Goal: Information Seeking & Learning: Learn about a topic

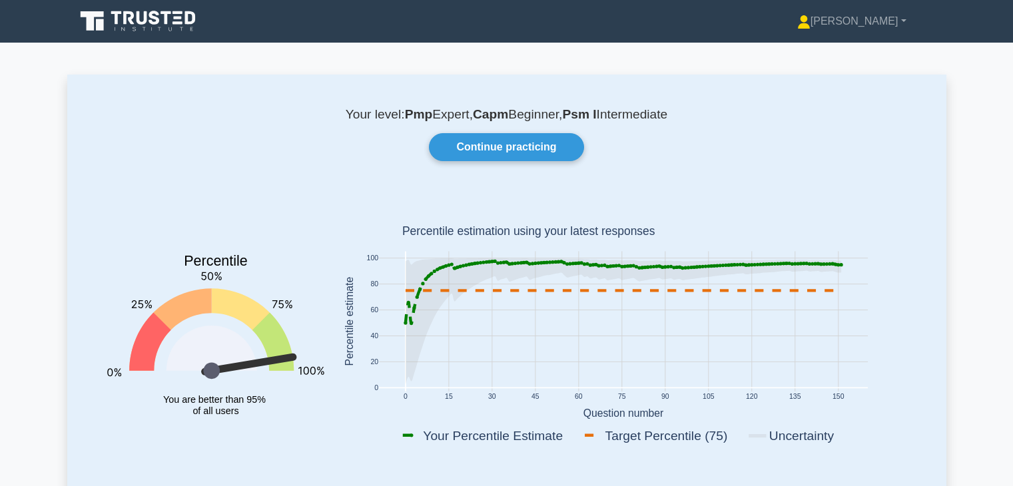
scroll to position [143, 0]
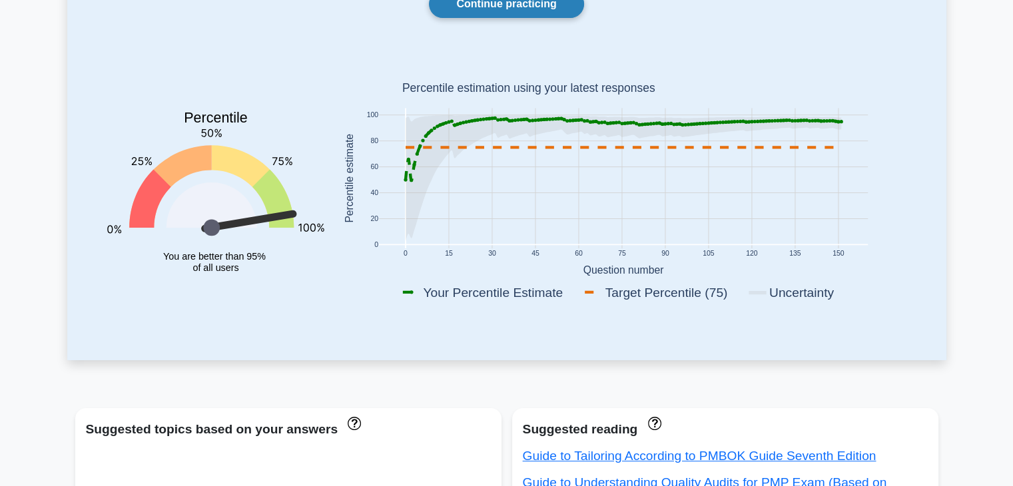
click at [493, 6] on link "Continue practicing" at bounding box center [506, 4] width 155 height 28
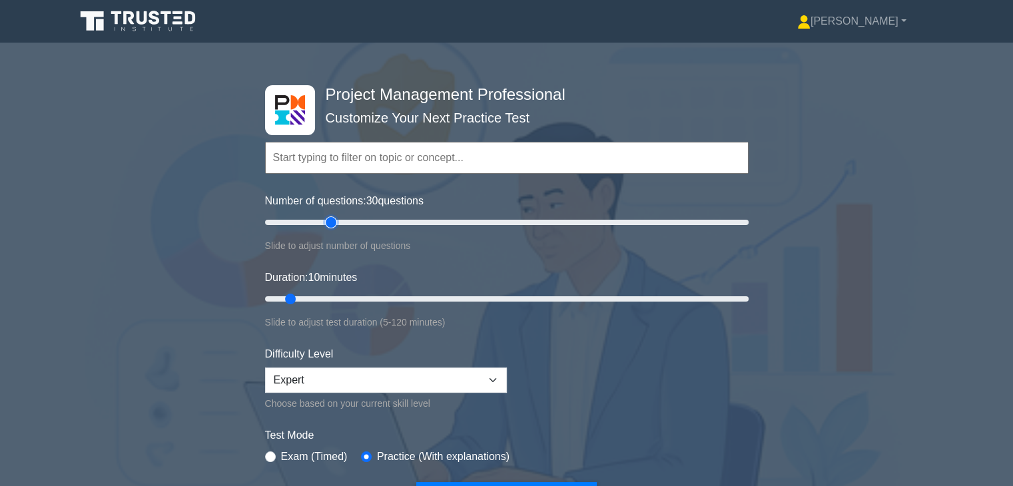
type input "30"
click at [332, 223] on input "Number of questions: 30 questions" at bounding box center [507, 223] width 484 height 16
click at [362, 299] on input "Duration: 25 minutes" at bounding box center [507, 299] width 484 height 16
type input "35"
click at [385, 299] on input "Duration: 35 minutes" at bounding box center [507, 299] width 484 height 16
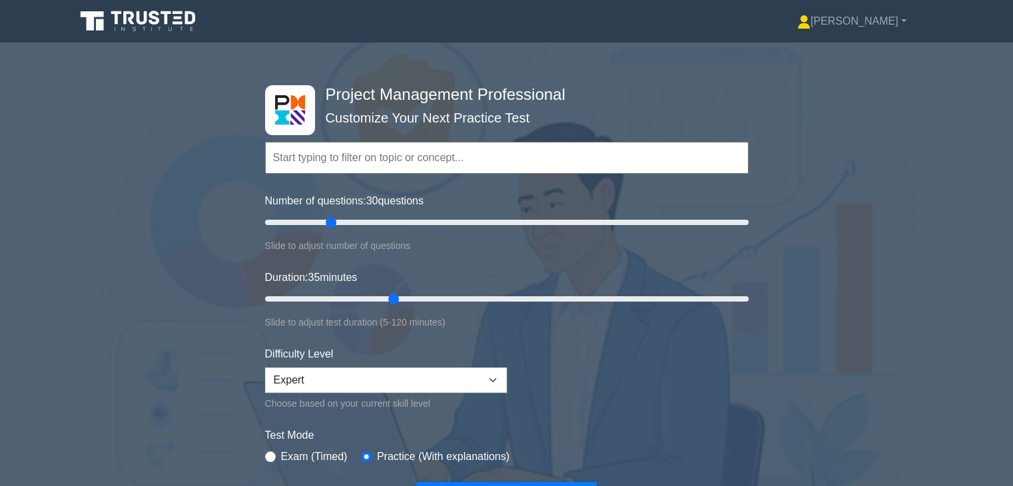
click at [190, 374] on div "Project Management Professional Customize Your Next Practice Test Topics Scope …" at bounding box center [506, 299] width 1013 height 492
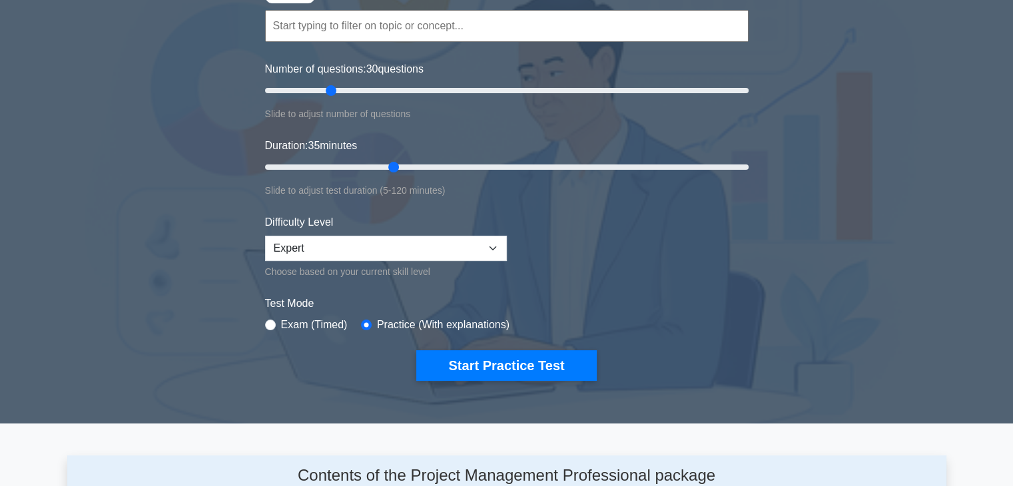
scroll to position [133, 0]
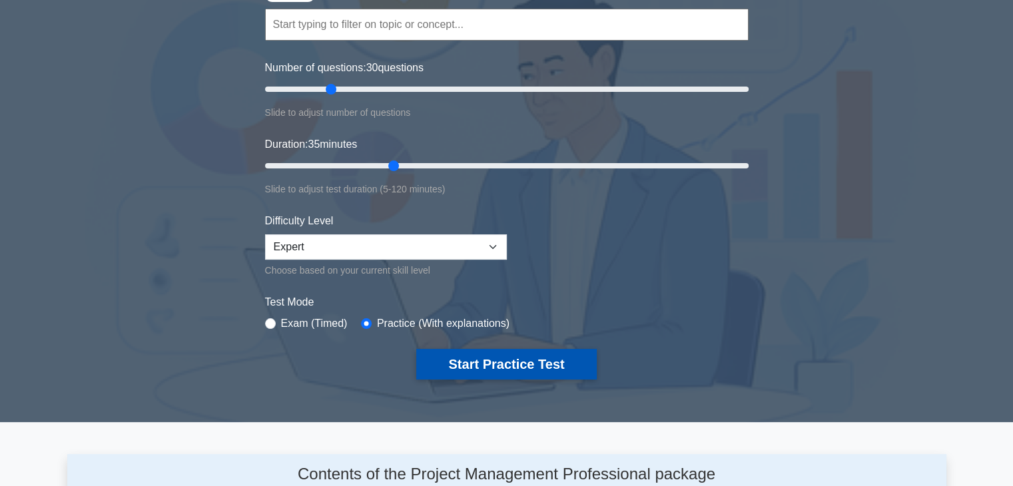
click at [498, 368] on button "Start Practice Test" at bounding box center [506, 364] width 180 height 31
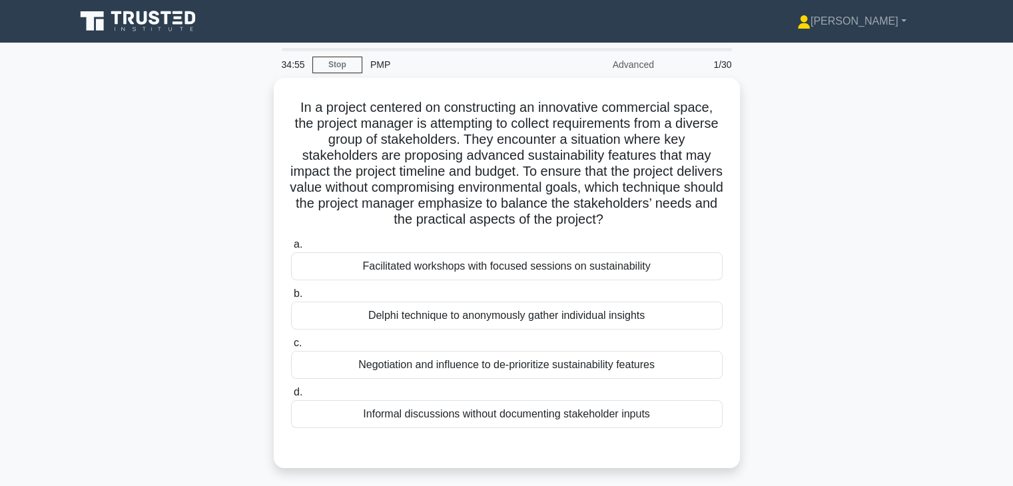
click at [763, 238] on div "In a project centered on constructing an innovative commercial space, the proje…" at bounding box center [507, 281] width 880 height 406
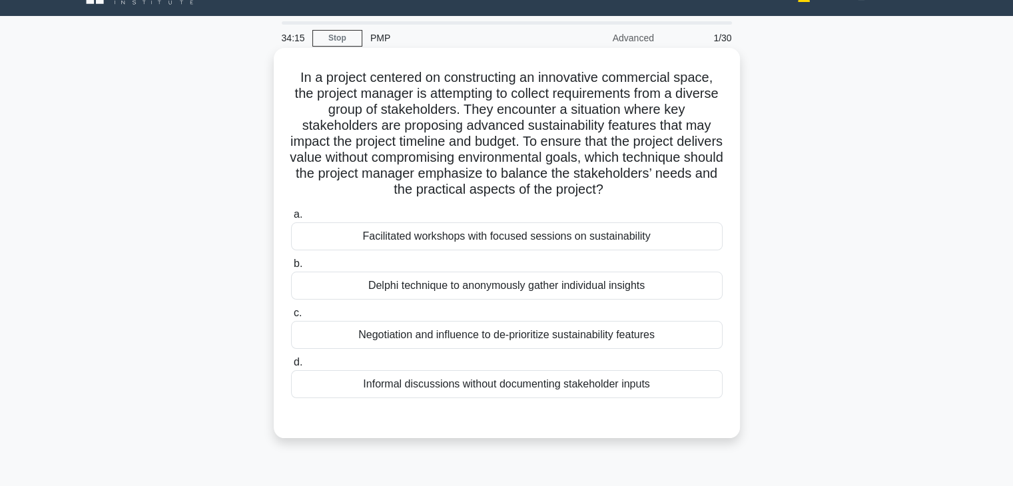
click at [634, 243] on div "Facilitated workshops with focused sessions on sustainability" at bounding box center [507, 237] width 432 height 28
click at [291, 219] on input "a. Facilitated workshops with focused sessions on sustainability" at bounding box center [291, 215] width 0 height 9
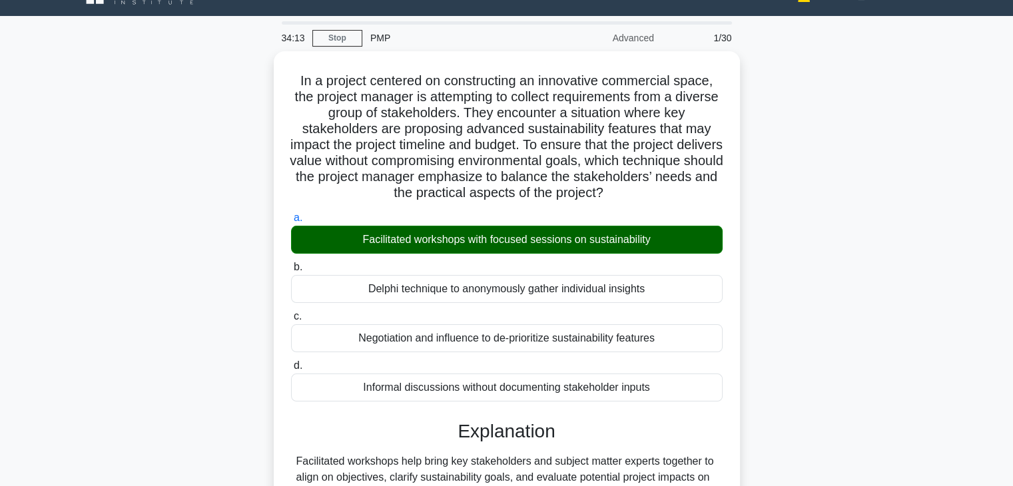
click at [800, 352] on div "In a project centered on constructing an innovative commercial space, the proje…" at bounding box center [507, 356] width 880 height 610
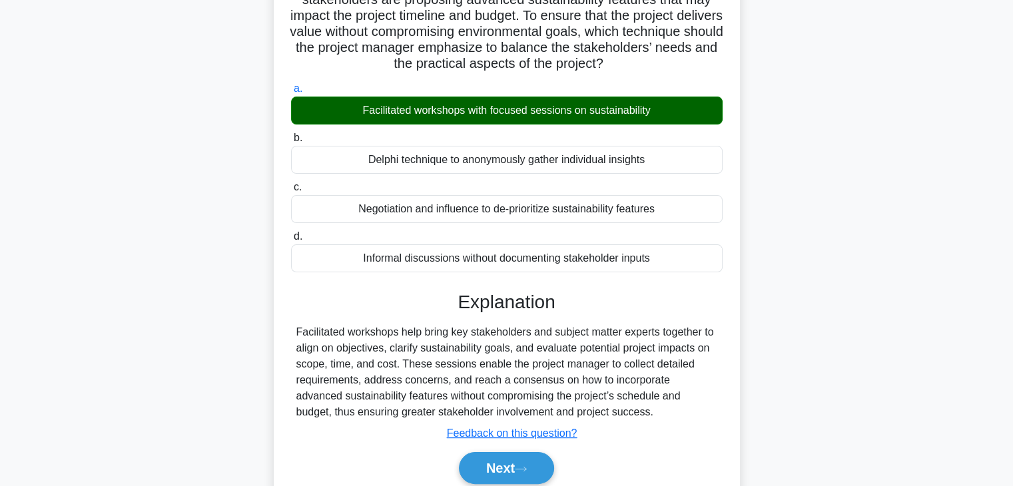
scroll to position [234, 0]
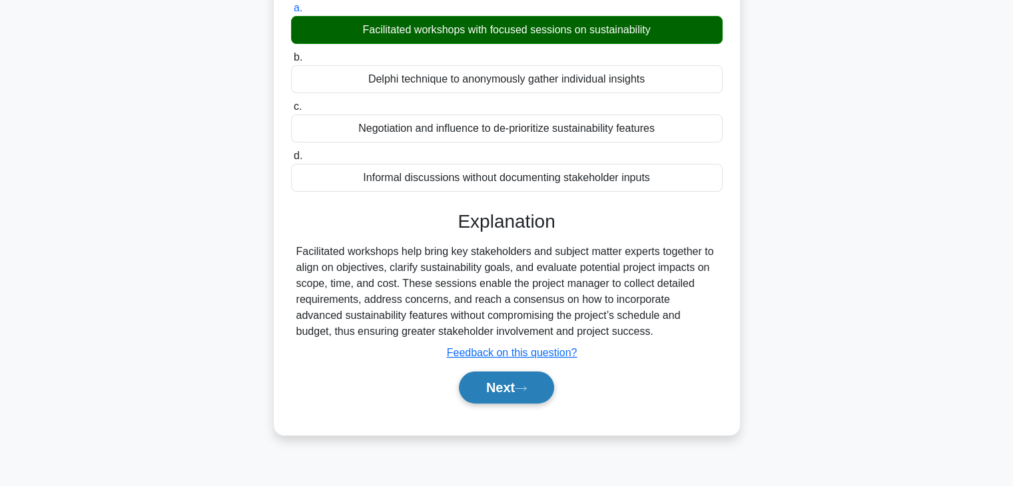
click at [482, 395] on button "Next" at bounding box center [506, 388] width 95 height 32
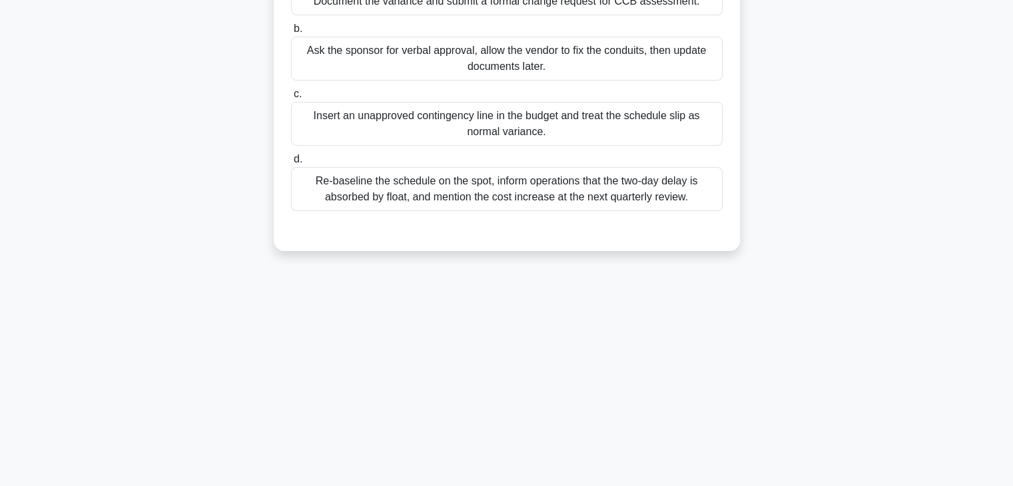
click at [721, 328] on div "34:10 Stop PMP Advanced 2/30 During a nationwide fiber-optic rollout, field ins…" at bounding box center [507, 148] width 880 height 666
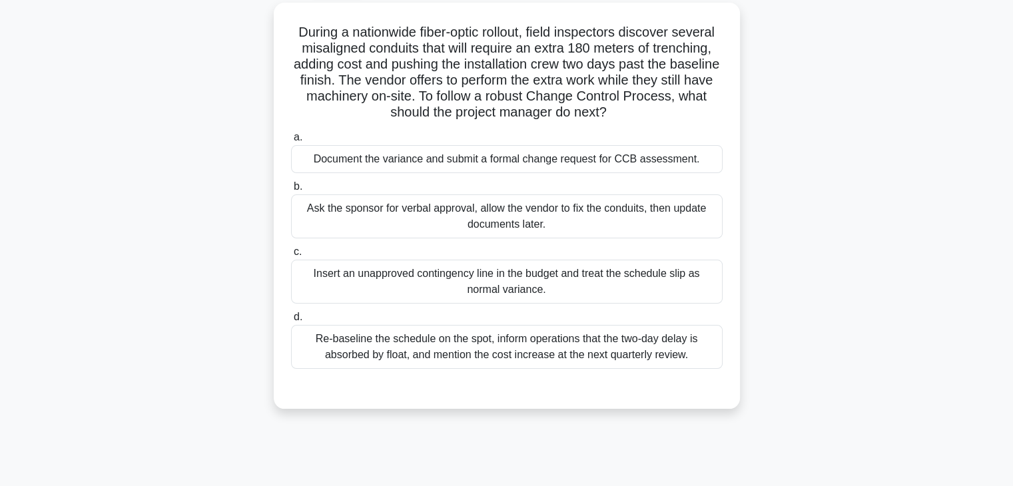
scroll to position [0, 0]
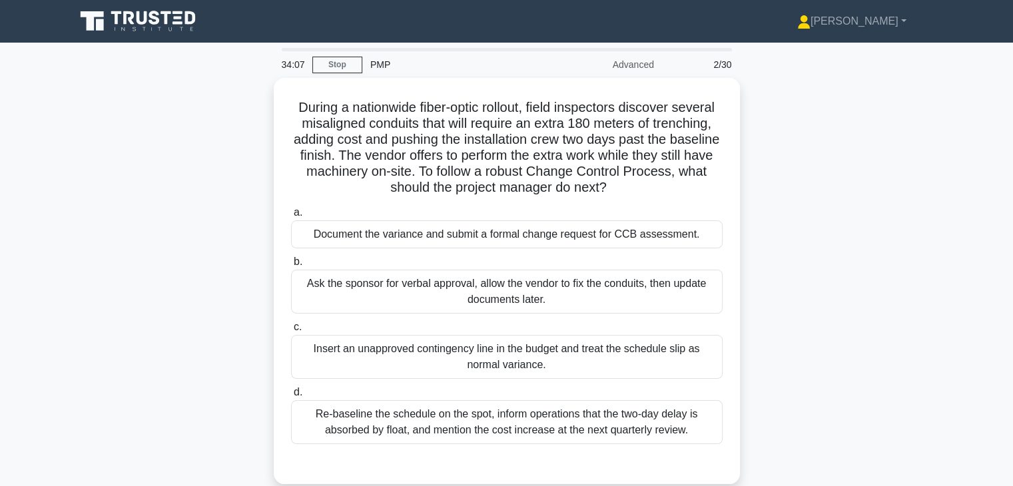
click at [784, 168] on div "During a nationwide fiber-optic rollout, field inspectors discover several misa…" at bounding box center [507, 289] width 880 height 422
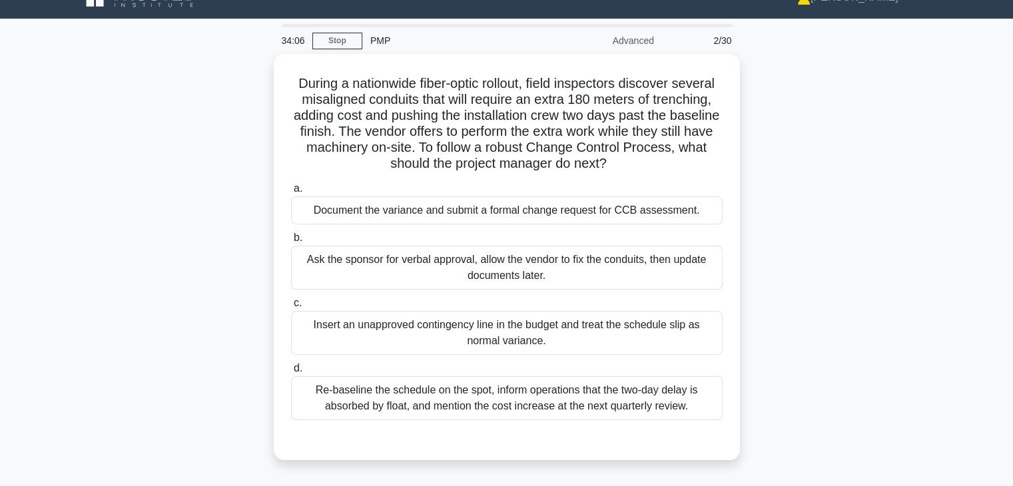
scroll to position [27, 0]
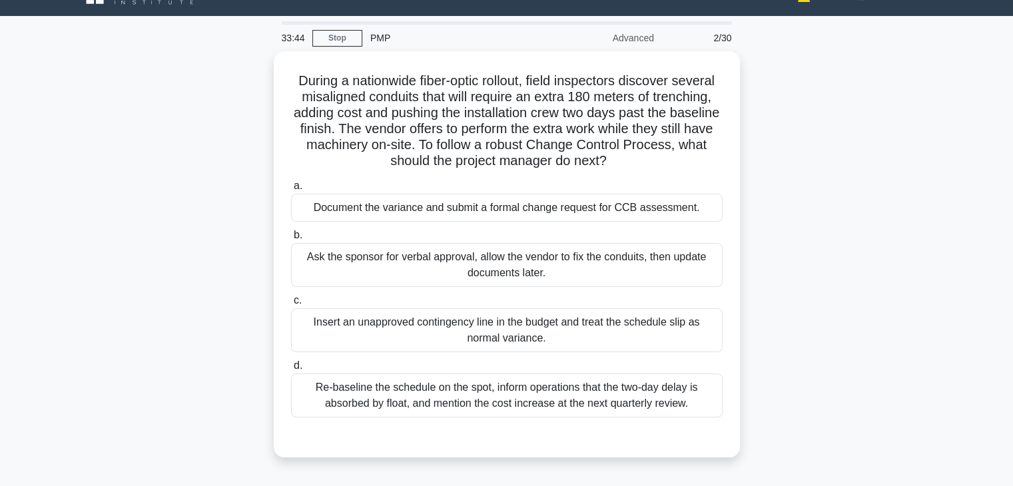
click at [835, 249] on div "During a nationwide fiber-optic rollout, field inspectors discover several misa…" at bounding box center [507, 262] width 880 height 422
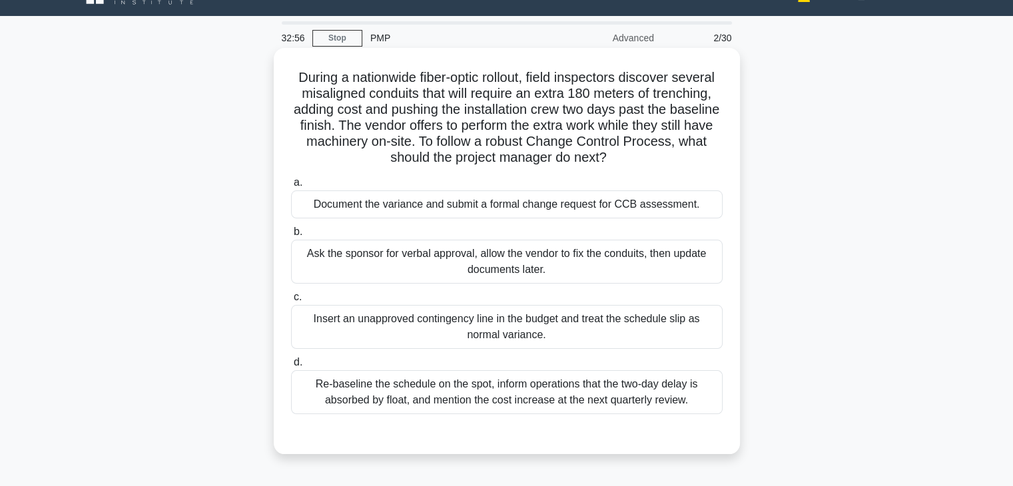
click at [682, 207] on div "Document the variance and submit a formal change request for CCB assessment." at bounding box center [507, 205] width 432 height 28
click at [291, 187] on input "a. Document the variance and submit a formal change request for CCB assessment." at bounding box center [291, 183] width 0 height 9
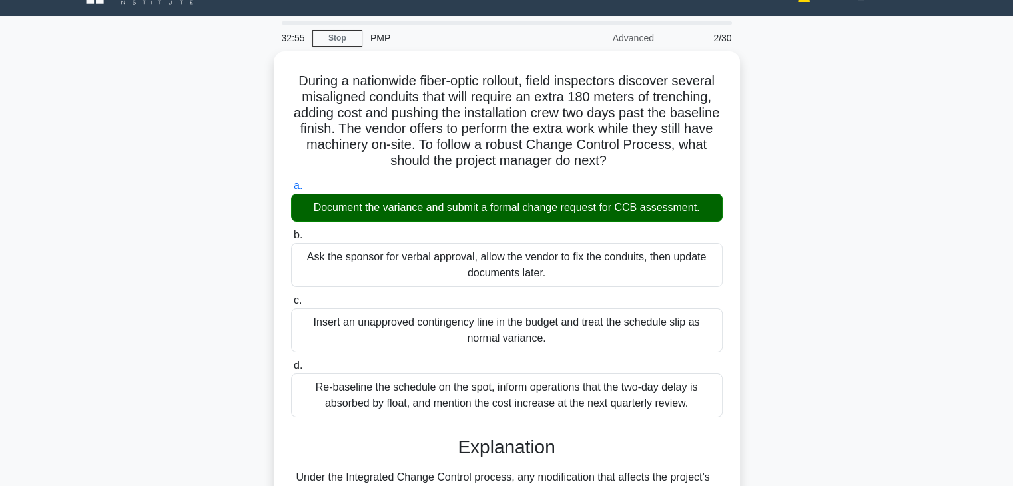
click at [762, 272] on div "During a nationwide fiber-optic rollout, field inspectors discover several misa…" at bounding box center [507, 428] width 880 height 754
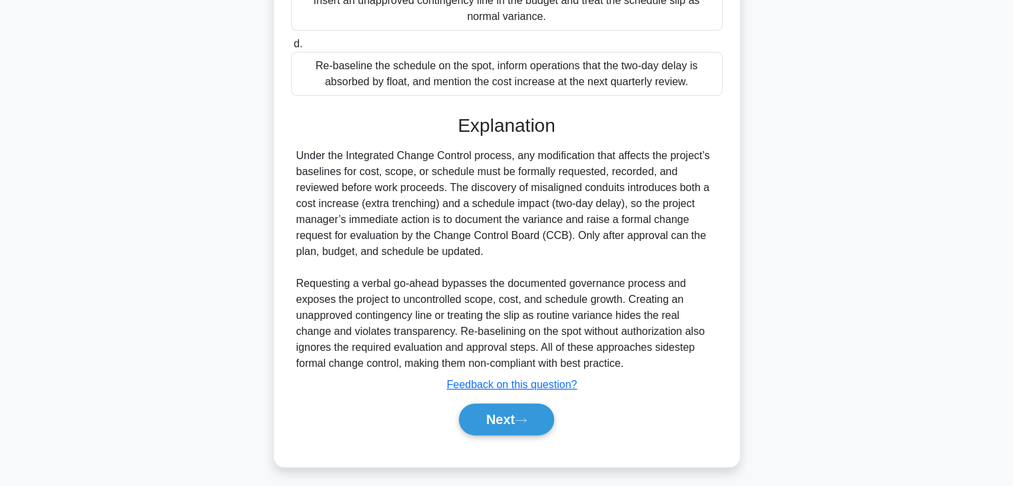
scroll to position [350, 0]
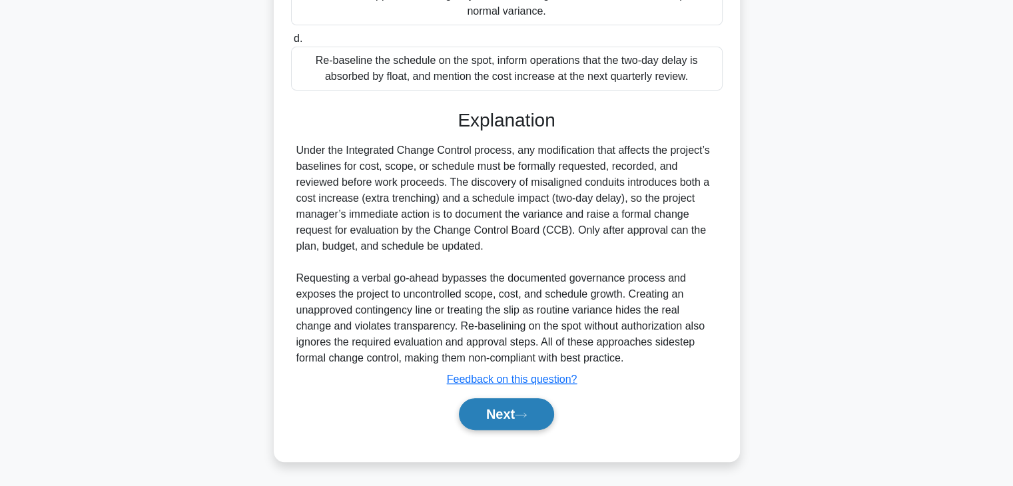
click at [506, 404] on button "Next" at bounding box center [506, 414] width 95 height 32
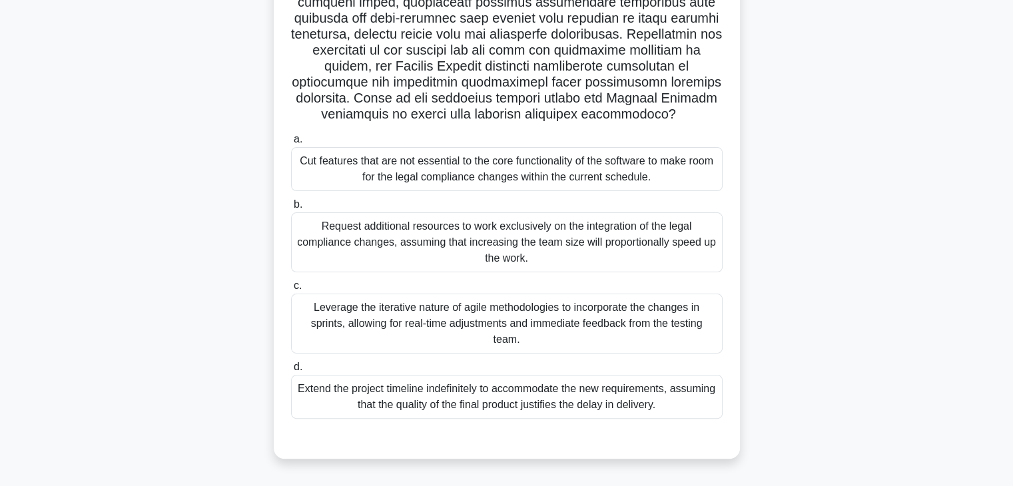
click at [846, 269] on div ".spinner_0XTQ{transform-origin:center;animation:spinner_y6GP .75s linear infini…" at bounding box center [507, 160] width 880 height 630
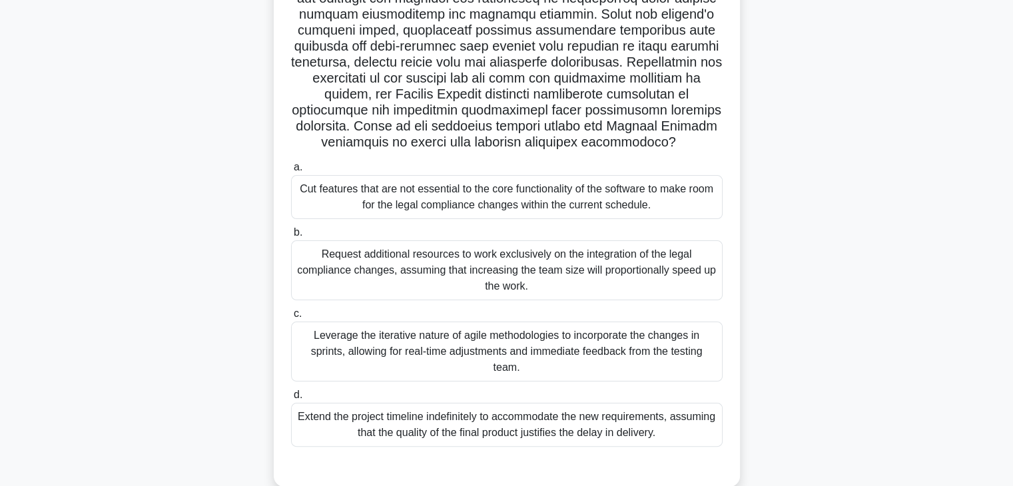
scroll to position [207, 0]
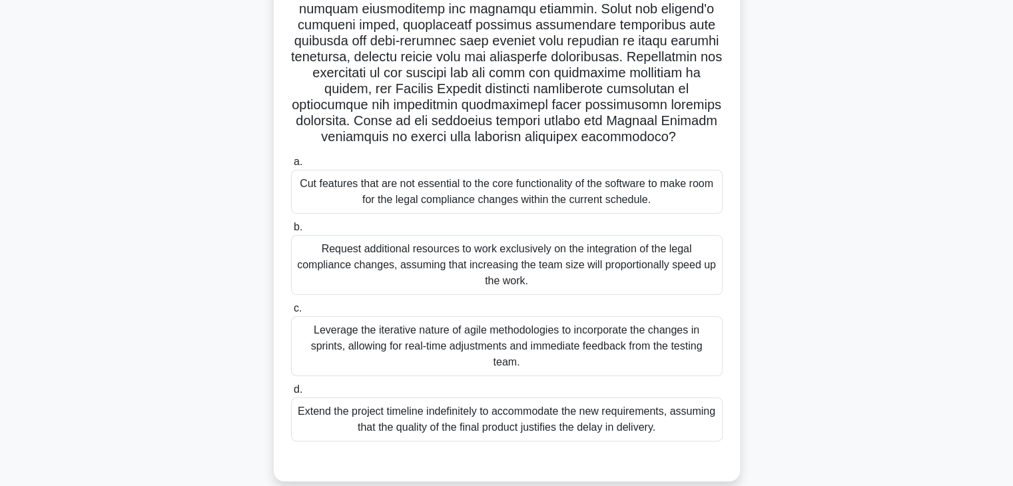
click at [645, 200] on div "Cut features that are not essential to the core functionality of the software t…" at bounding box center [507, 192] width 432 height 44
click at [291, 167] on input "a. Cut features that are not essential to the core functionality of the softwar…" at bounding box center [291, 162] width 0 height 9
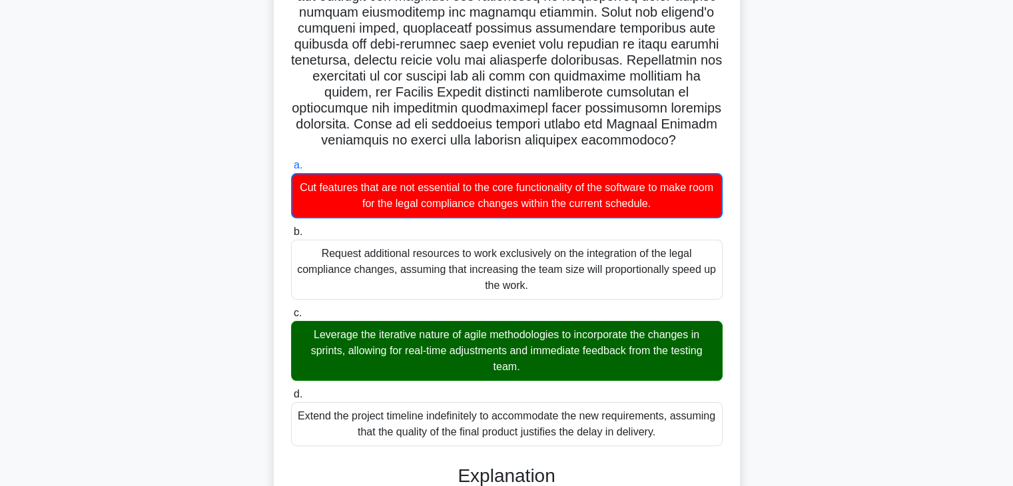
click at [778, 291] on div ".spinner_0XTQ{transform-origin:center;animation:spinner_y6GP .75s linear infini…" at bounding box center [507, 408] width 880 height 1075
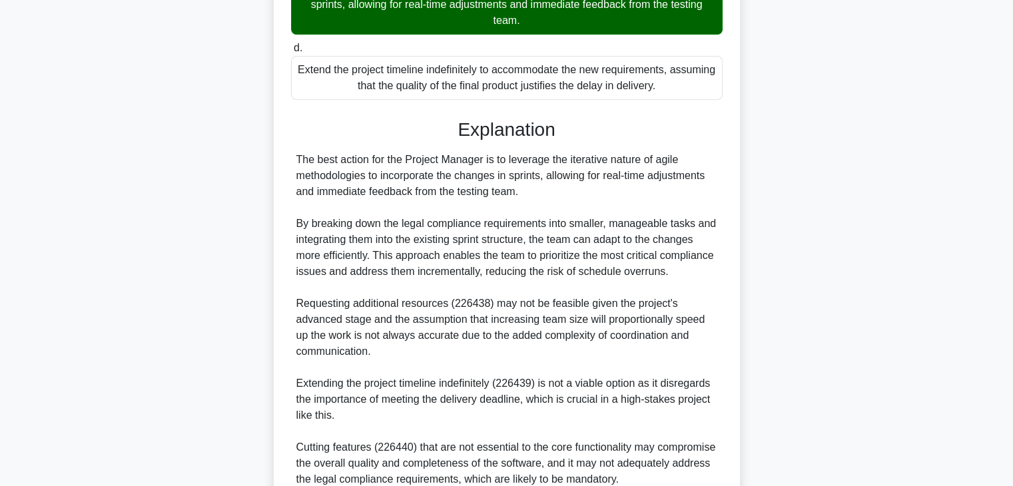
scroll to position [634, 0]
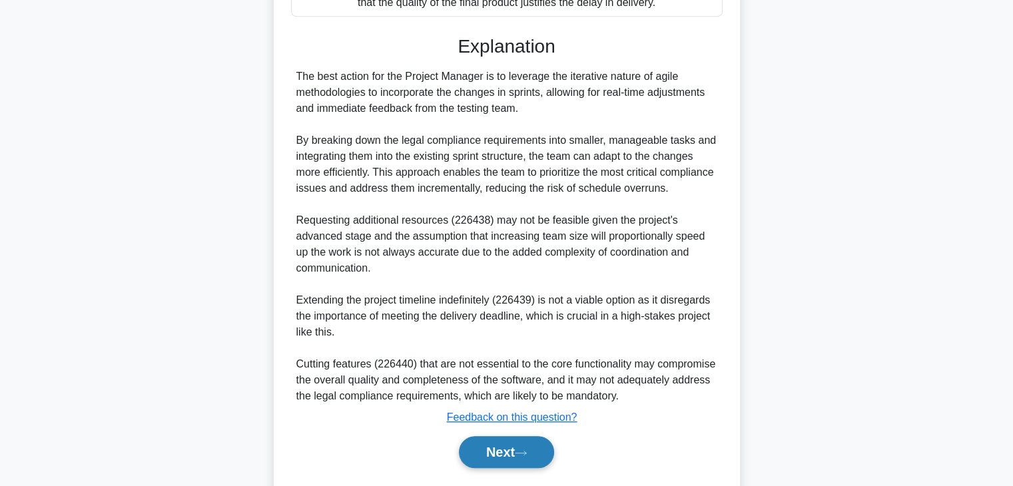
click at [501, 448] on button "Next" at bounding box center [506, 452] width 95 height 32
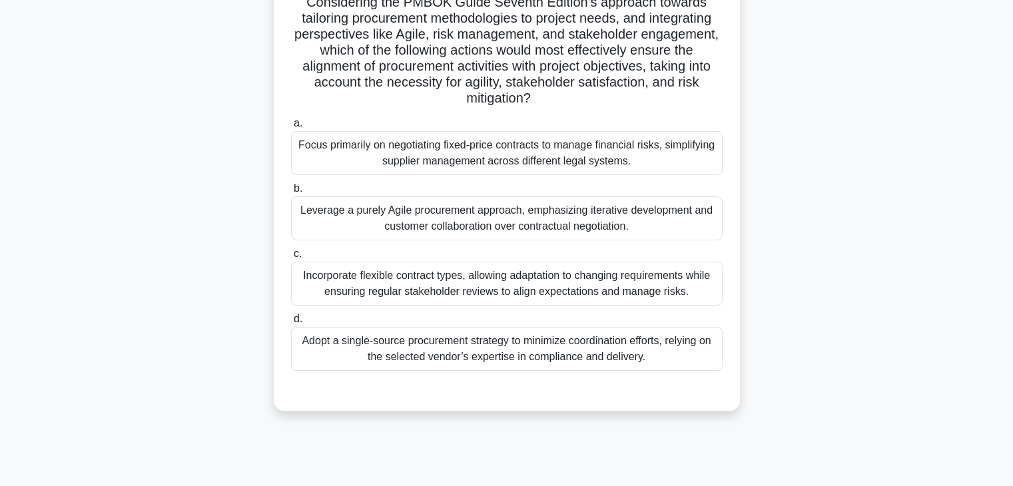
click at [837, 251] on div ".spinner_0XTQ{transform-origin:center;animation:spinner_y6GP .75s linear infini…" at bounding box center [507, 136] width 880 height 582
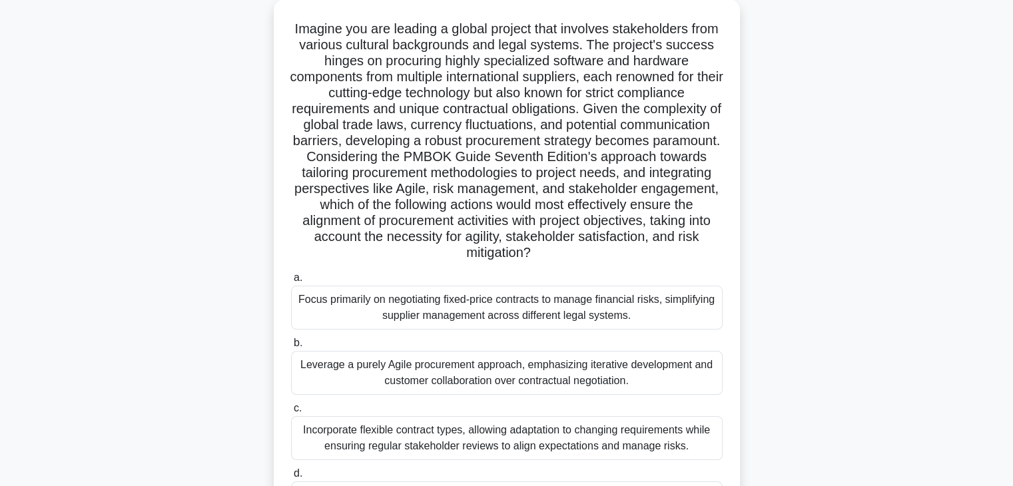
scroll to position [80, 0]
click at [807, 227] on div ".spinner_0XTQ{transform-origin:center;animation:spinner_y6GP .75s linear infini…" at bounding box center [507, 289] width 880 height 582
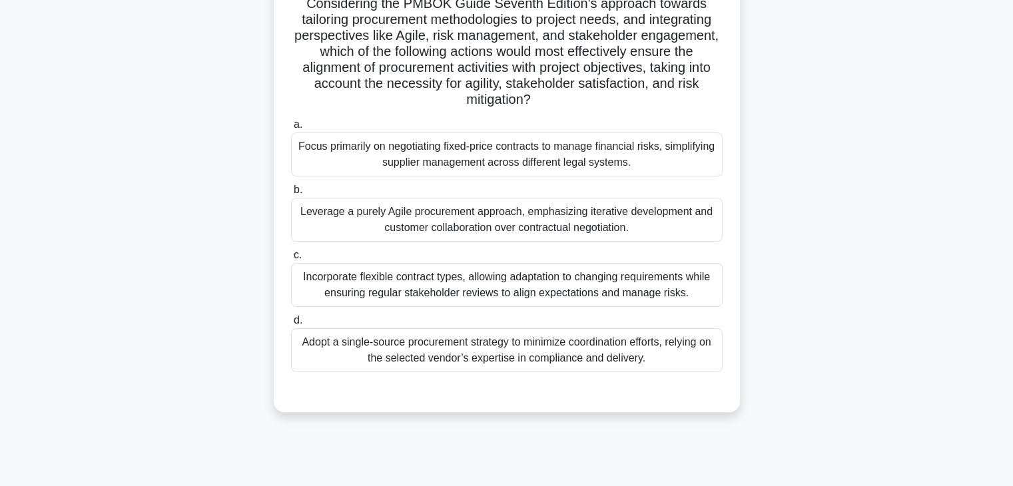
scroll to position [234, 0]
click at [807, 227] on div ".spinner_0XTQ{transform-origin:center;animation:spinner_y6GP .75s linear infini…" at bounding box center [507, 136] width 880 height 582
click at [765, 234] on div ".spinner_0XTQ{transform-origin:center;animation:spinner_y6GP .75s linear infini…" at bounding box center [507, 136] width 880 height 582
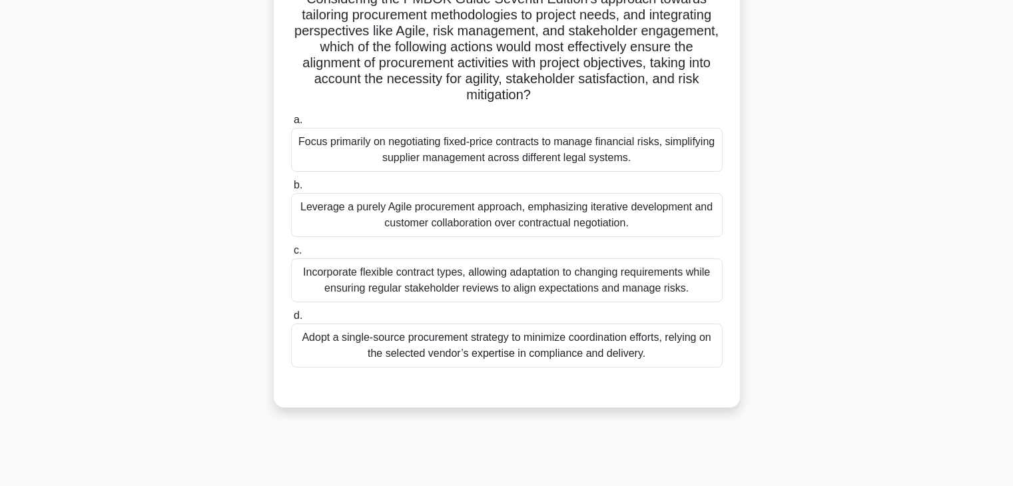
click at [616, 280] on div "Incorporate flexible contract types, allowing adaptation to changing requiremen…" at bounding box center [507, 281] width 432 height 44
click at [291, 255] on input "c. Incorporate flexible contract types, allowing adaptation to changing require…" at bounding box center [291, 251] width 0 height 9
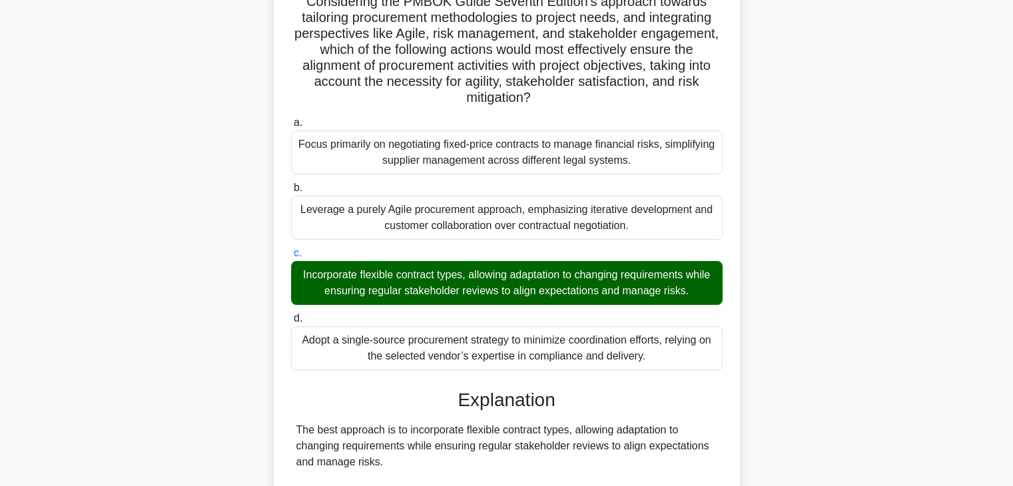
click at [776, 274] on div ".spinner_0XTQ{transform-origin:center;animation:spinner_y6GP .75s linear infini…" at bounding box center [507, 356] width 880 height 1025
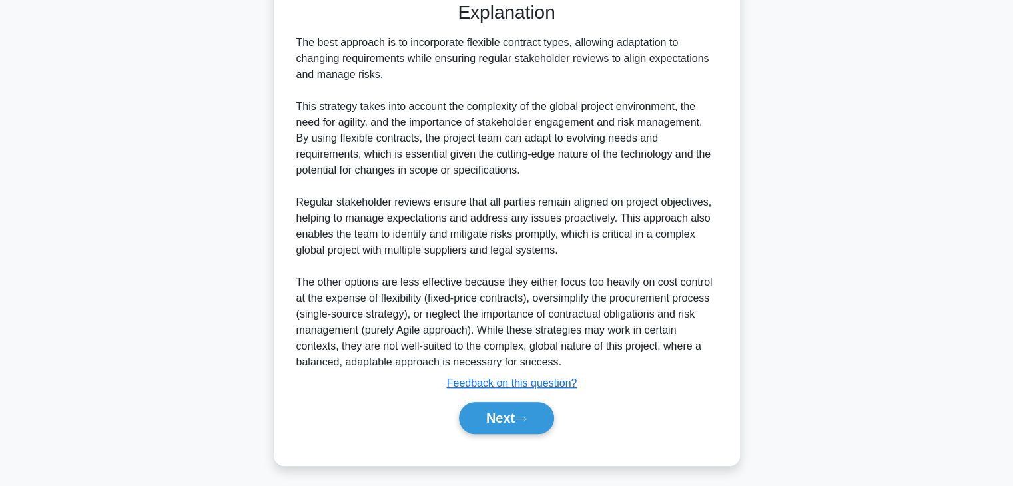
scroll to position [622, 0]
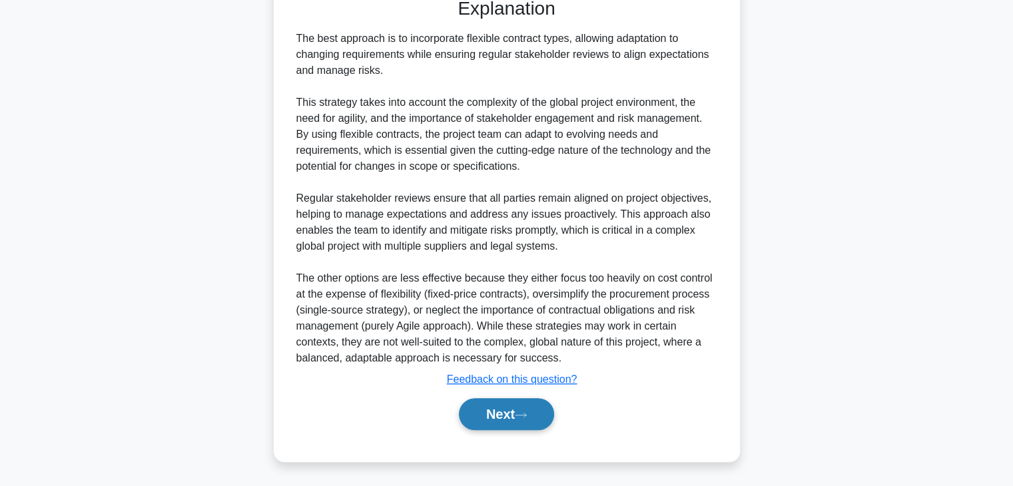
click at [495, 416] on button "Next" at bounding box center [506, 414] width 95 height 32
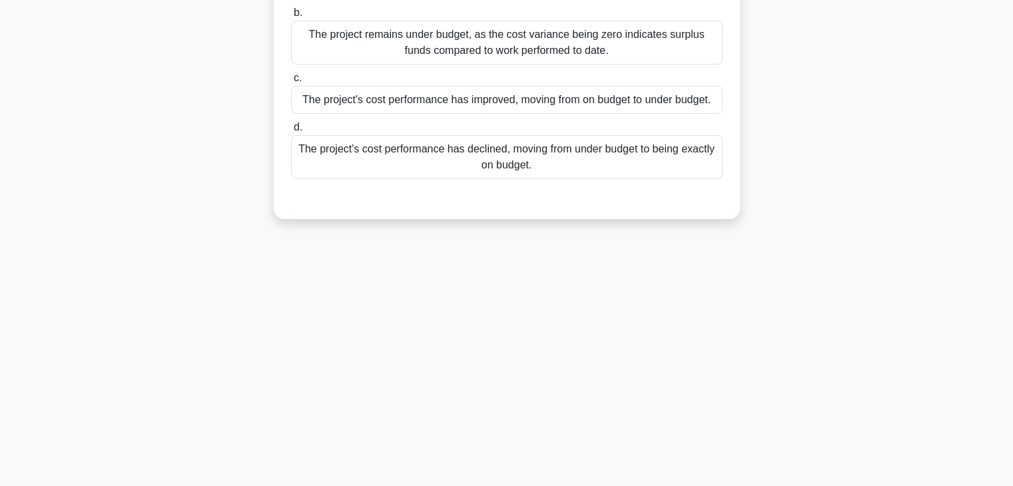
click at [686, 367] on div "29:01 Stop PMP Advanced 5/30 After conducting a progress evaluation, a project …" at bounding box center [507, 148] width 880 height 666
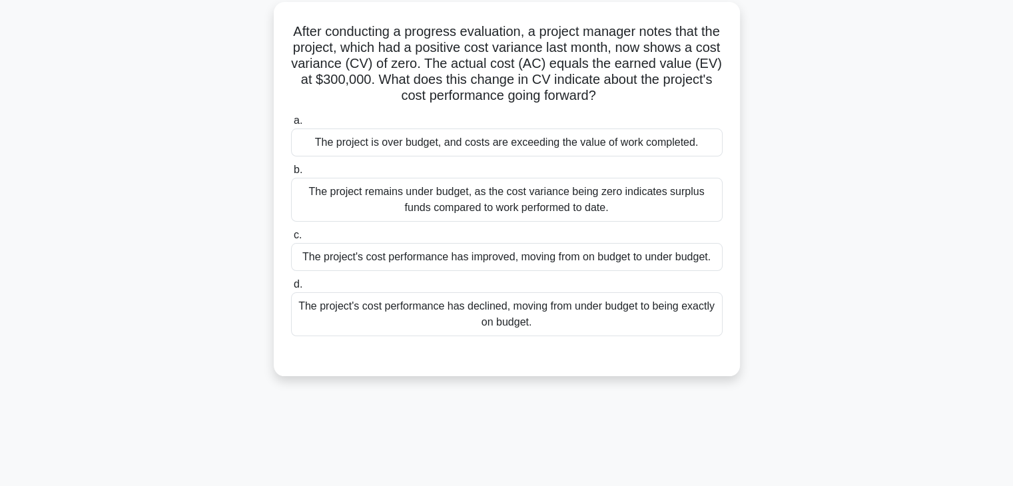
scroll to position [0, 0]
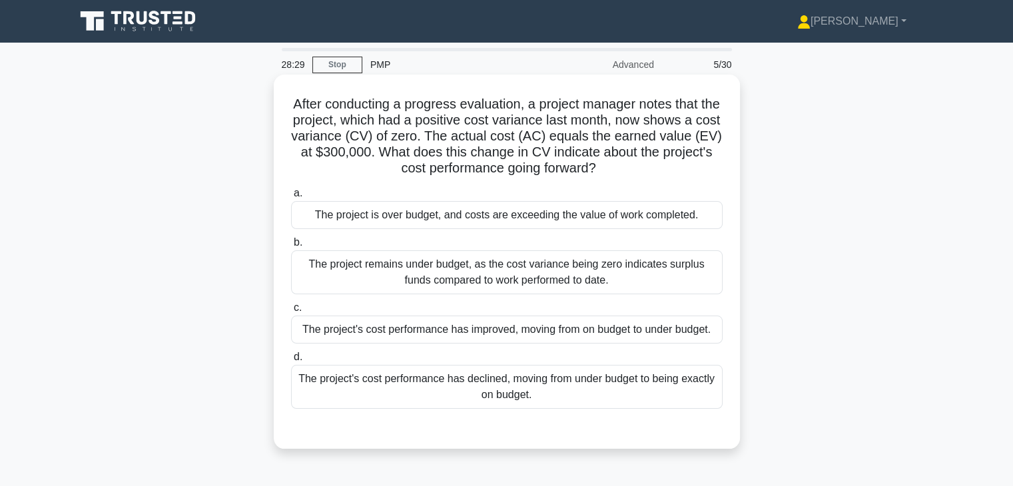
click at [625, 387] on div "The project's cost performance has declined, moving from under budget to being …" at bounding box center [507, 387] width 432 height 44
click at [291, 362] on input "d. The project's cost performance has declined, moving from under budget to bei…" at bounding box center [291, 357] width 0 height 9
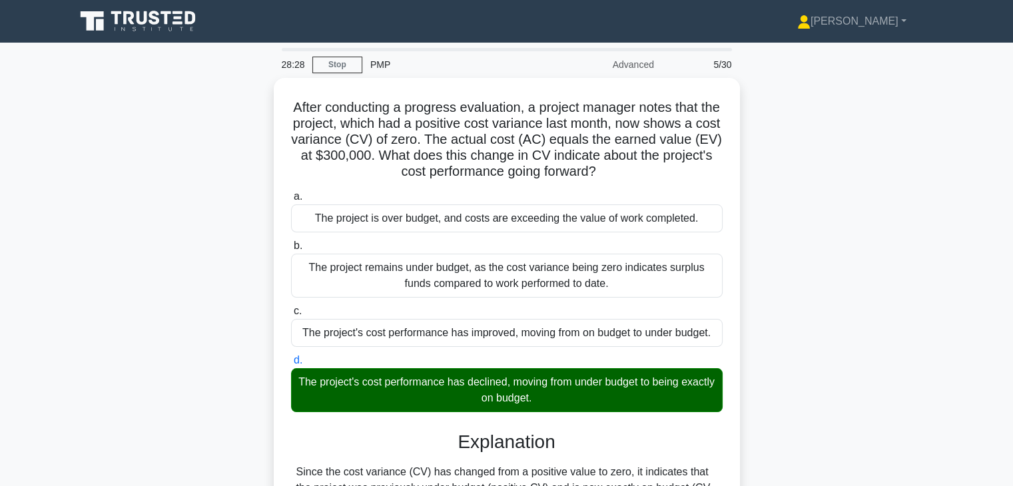
click at [796, 342] on div "After conducting a progress evaluation, a project manager notes that the projec…" at bounding box center [507, 367] width 880 height 578
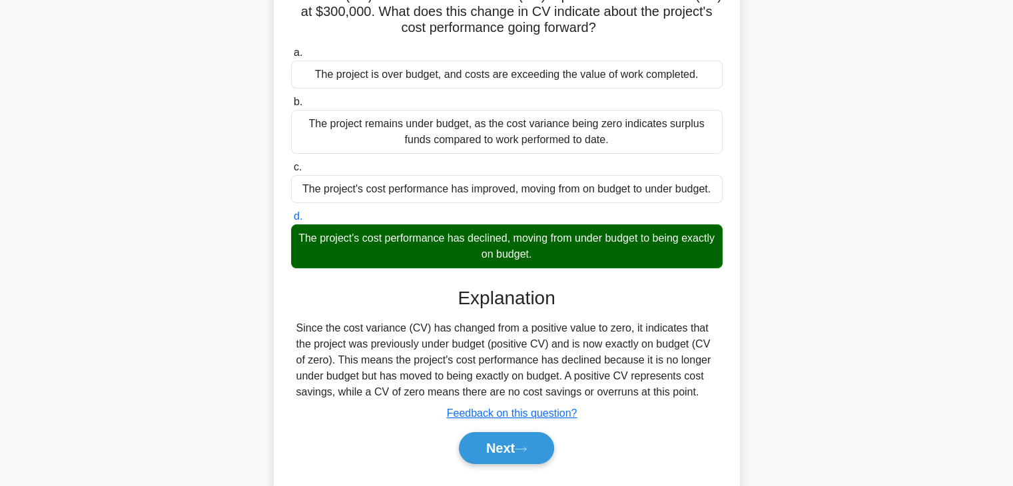
scroll to position [234, 0]
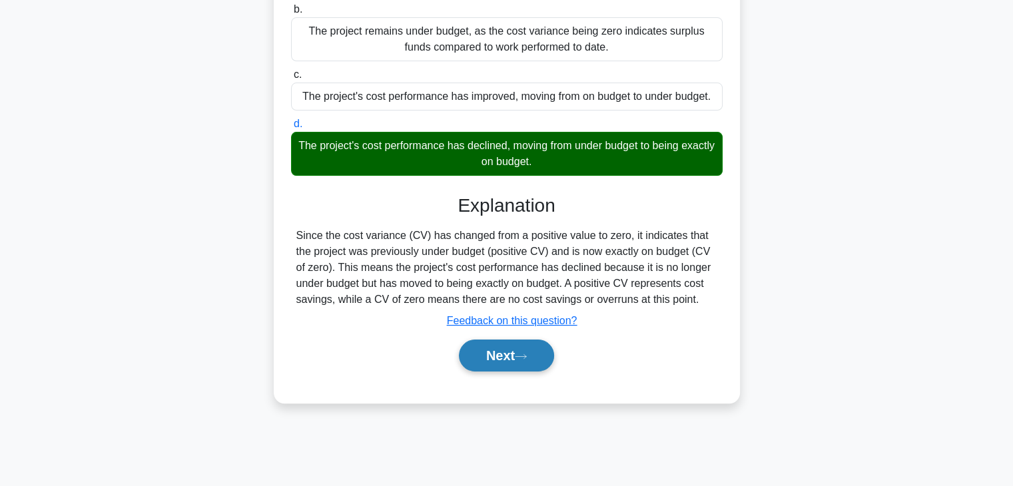
click at [485, 347] on button "Next" at bounding box center [506, 356] width 95 height 32
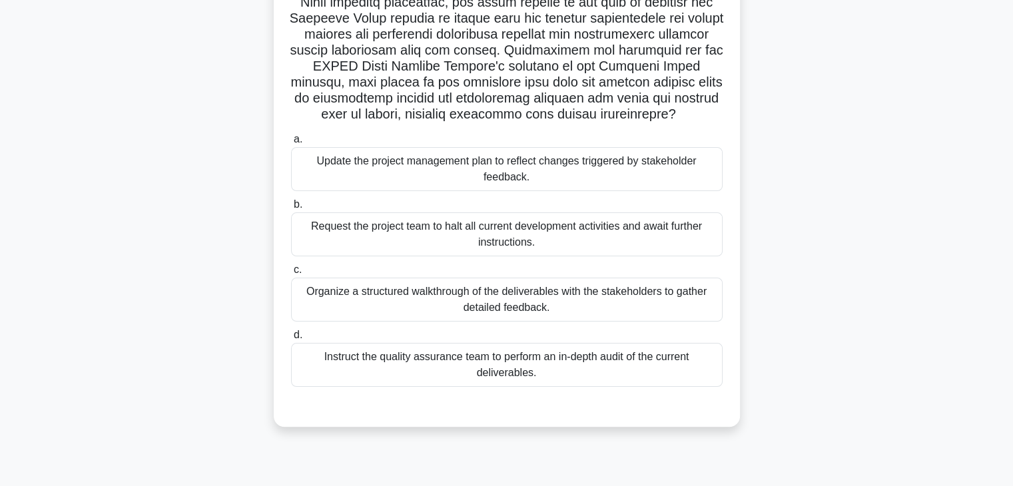
click at [820, 198] on div ".spinner_0XTQ{transform-origin:center;animation:spinner_y6GP .75s linear infini…" at bounding box center [507, 144] width 880 height 598
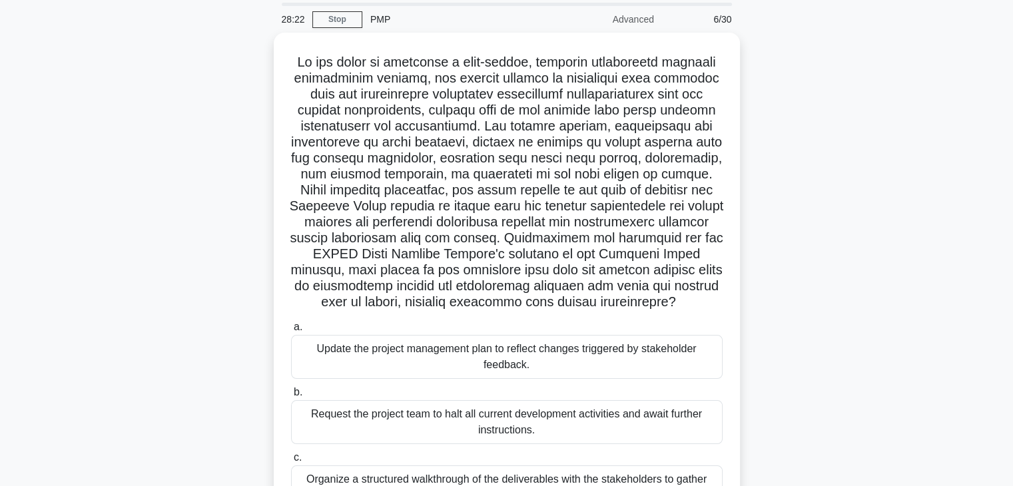
scroll to position [47, 0]
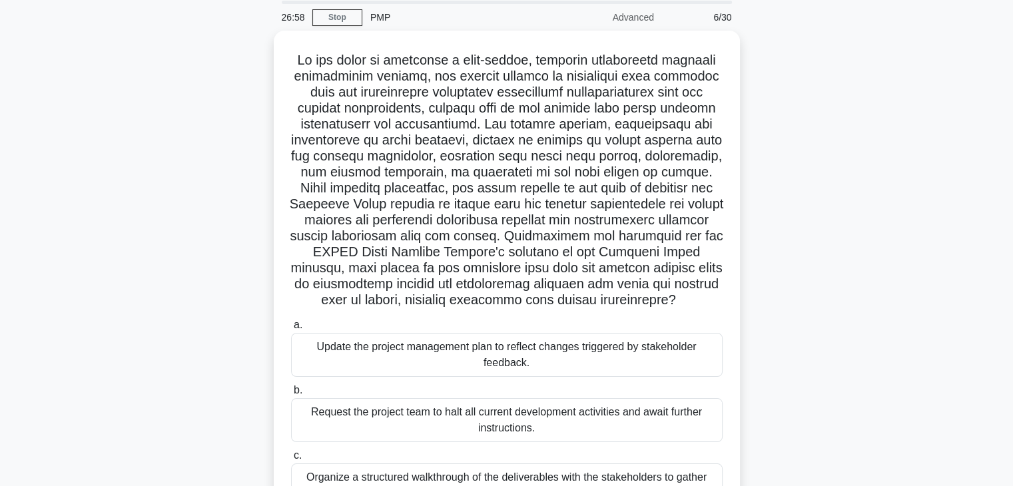
click at [802, 205] on div ".spinner_0XTQ{transform-origin:center;animation:spinner_y6GP .75s linear infini…" at bounding box center [507, 330] width 880 height 598
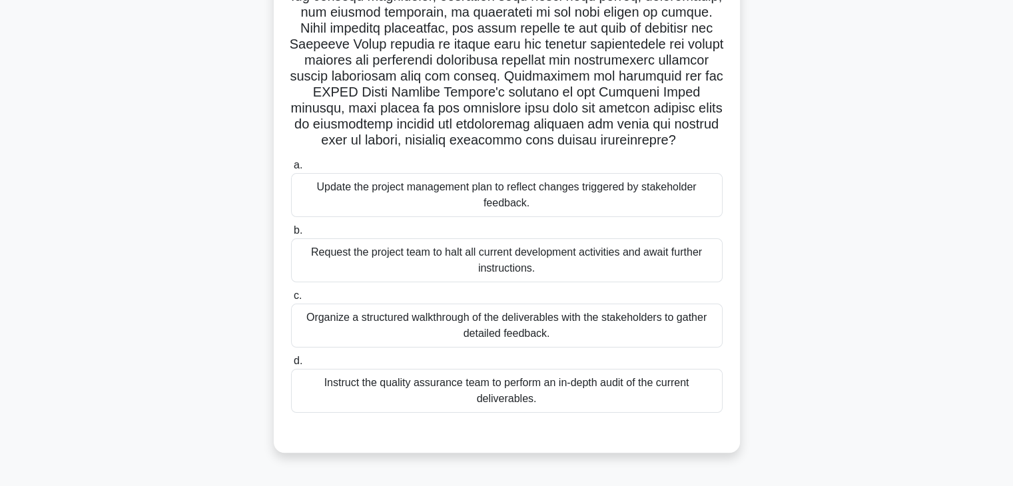
scroll to position [234, 0]
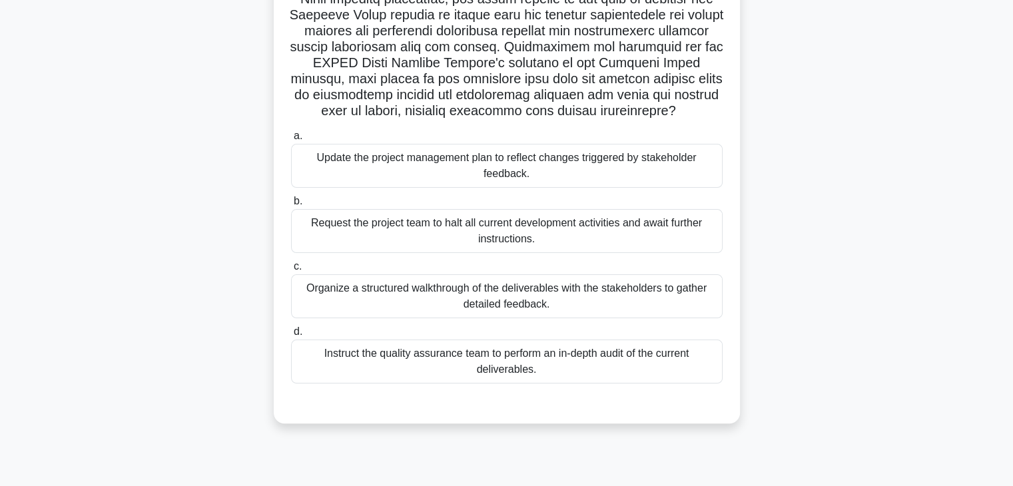
click at [648, 368] on div "Instruct the quality assurance team to perform an in-depth audit of the current…" at bounding box center [507, 362] width 432 height 44
click at [291, 336] on input "d. Instruct the quality assurance team to perform an in-depth audit of the curr…" at bounding box center [291, 332] width 0 height 9
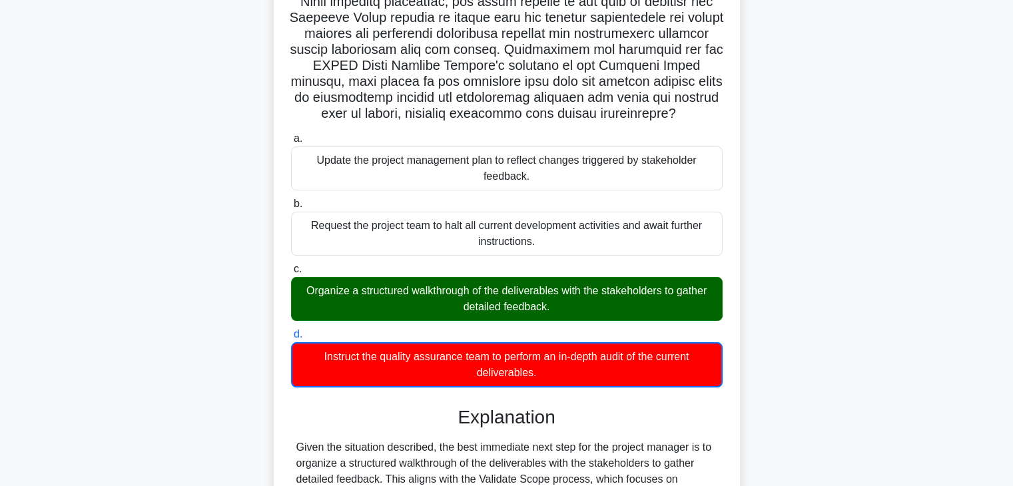
click at [800, 307] on div ".spinner_0XTQ{transform-origin:center;animation:spinner_y6GP .75s linear infini…" at bounding box center [507, 365] width 880 height 1043
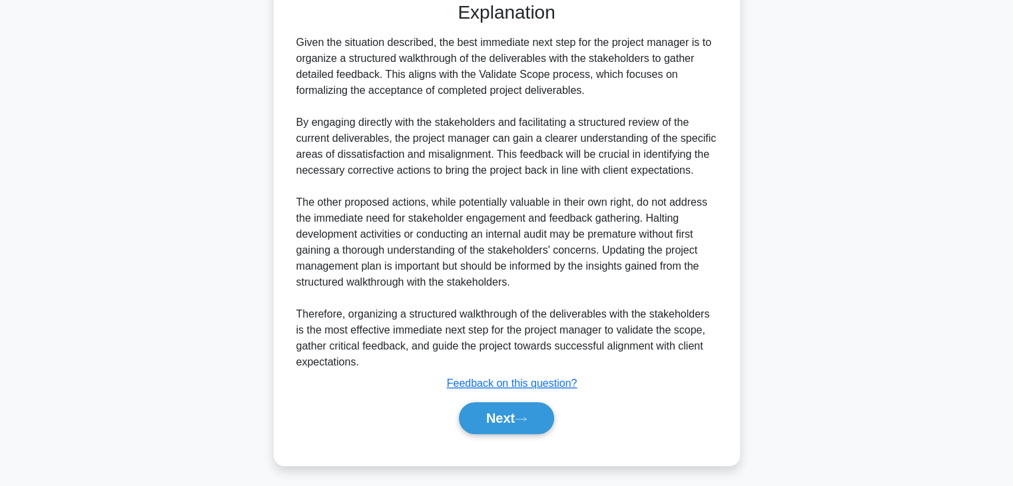
scroll to position [640, 0]
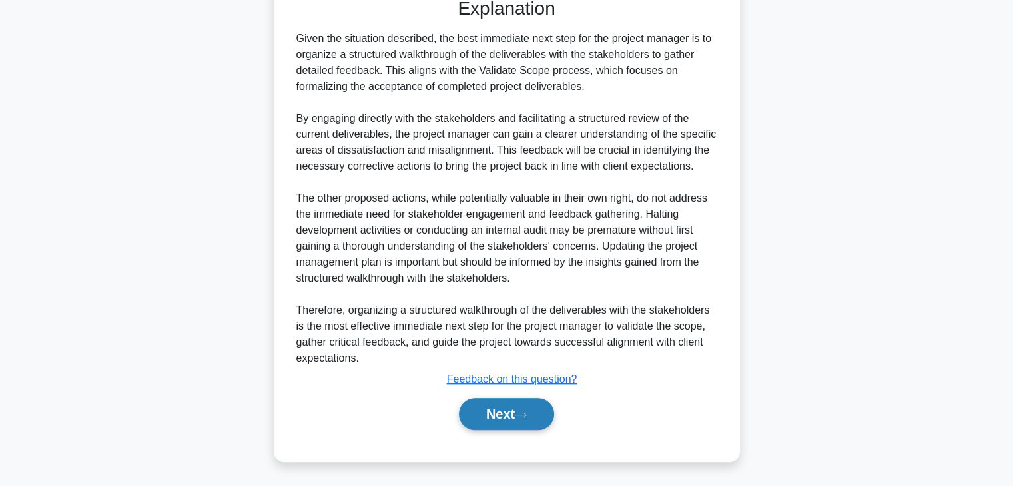
click at [476, 410] on button "Next" at bounding box center [506, 414] width 95 height 32
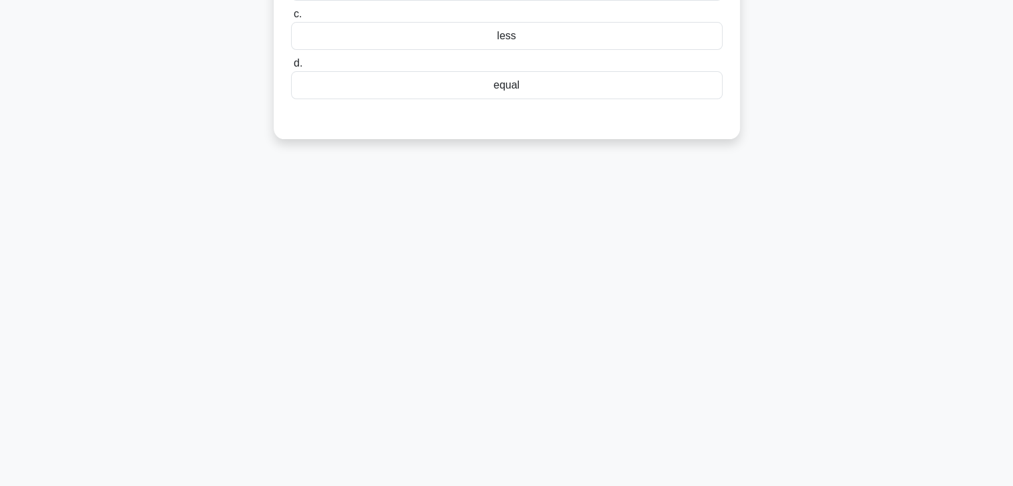
click at [718, 281] on div "25:21 Stop PMP Advanced 7/30 In the context of Emergence in Complexity, the who…" at bounding box center [507, 148] width 880 height 666
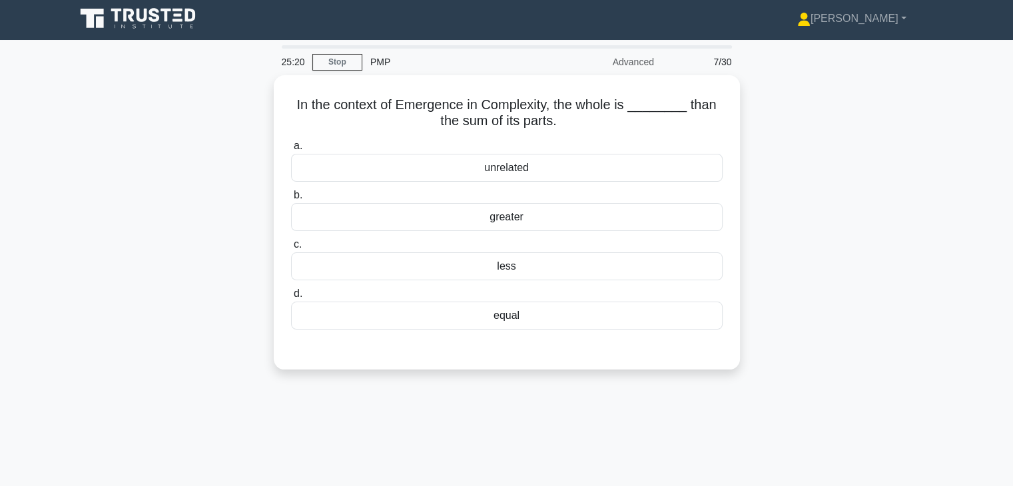
scroll to position [0, 0]
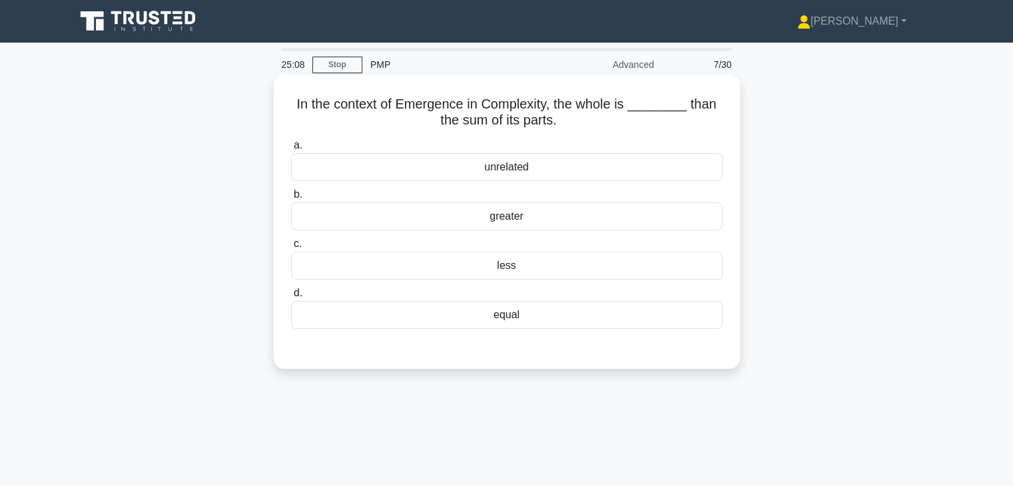
click at [684, 224] on div "greater" at bounding box center [507, 217] width 432 height 28
click at [291, 199] on input "b. greater" at bounding box center [291, 195] width 0 height 9
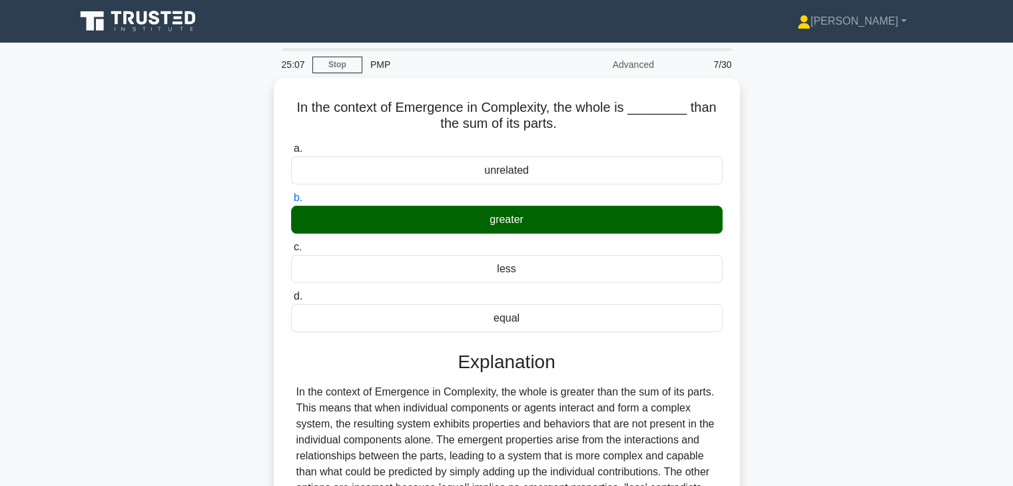
click at [864, 344] on div "In the context of Emergence in Complexity, the whole is ________ than the sum o…" at bounding box center [507, 359] width 880 height 562
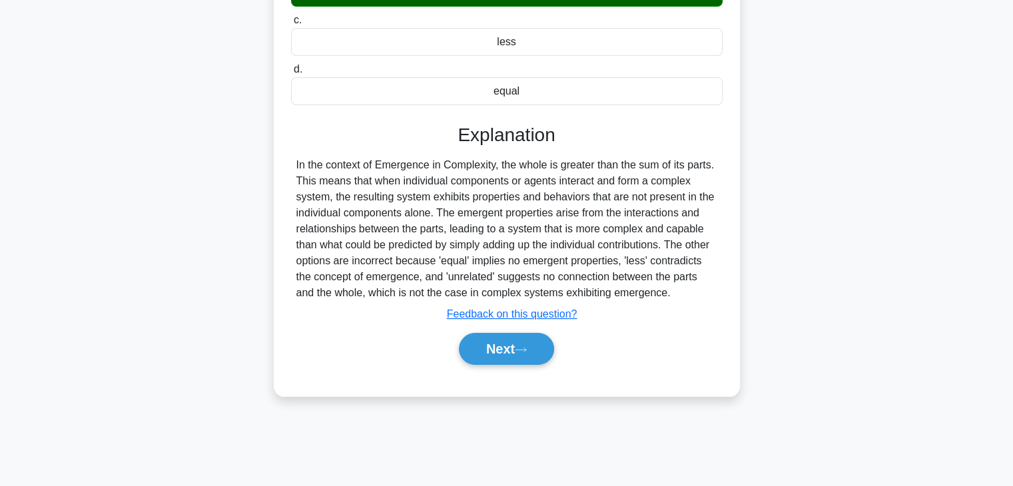
scroll to position [234, 0]
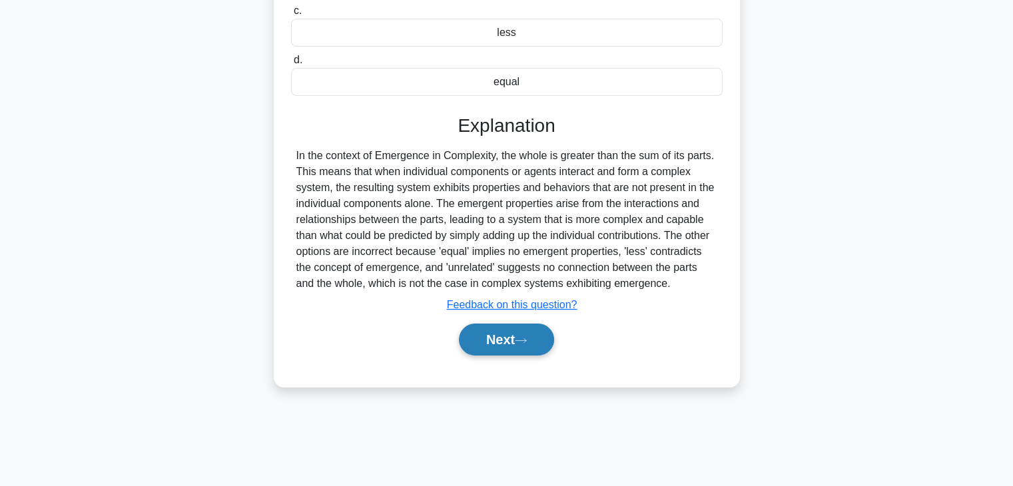
click at [490, 345] on button "Next" at bounding box center [506, 340] width 95 height 32
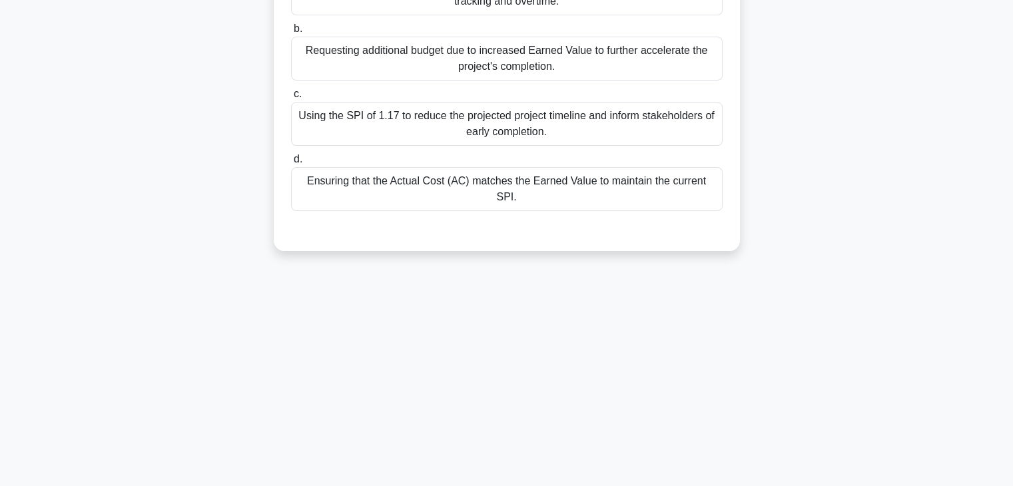
click at [788, 371] on div "25:03 Stop PMP Advanced 8/30 An engineering project is planned to be completed …" at bounding box center [507, 148] width 880 height 666
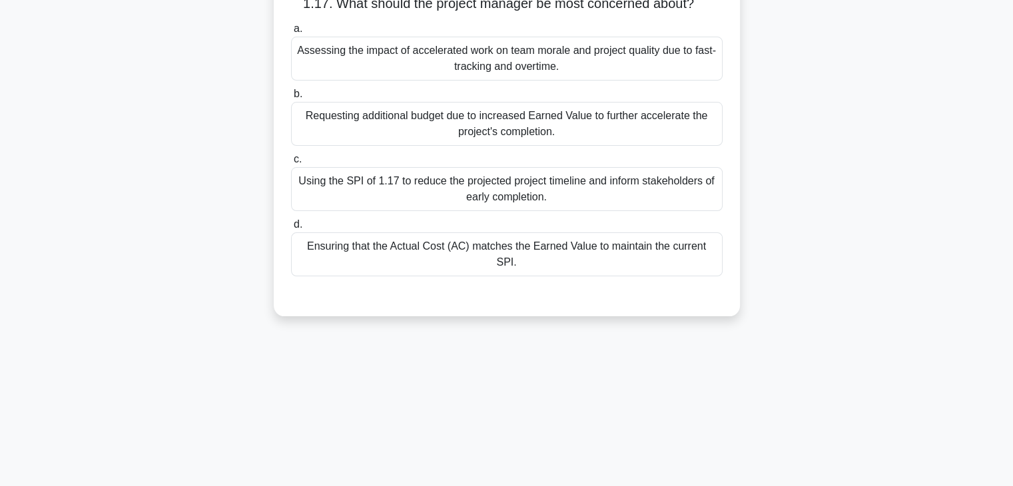
scroll to position [21, 0]
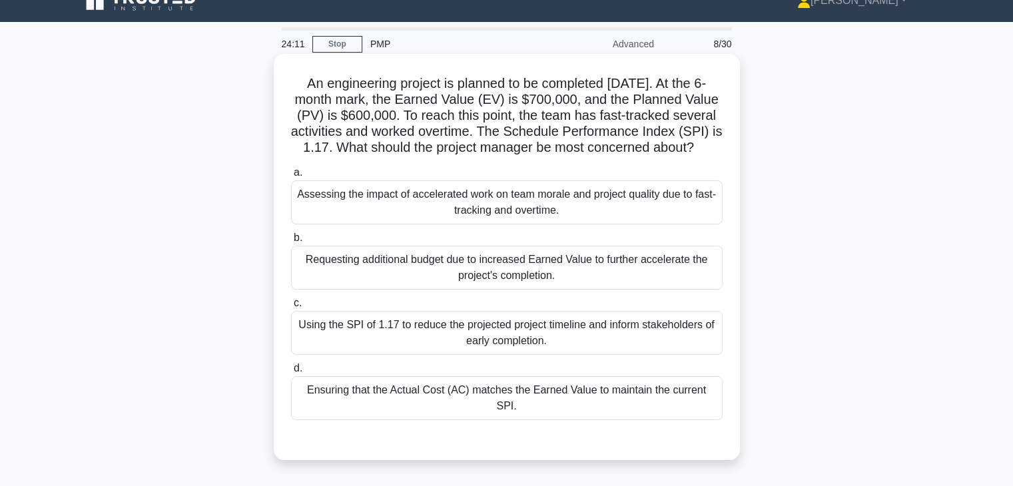
click at [655, 406] on div "Ensuring that the Actual Cost (AC) matches the Earned Value to maintain the cur…" at bounding box center [507, 398] width 432 height 44
click at [291, 373] on input "d. Ensuring that the Actual Cost (AC) matches the Earned Value to maintain the …" at bounding box center [291, 368] width 0 height 9
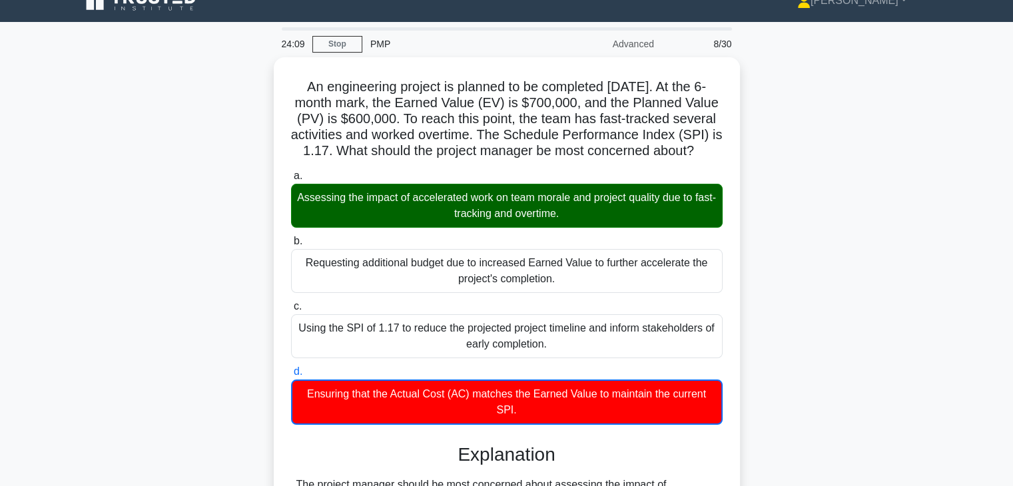
click at [808, 276] on div "An engineering project is planned to be completed in 12 months. At the 6-month …" at bounding box center [507, 458] width 880 height 803
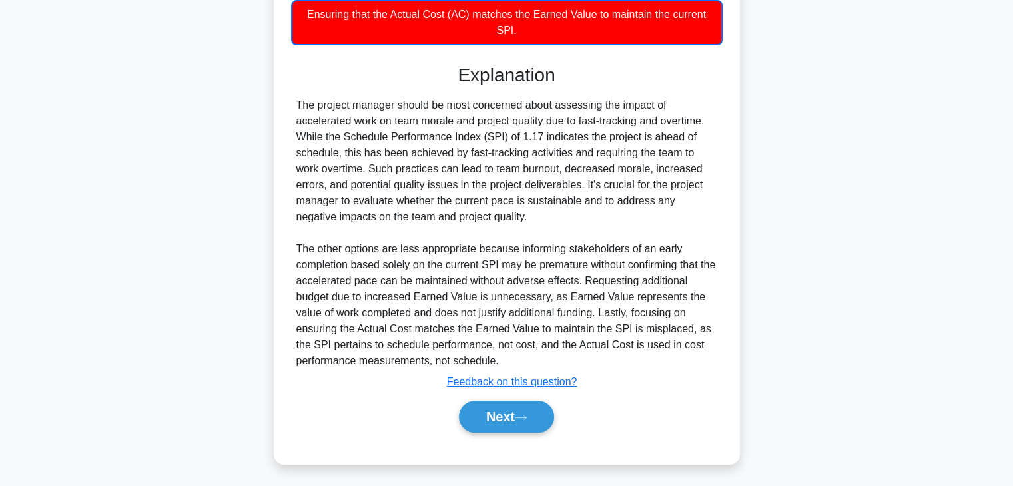
scroll to position [416, 0]
click at [810, 243] on div "An engineering project is planned to be completed in 12 months. At the 6-month …" at bounding box center [507, 79] width 880 height 803
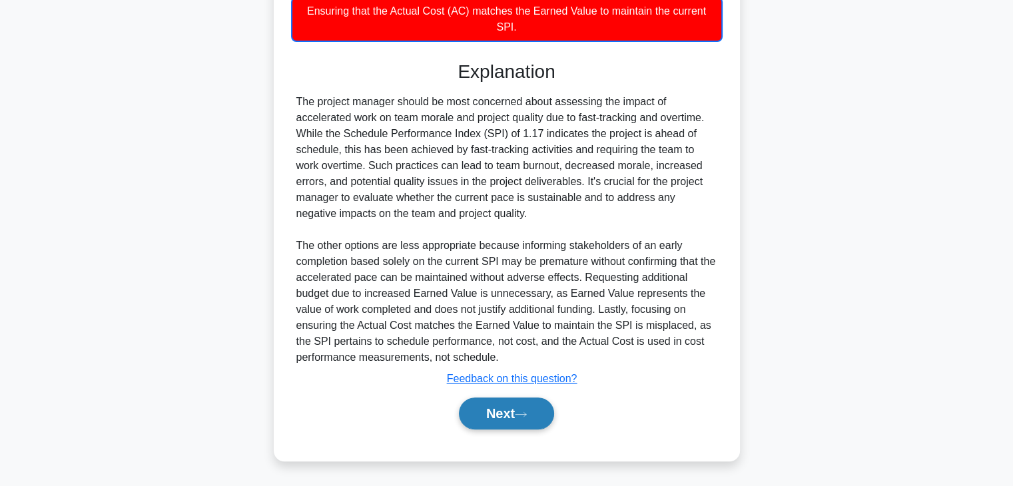
click at [506, 416] on button "Next" at bounding box center [506, 414] width 95 height 32
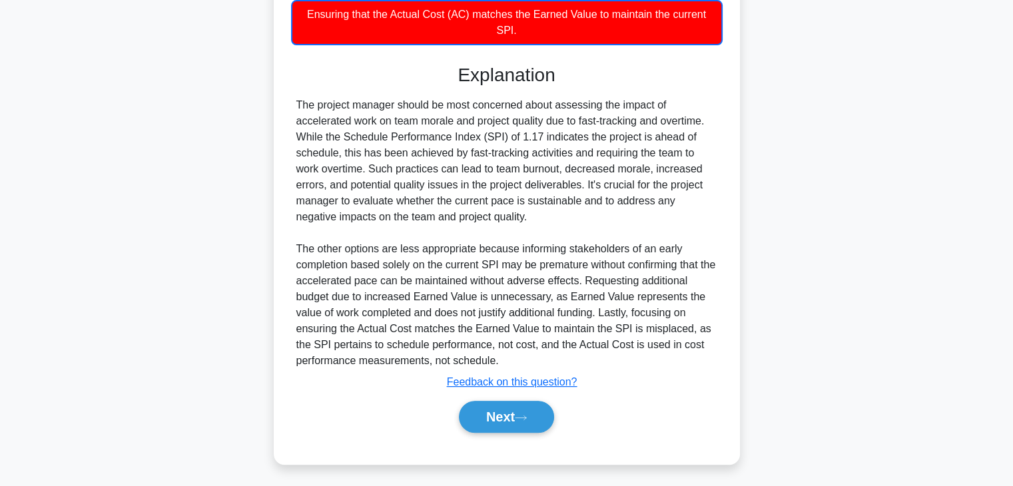
scroll to position [234, 0]
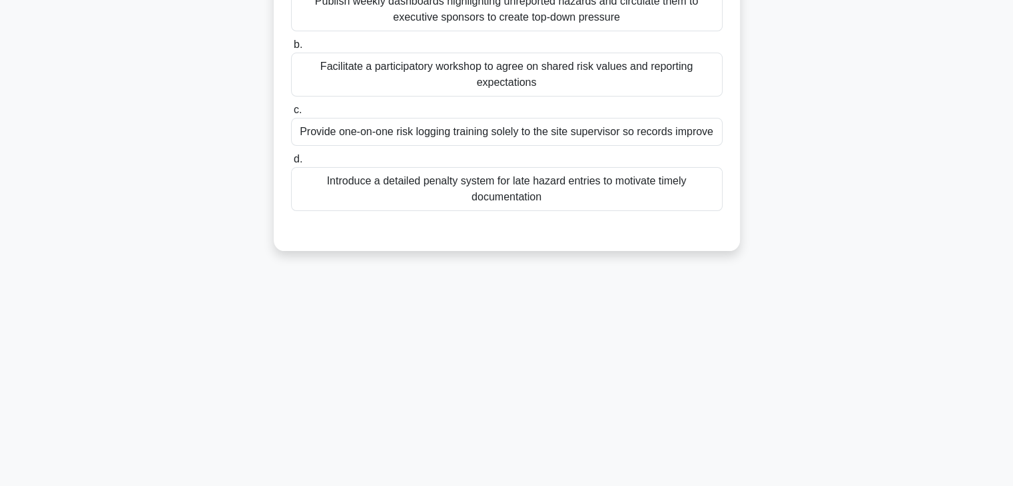
click at [754, 312] on div "22:59 Stop PMP Advanced 9/30 During the early stages of a renewable-energy cons…" at bounding box center [507, 148] width 880 height 666
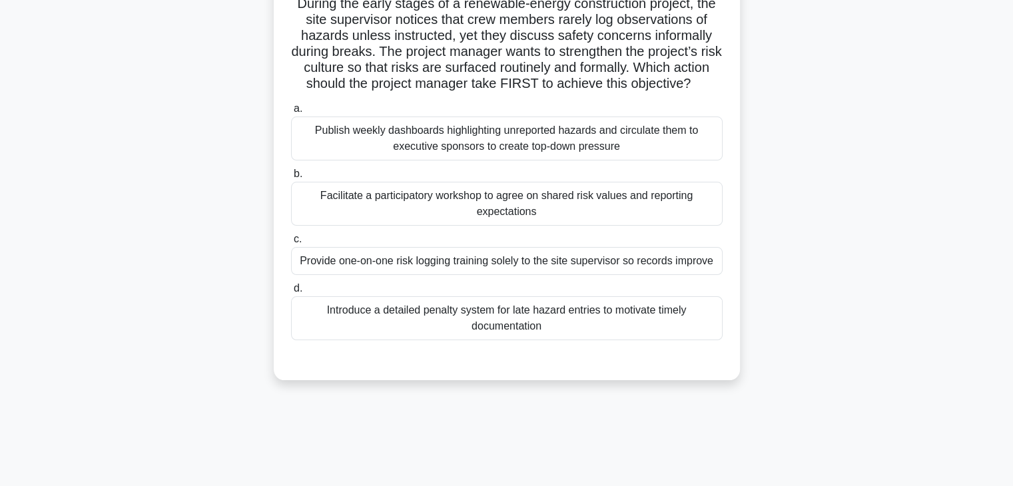
scroll to position [0, 0]
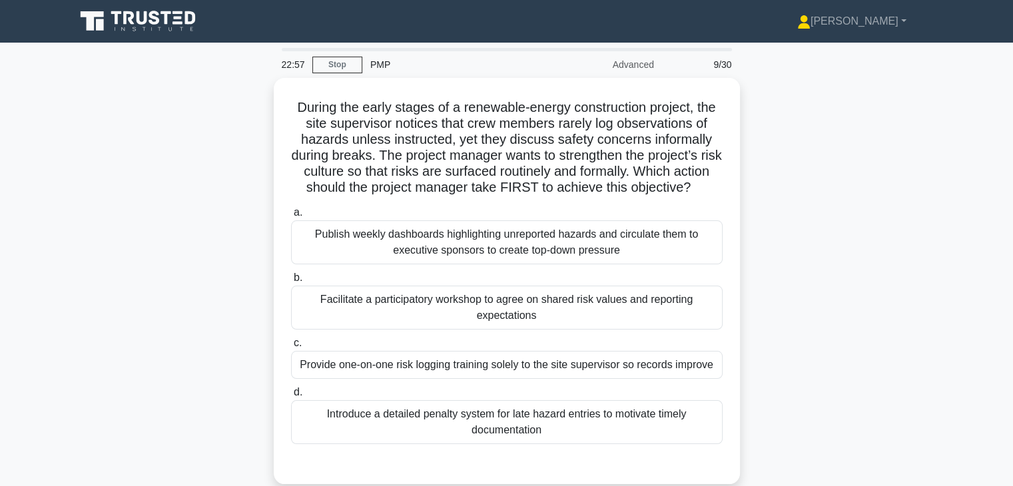
click at [816, 245] on div "During the early stages of a renewable-energy construction project, the site su…" at bounding box center [507, 289] width 880 height 422
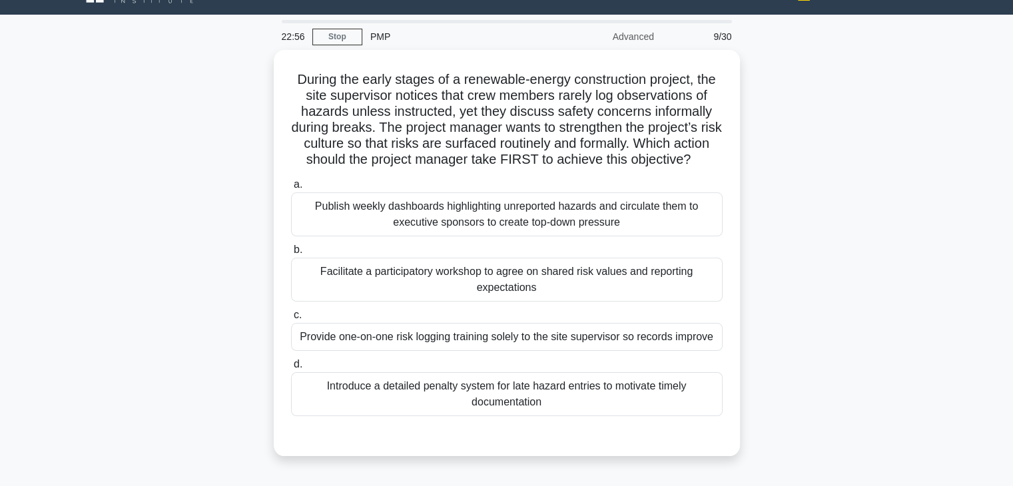
scroll to position [53, 0]
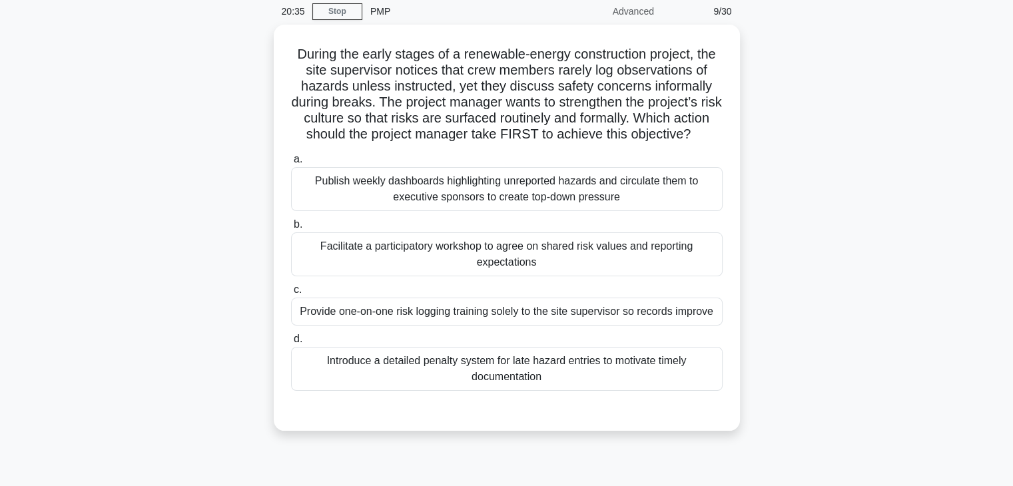
click at [821, 233] on div "During the early stages of a renewable-energy construction project, the site su…" at bounding box center [507, 236] width 880 height 422
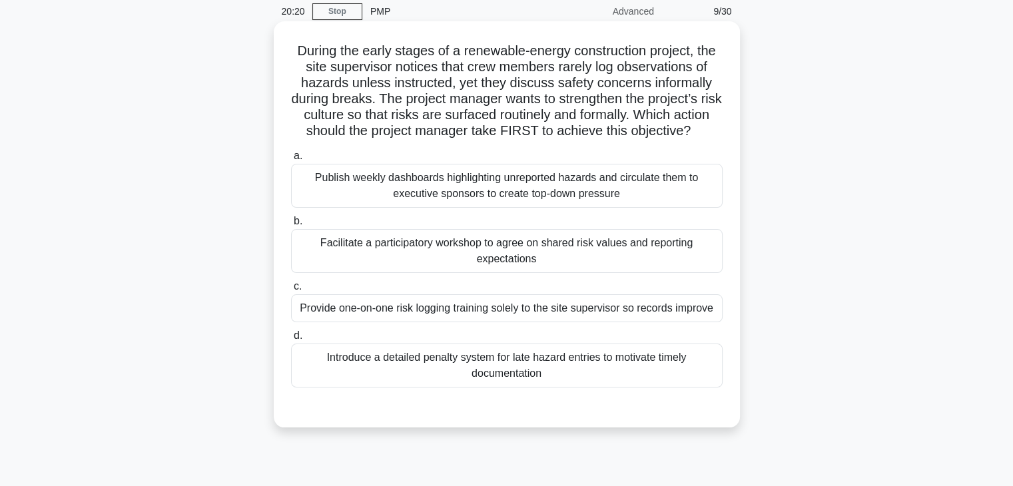
click at [655, 271] on div "Facilitate a participatory workshop to agree on shared risk values and reportin…" at bounding box center [507, 251] width 432 height 44
click at [291, 226] on input "b. Facilitate a participatory workshop to agree on shared risk values and repor…" at bounding box center [291, 221] width 0 height 9
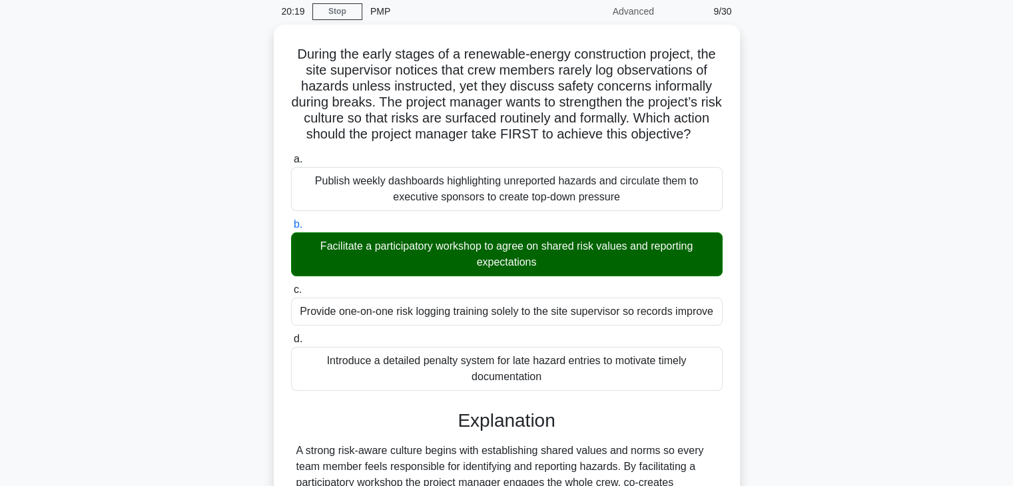
click at [291, 286] on input "c. Provide one-on-one risk logging training solely to the site supervisor so re…" at bounding box center [291, 290] width 0 height 9
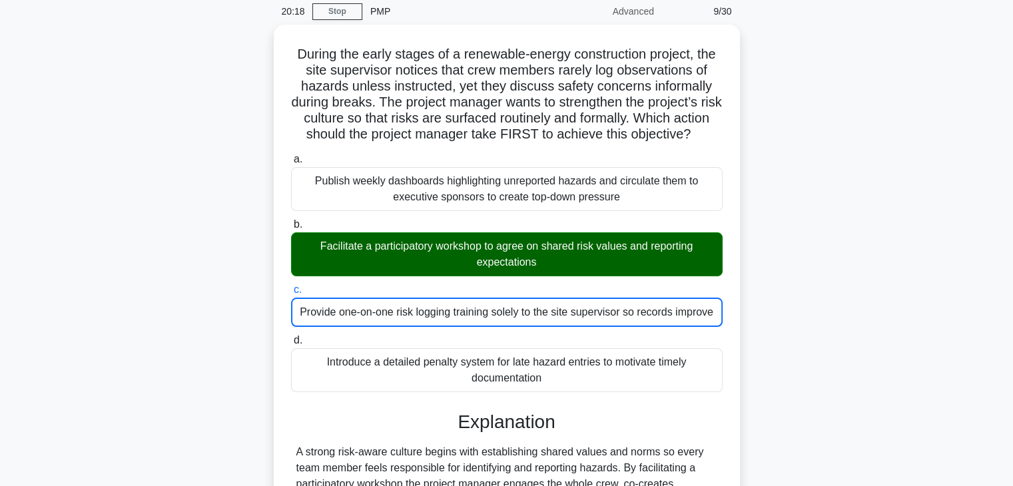
click at [291, 336] on input "d. Introduce a detailed penalty system for late hazard entries to motivate time…" at bounding box center [291, 340] width 0 height 9
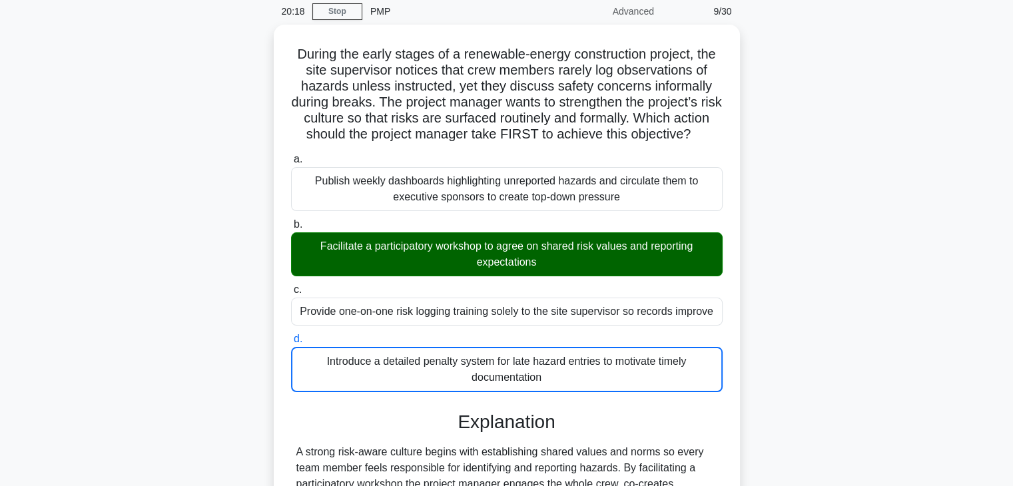
click at [291, 155] on input "a. Publish weekly dashboards highlighting unreported hazards and circulate them…" at bounding box center [291, 159] width 0 height 9
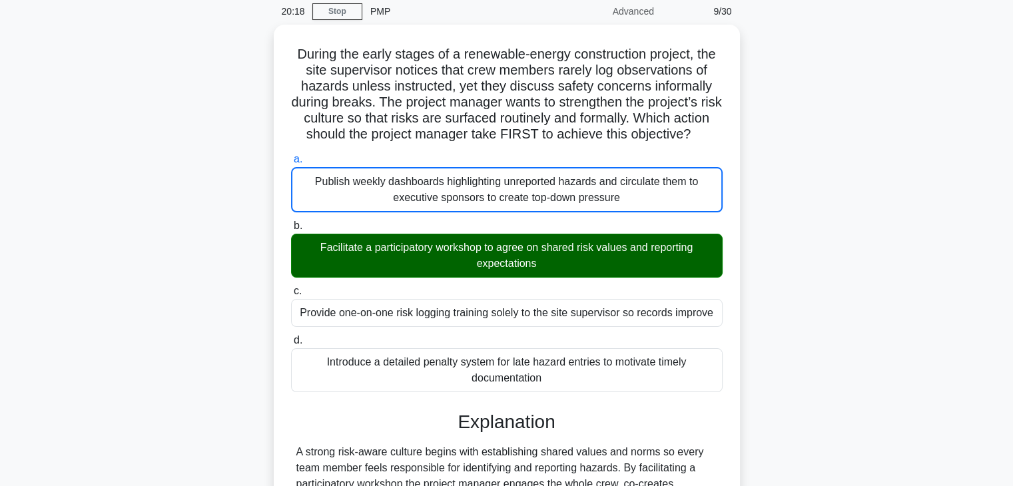
click at [291, 222] on input "b. Facilitate a participatory workshop to agree on shared risk values and repor…" at bounding box center [291, 226] width 0 height 9
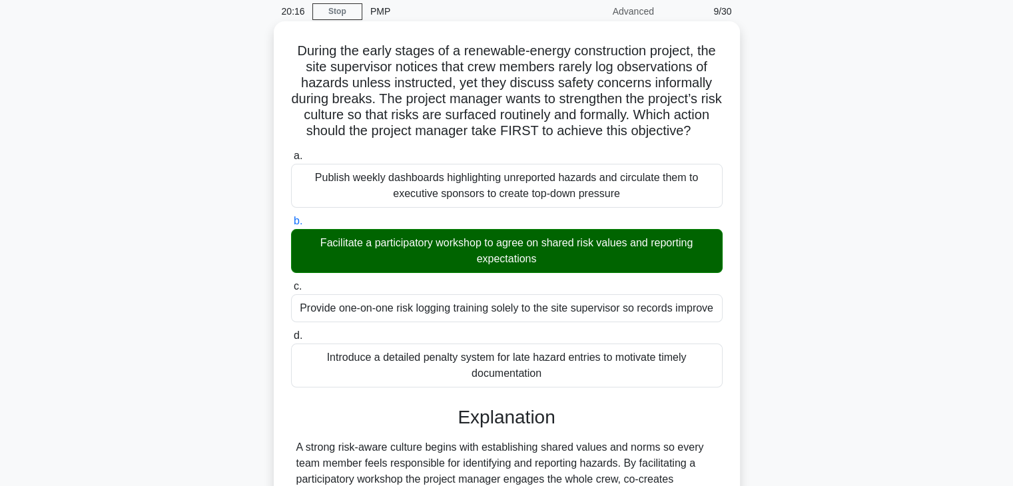
click at [669, 273] on div "Facilitate a participatory workshop to agree on shared risk values and reportin…" at bounding box center [507, 251] width 432 height 44
click at [291, 226] on input "b. Facilitate a participatory workshop to agree on shared risk values and repor…" at bounding box center [291, 221] width 0 height 9
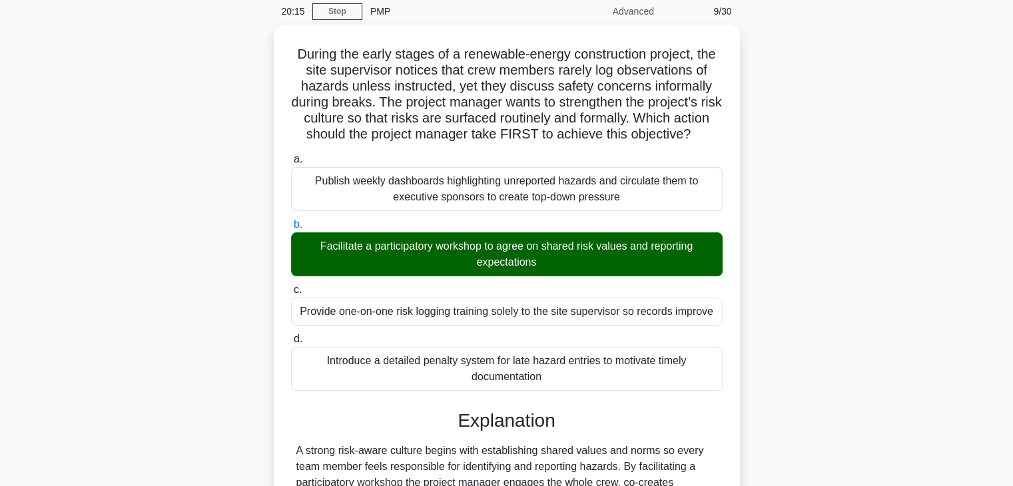
scroll to position [398, 0]
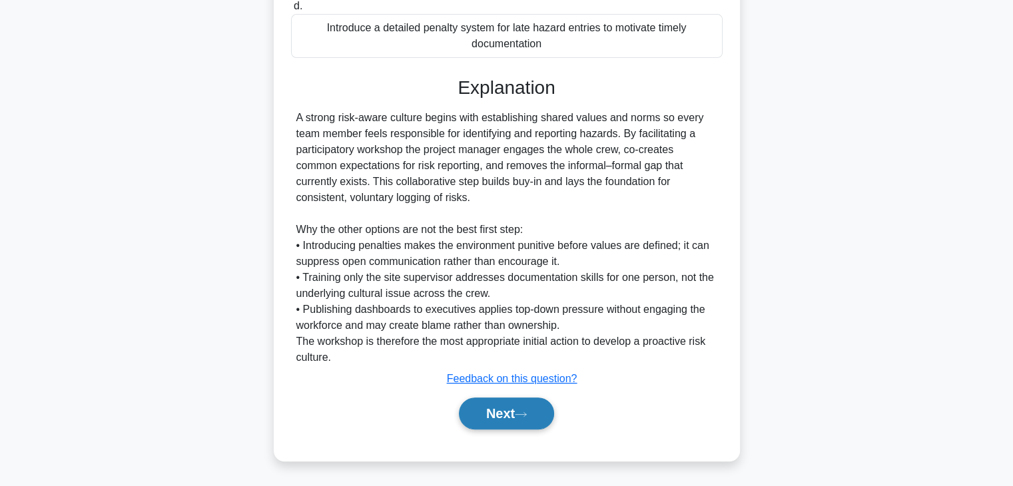
click at [496, 415] on button "Next" at bounding box center [506, 414] width 95 height 32
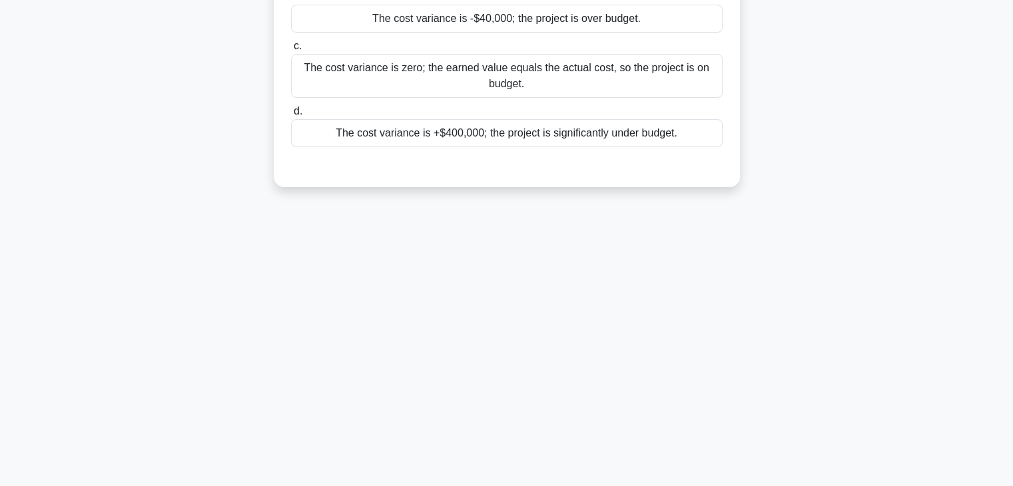
scroll to position [234, 0]
click at [717, 264] on div "20:12 Stop PMP Advanced 10/30 A project manager is overseeing a project where t…" at bounding box center [507, 148] width 880 height 666
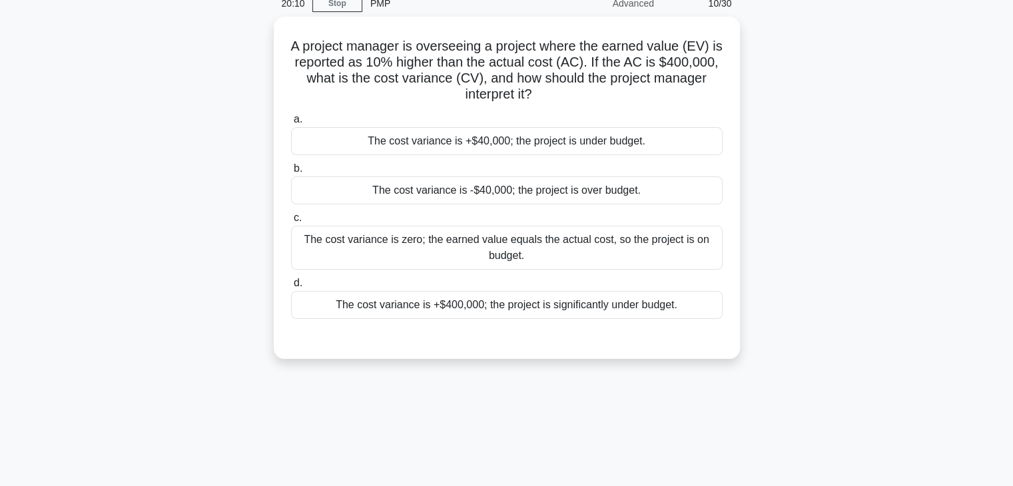
scroll to position [0, 0]
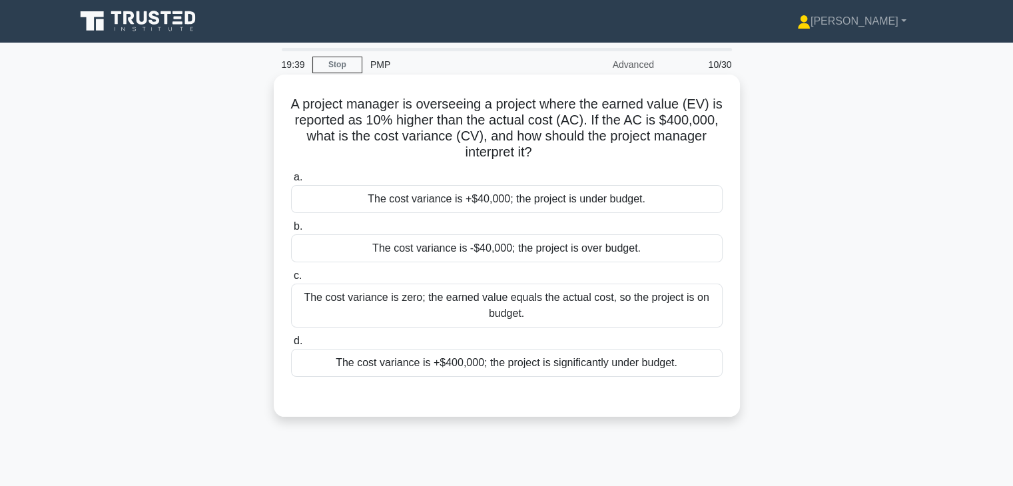
click at [644, 206] on div "The cost variance is +$40,000; the project is under budget." at bounding box center [507, 199] width 432 height 28
click at [291, 182] on input "a. The cost variance is +$40,000; the project is under budget." at bounding box center [291, 177] width 0 height 9
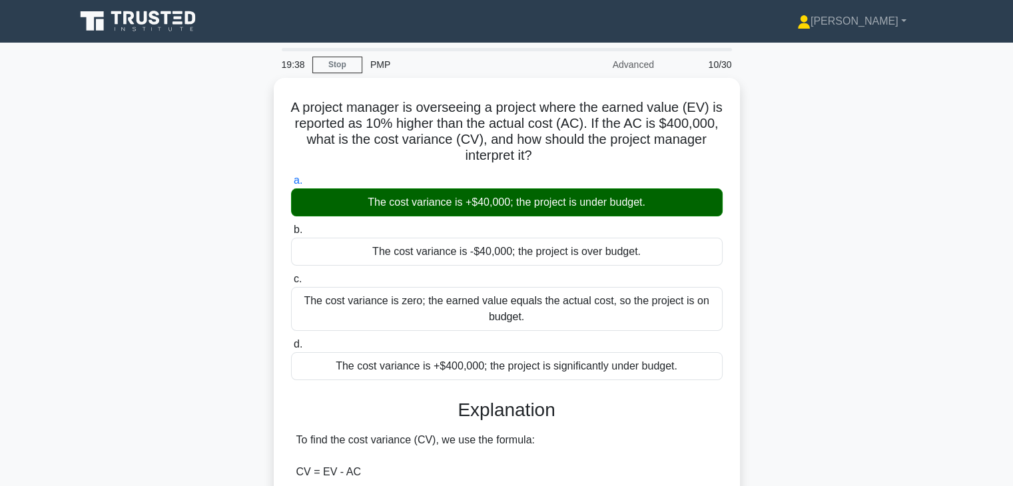
click at [773, 277] on div "A project manager is overseeing a project where the earned value (EV) is report…" at bounding box center [507, 471] width 880 height 786
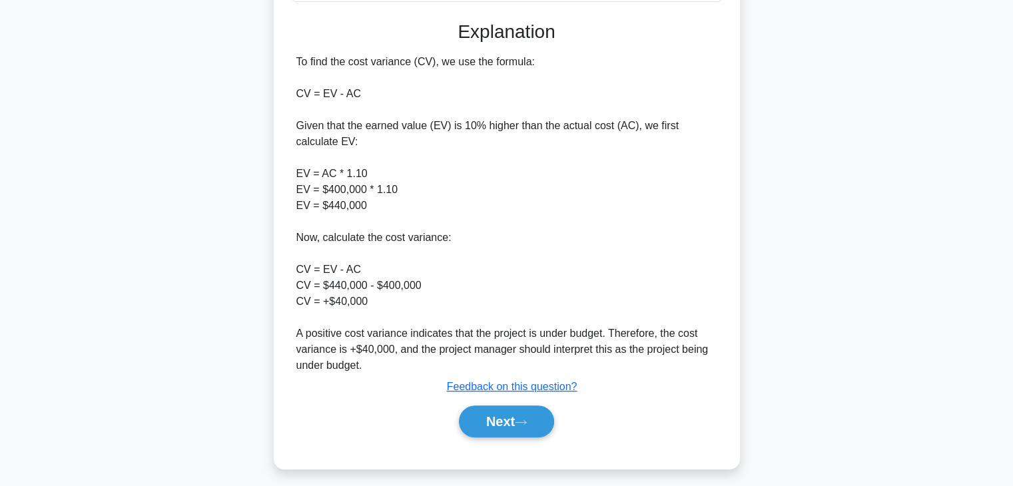
scroll to position [382, 0]
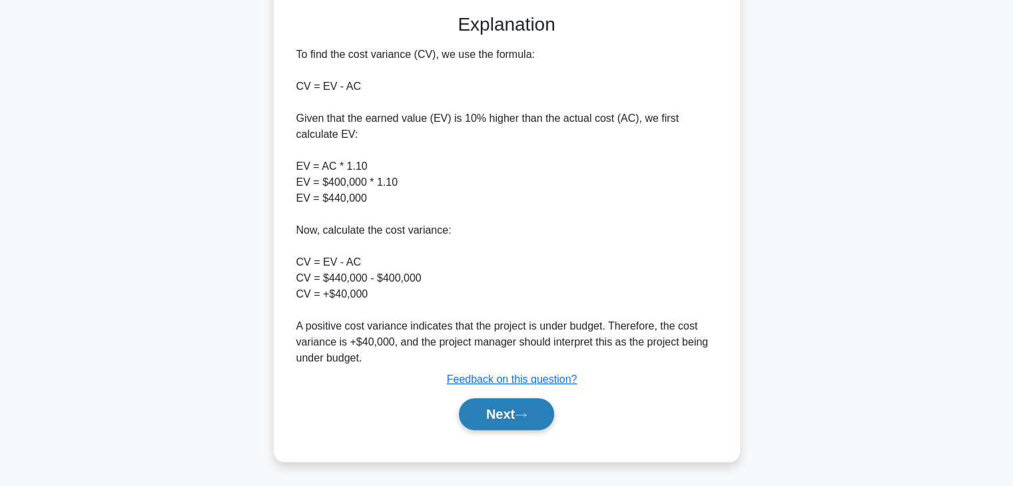
click at [496, 419] on button "Next" at bounding box center [506, 414] width 95 height 32
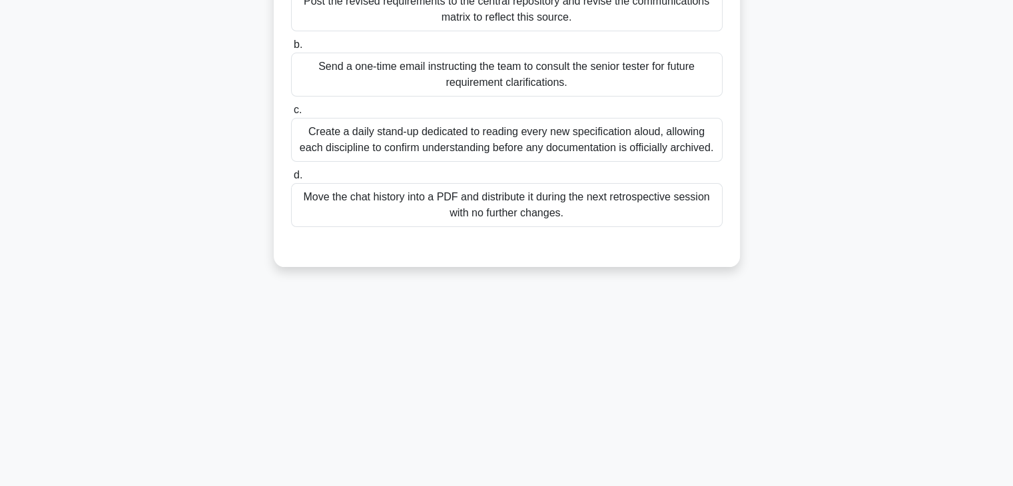
click at [675, 318] on div "19:34 Stop PMP Advanced 11/30 During a regulatory compliance project, a senior …" at bounding box center [507, 148] width 880 height 666
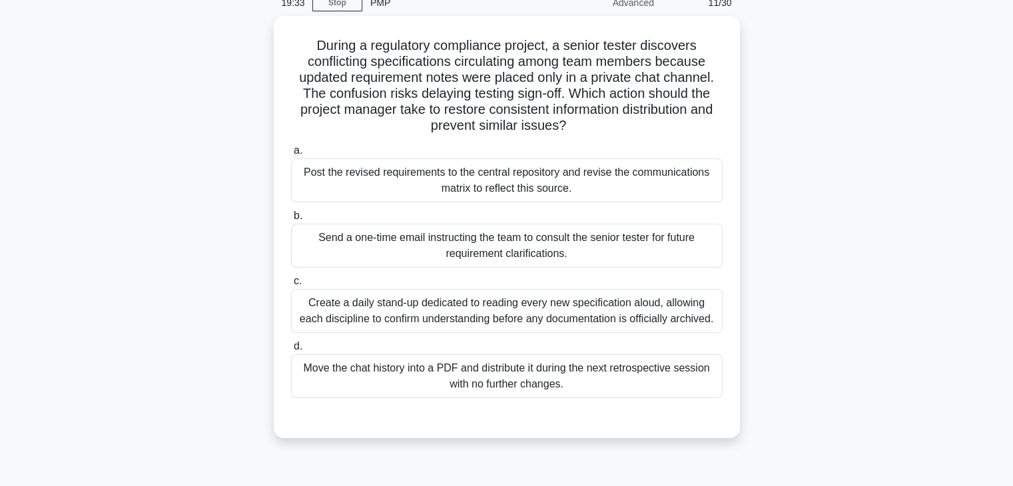
scroll to position [0, 0]
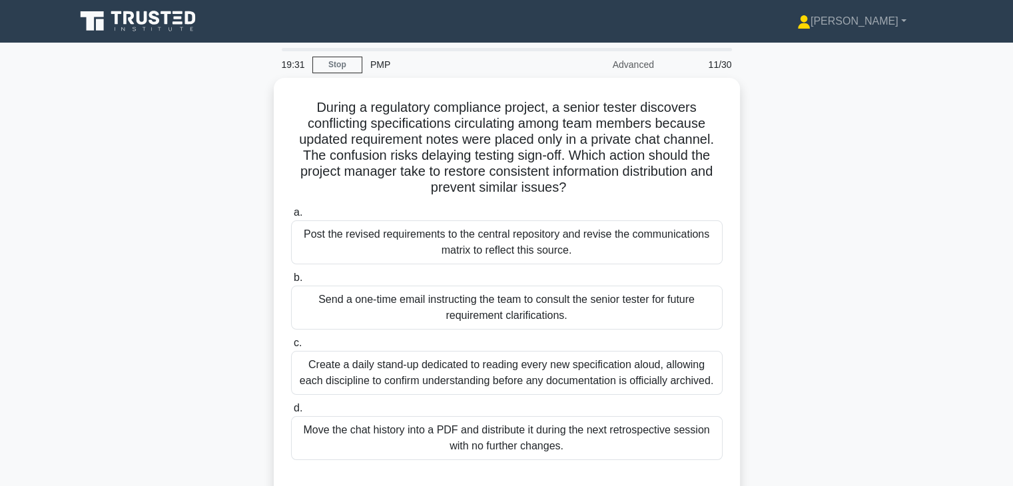
click at [853, 211] on div "During a regulatory compliance project, a senior tester discovers conflicting s…" at bounding box center [507, 297] width 880 height 438
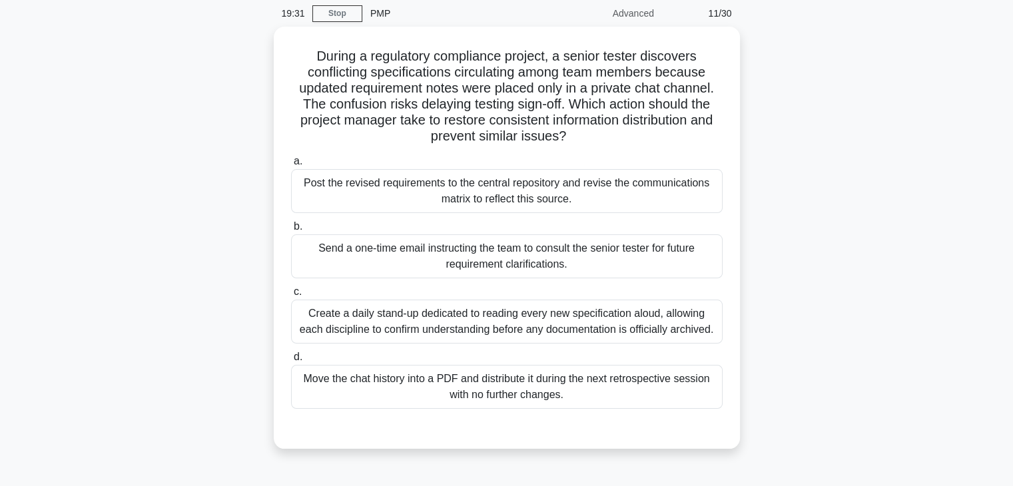
scroll to position [53, 0]
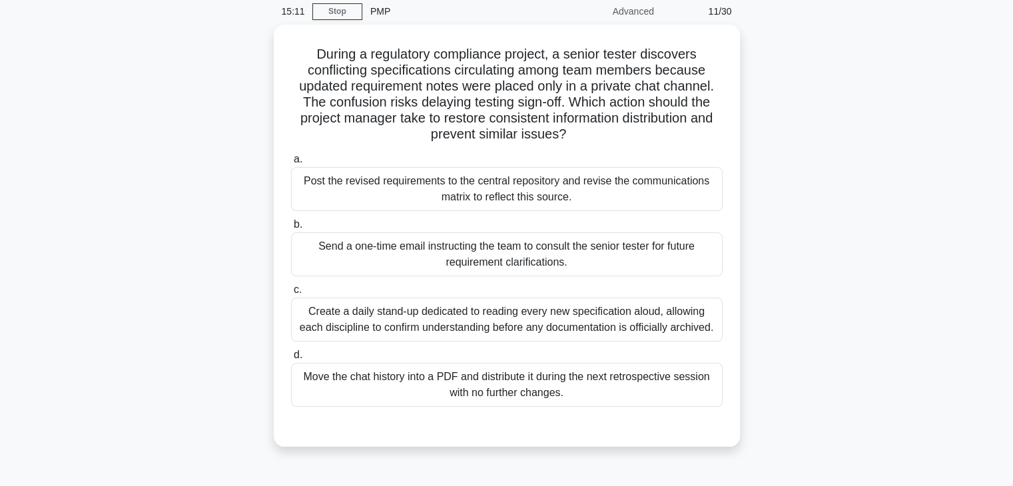
click at [810, 193] on div "During a regulatory compliance project, a senior tester discovers conflicting s…" at bounding box center [507, 244] width 880 height 438
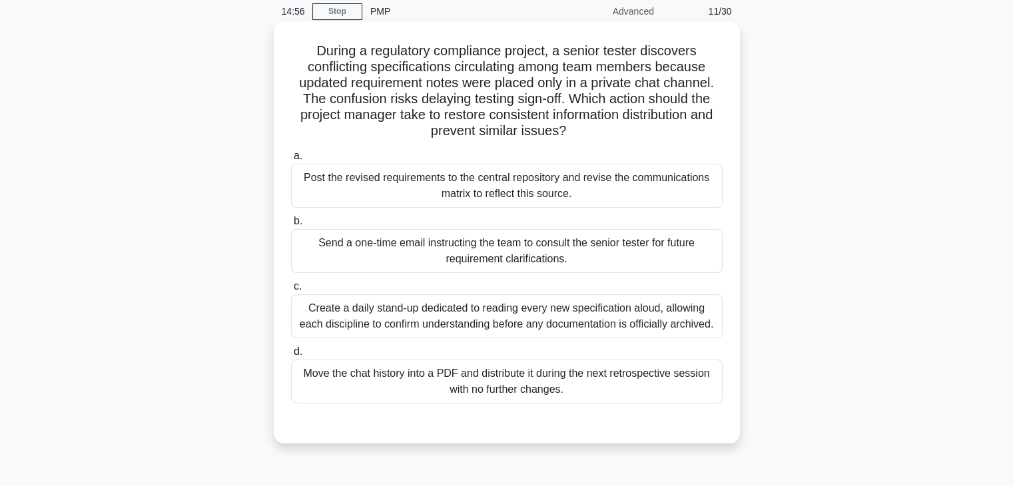
click at [586, 187] on div "Post the revised requirements to the central repository and revise the communic…" at bounding box center [507, 186] width 432 height 44
click at [291, 161] on input "a. Post the revised requirements to the central repository and revise the commu…" at bounding box center [291, 156] width 0 height 9
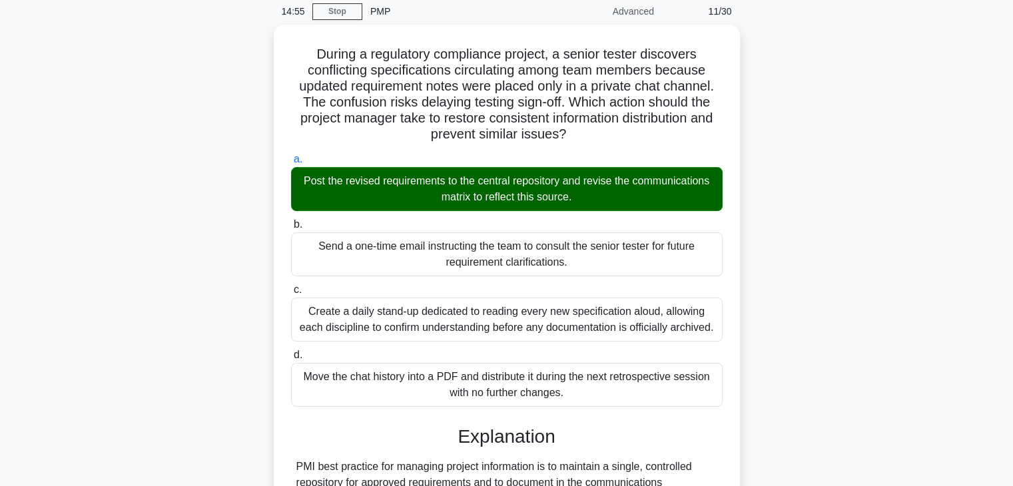
click at [878, 352] on div "During a regulatory compliance project, a senior tester discovers conflicting s…" at bounding box center [507, 394] width 880 height 738
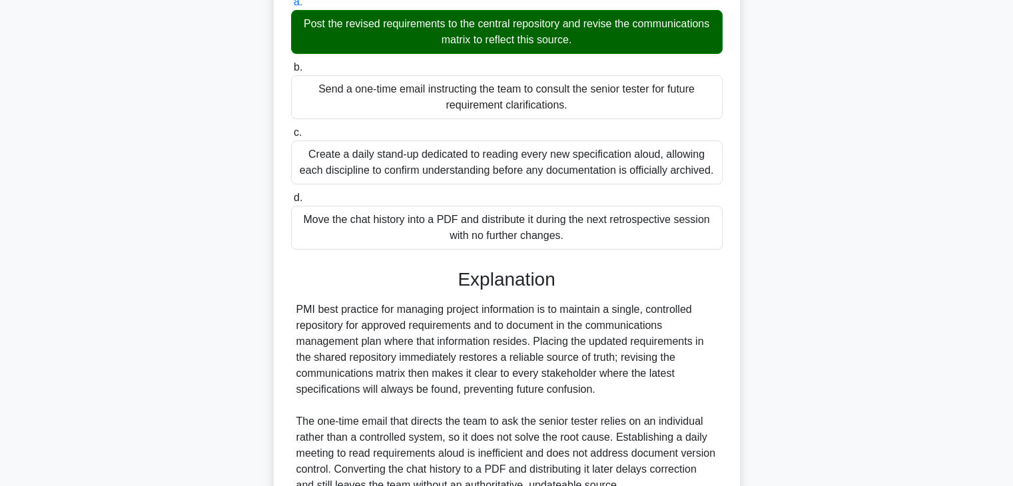
scroll to position [334, 0]
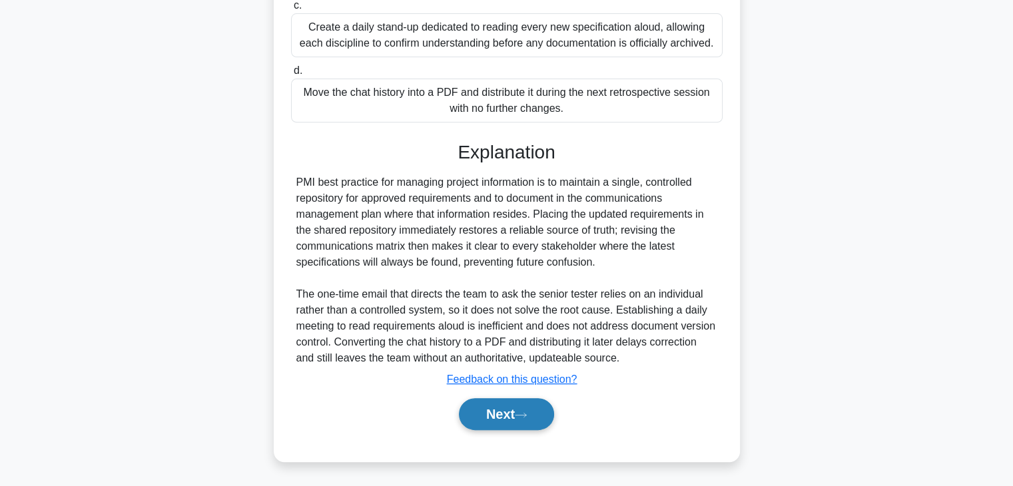
click at [479, 422] on button "Next" at bounding box center [506, 414] width 95 height 32
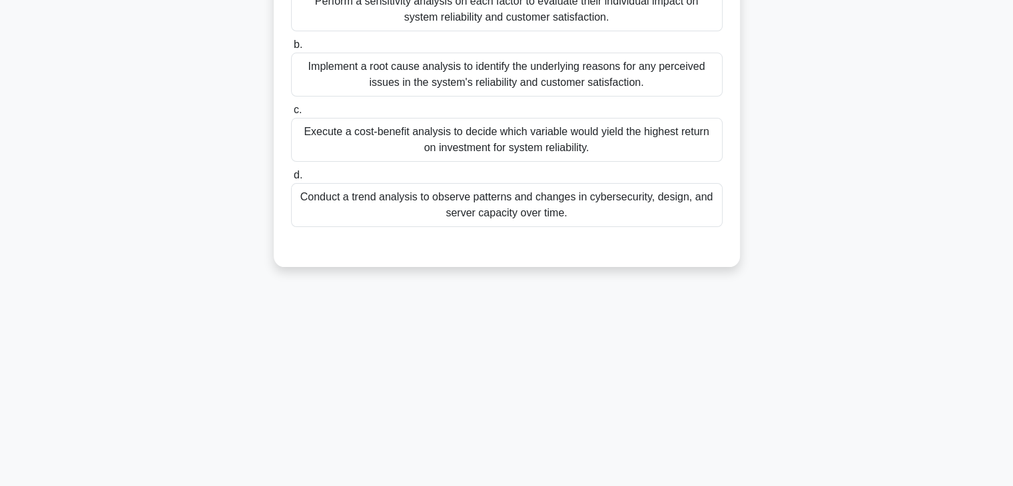
click at [617, 379] on div "14:51 Stop PMP Advanced 12/30 In an e-commerce project, the project manager is …" at bounding box center [507, 148] width 880 height 666
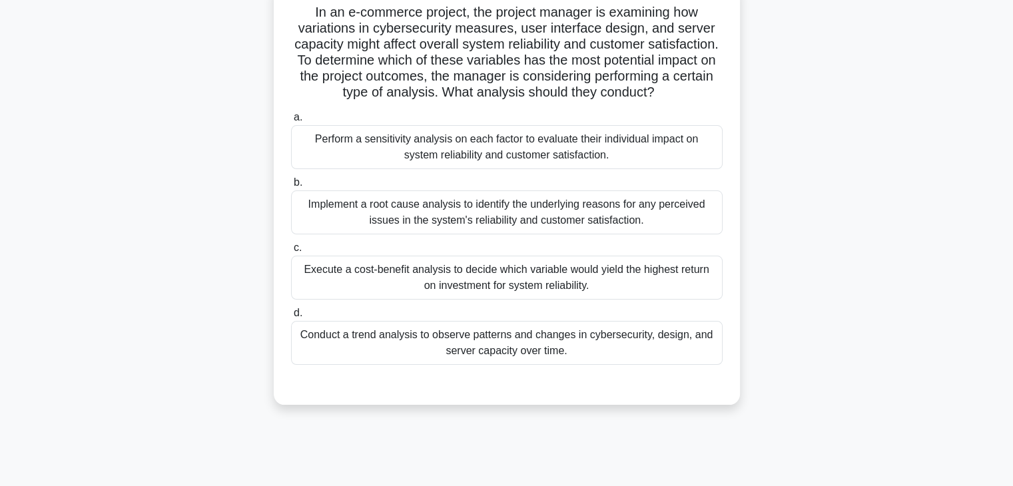
scroll to position [0, 0]
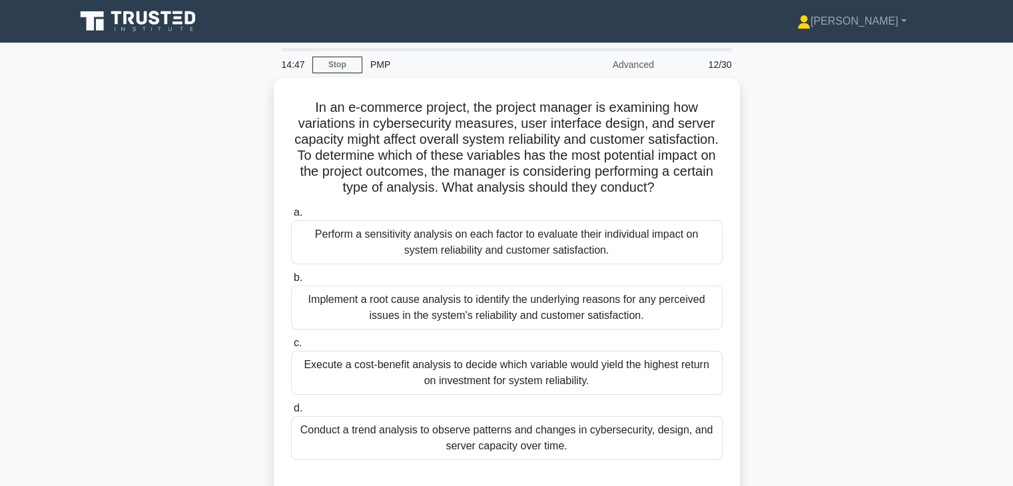
click at [824, 293] on div "In an e-commerce project, the project manager is examining how variations in cy…" at bounding box center [507, 297] width 880 height 438
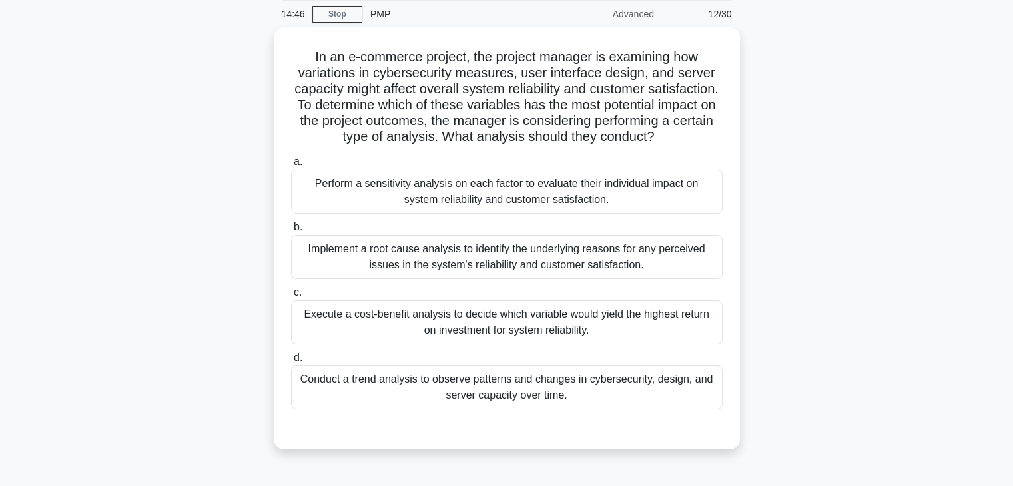
scroll to position [53, 0]
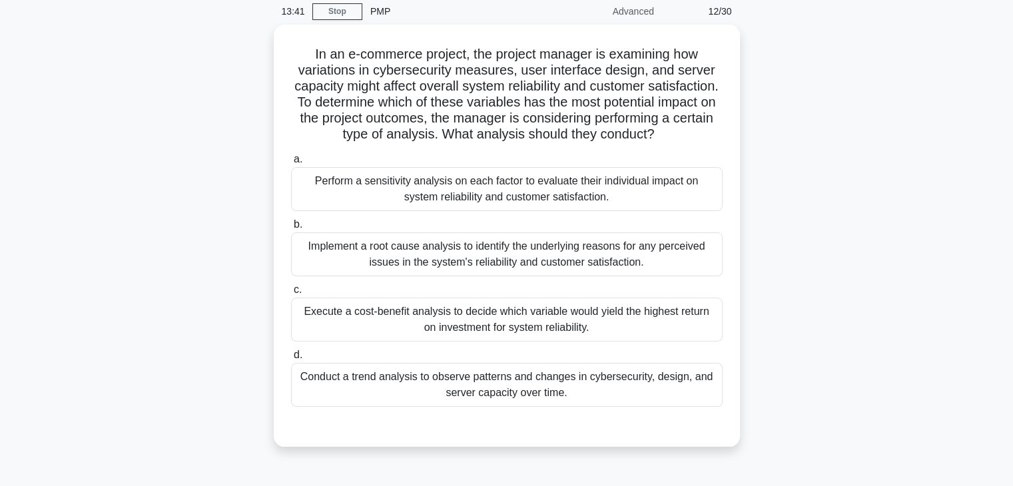
click at [810, 293] on div "In an e-commerce project, the project manager is examining how variations in cy…" at bounding box center [507, 244] width 880 height 438
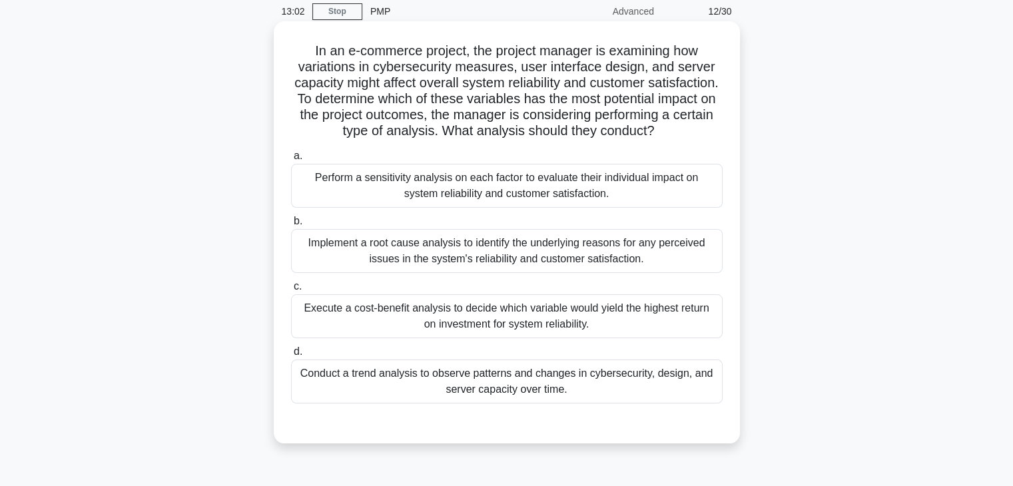
click at [650, 205] on div "Perform a sensitivity analysis on each factor to evaluate their individual impa…" at bounding box center [507, 186] width 432 height 44
click at [291, 161] on input "a. Perform a sensitivity analysis on each factor to evaluate their individual i…" at bounding box center [291, 156] width 0 height 9
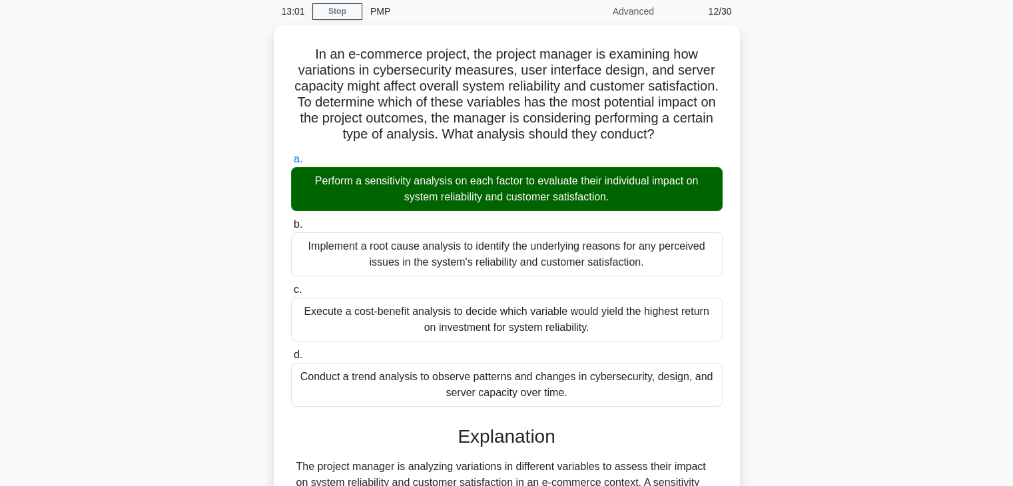
click at [798, 256] on div "In an e-commerce project, the project manager is examining how variations in cy…" at bounding box center [507, 434] width 880 height 818
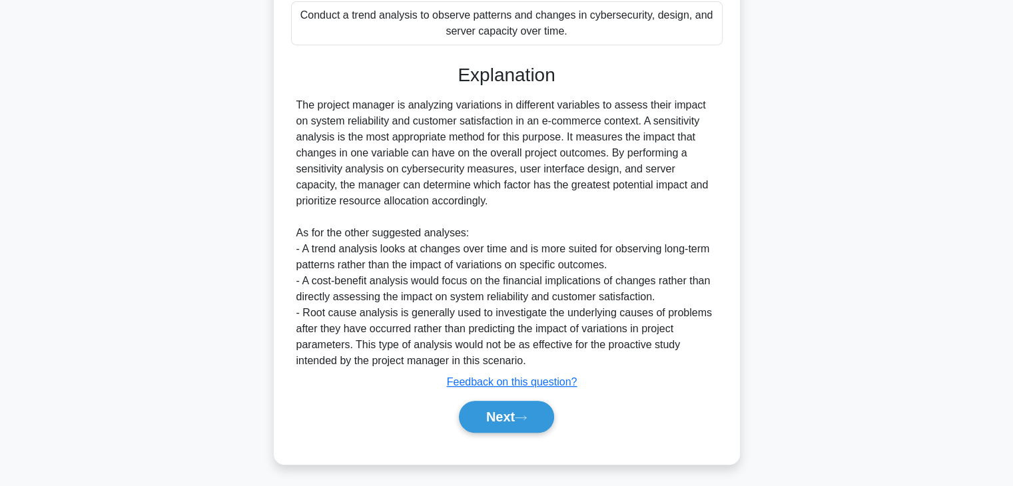
scroll to position [430, 0]
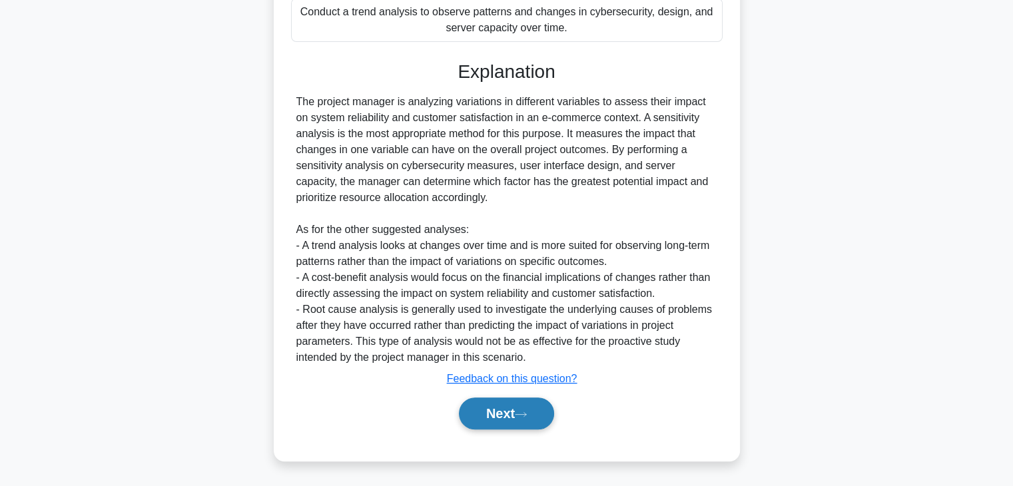
click at [494, 417] on button "Next" at bounding box center [506, 414] width 95 height 32
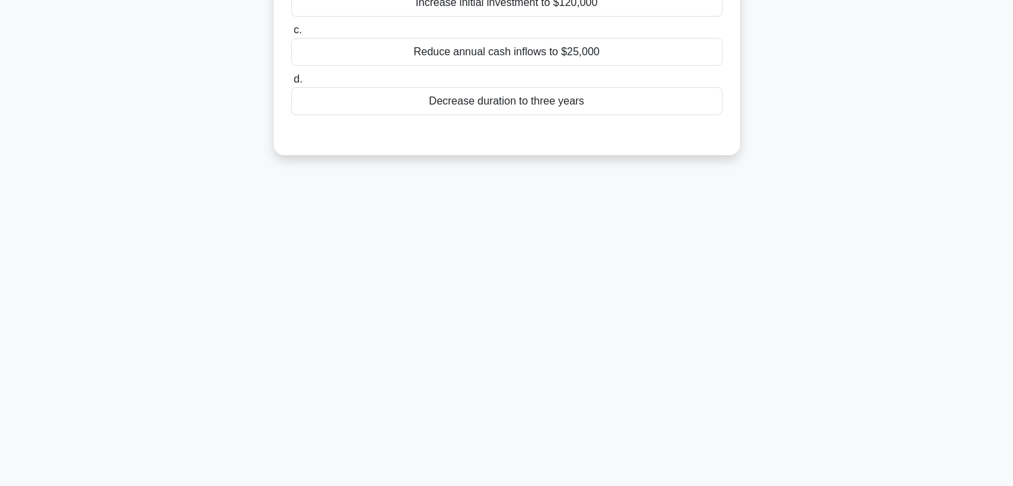
click at [688, 290] on div "12:57 Stop PMP Advanced 13/30 A project's initial investment is $100,000, with …" at bounding box center [507, 148] width 880 height 666
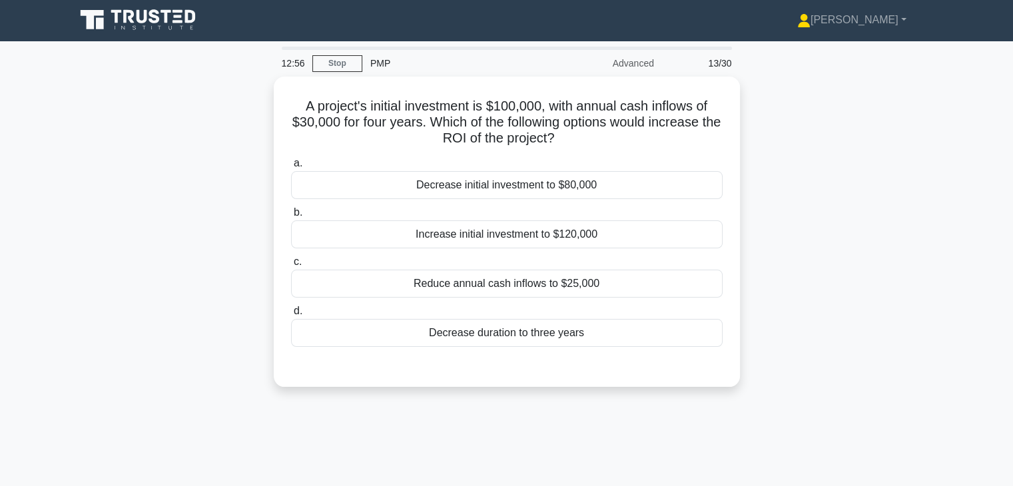
scroll to position [0, 0]
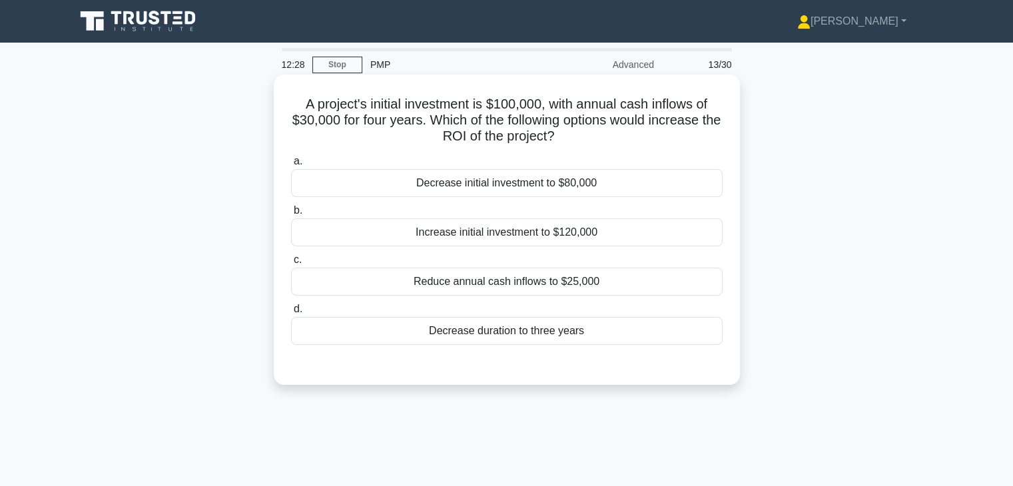
click at [509, 186] on div "Decrease initial investment to $80,000" at bounding box center [507, 183] width 432 height 28
click at [291, 166] on input "a. Decrease initial investment to $80,000" at bounding box center [291, 161] width 0 height 9
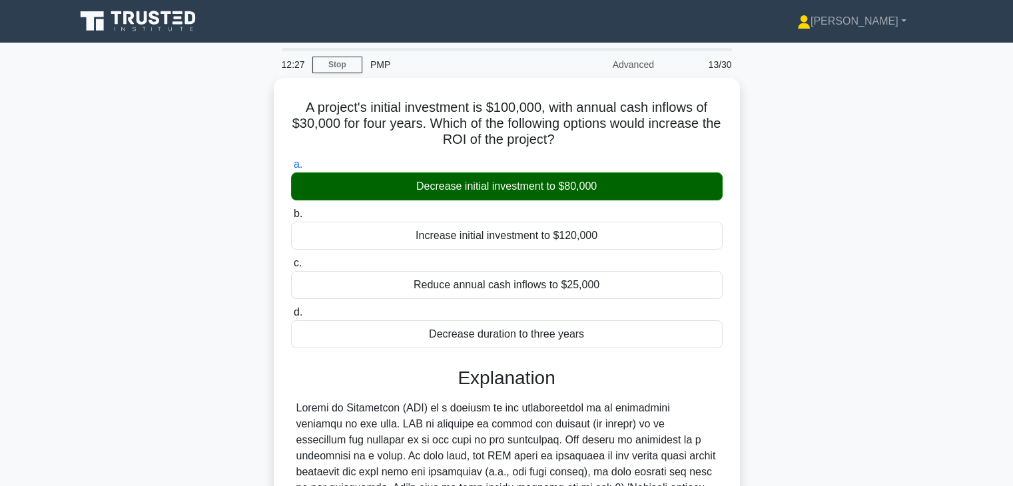
click at [792, 274] on div "A project's initial investment is $100,000, with annual cash inflows of $30,000…" at bounding box center [507, 439] width 880 height 722
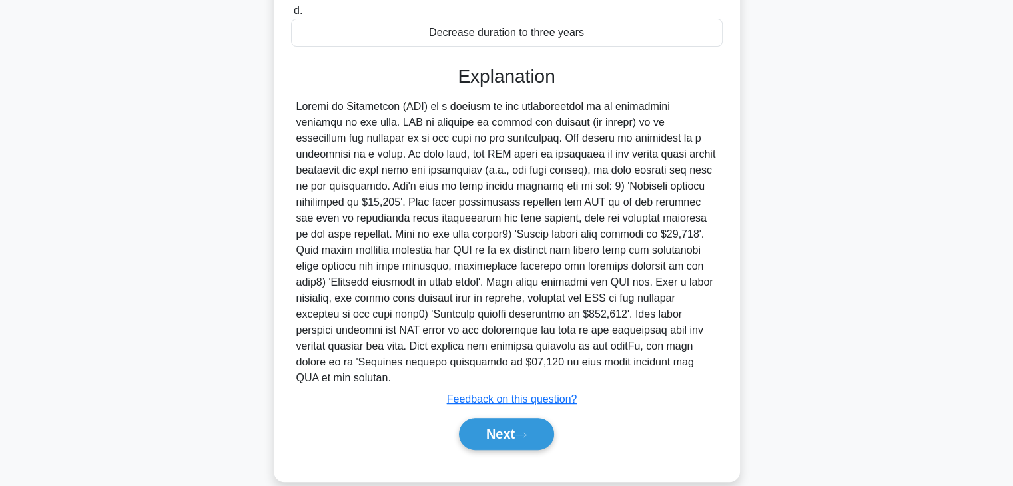
scroll to position [302, 0]
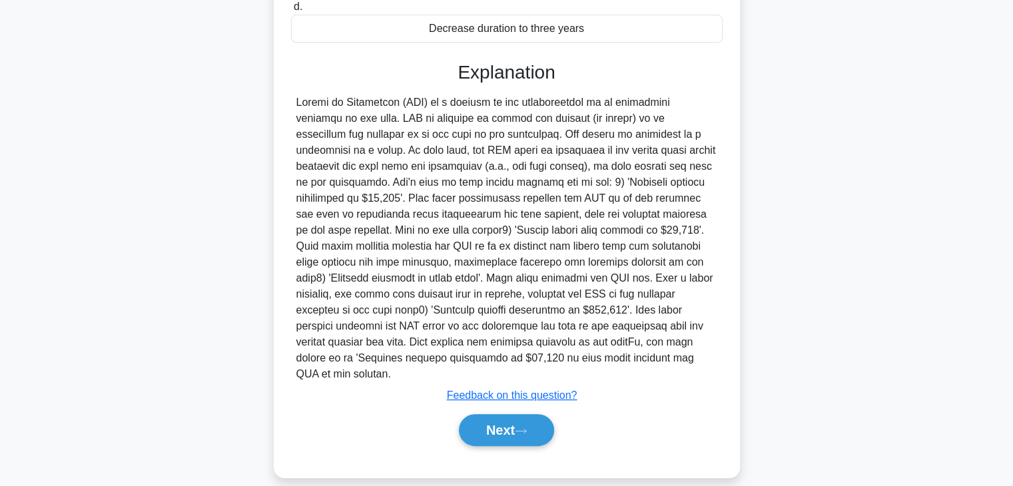
click at [472, 430] on div "Next" at bounding box center [507, 430] width 432 height 43
click at [485, 416] on button "Next" at bounding box center [506, 430] width 95 height 32
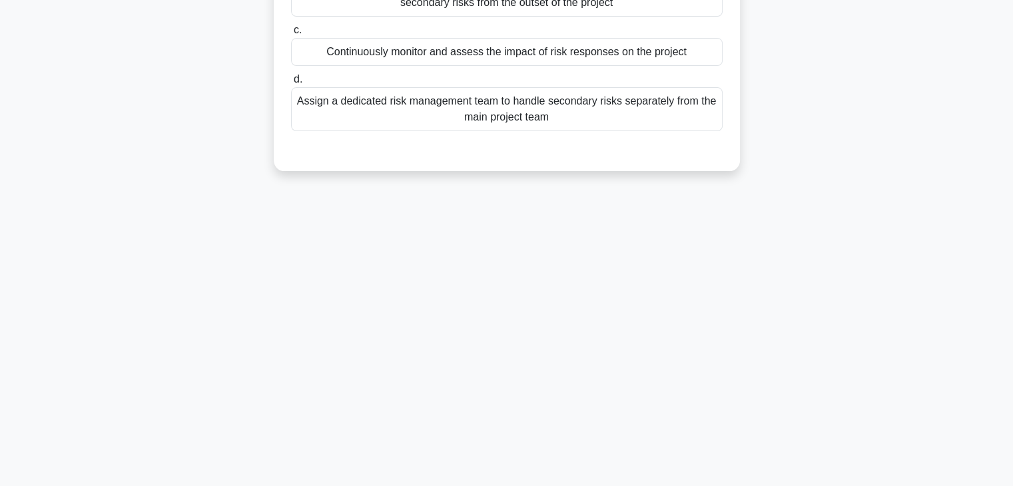
click at [808, 341] on div "12:22 Stop PMP Advanced 14/30 Which of the following is the most effective way …" at bounding box center [507, 148] width 880 height 666
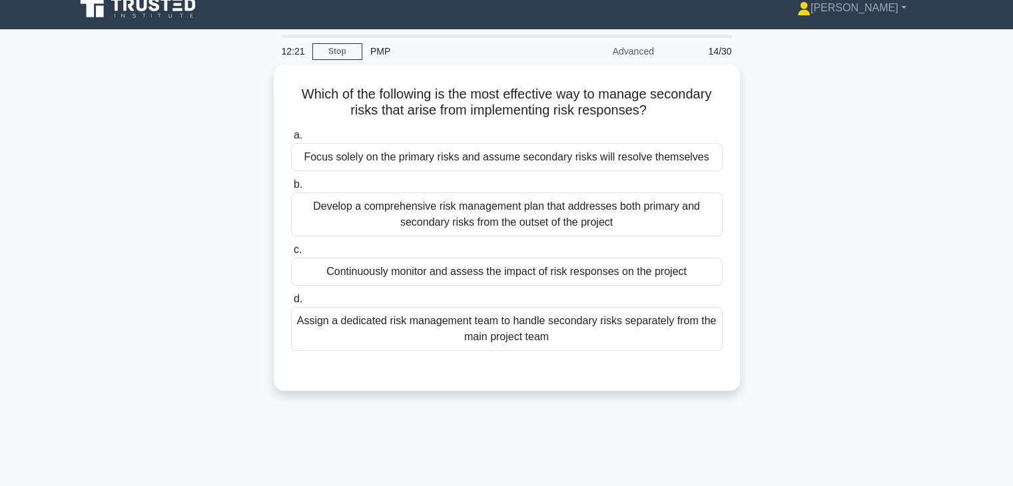
scroll to position [0, 0]
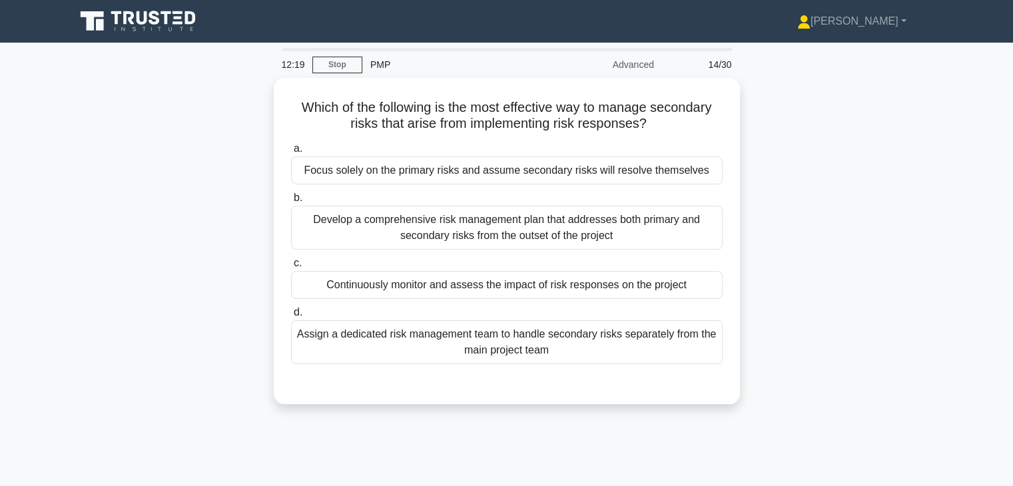
click at [770, 230] on div "Which of the following is the most effective way to manage secondary risks that…" at bounding box center [507, 249] width 880 height 342
click at [770, 215] on div "Which of the following is the most effective way to manage secondary risks that…" at bounding box center [507, 249] width 880 height 342
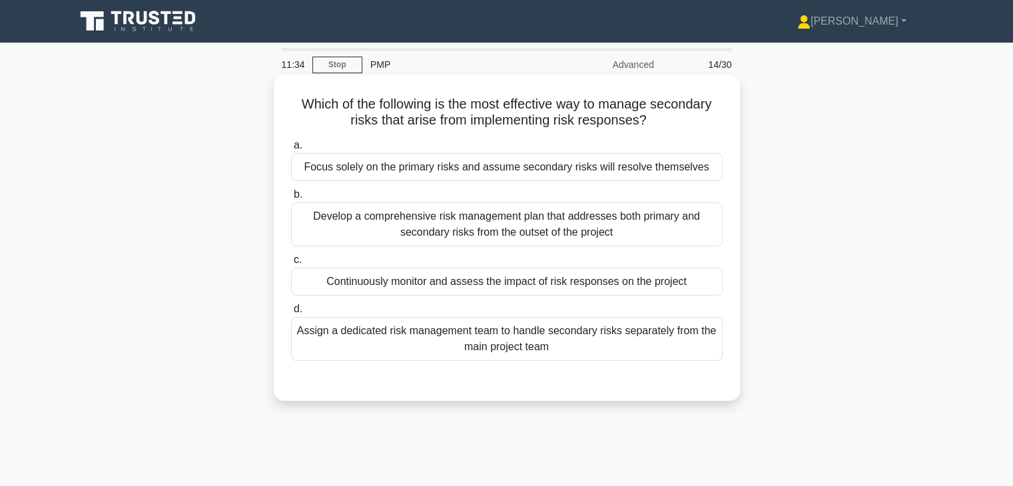
click at [557, 214] on div "Develop a comprehensive risk management plan that addresses both primary and se…" at bounding box center [507, 225] width 432 height 44
click at [291, 199] on input "b. Develop a comprehensive risk management plan that addresses both primary and…" at bounding box center [291, 195] width 0 height 9
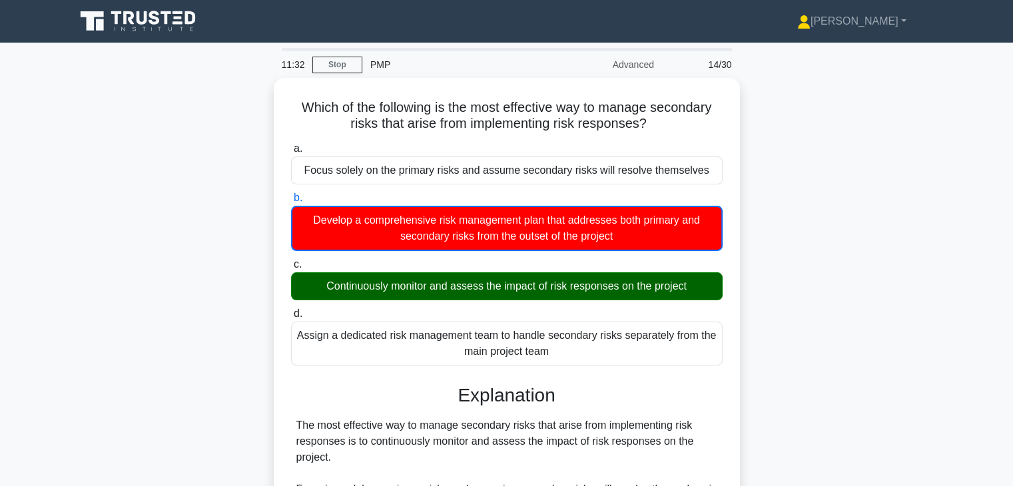
click at [812, 269] on div "Which of the following is the most effective way to manage secondary risks that…" at bounding box center [507, 431] width 880 height 707
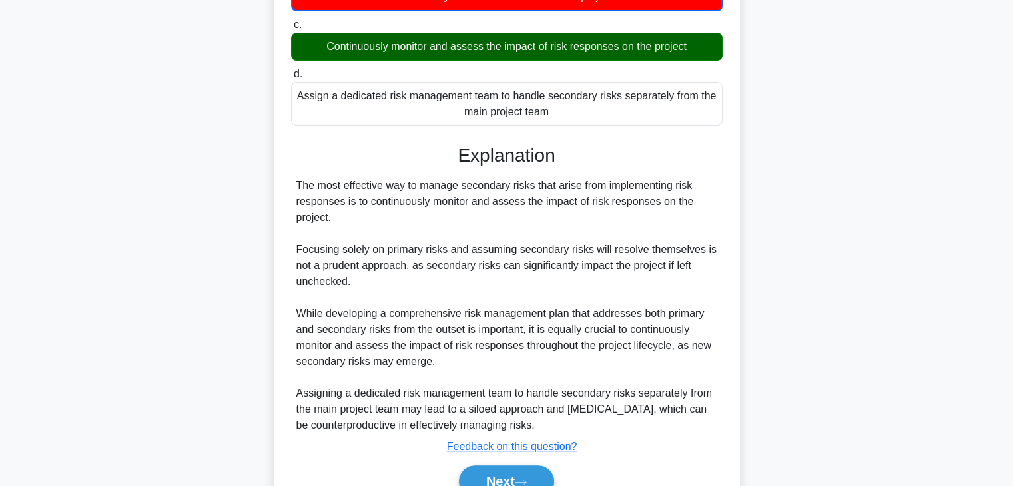
scroll to position [293, 0]
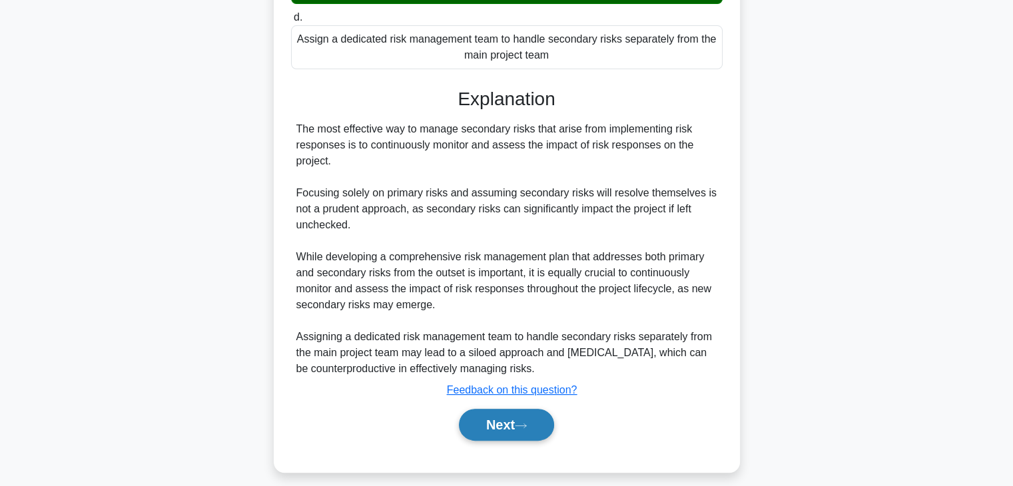
click at [501, 422] on button "Next" at bounding box center [506, 425] width 95 height 32
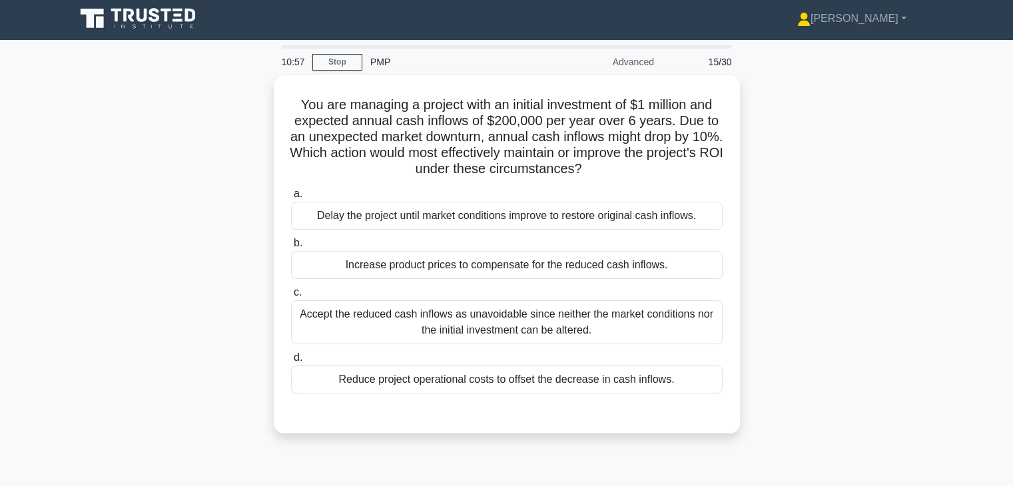
scroll to position [0, 0]
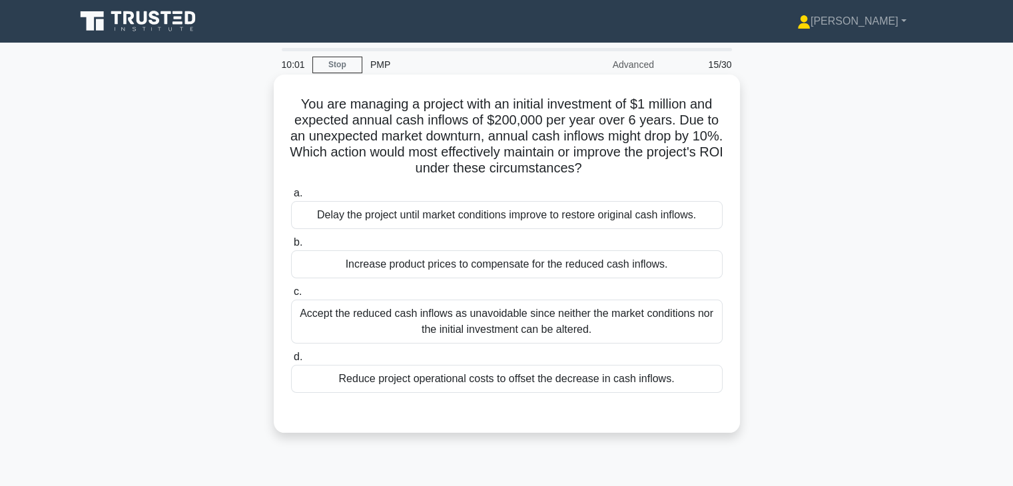
click at [584, 374] on div "Reduce project operational costs to offset the decrease in cash inflows." at bounding box center [507, 379] width 432 height 28
click at [291, 362] on input "d. Reduce project operational costs to offset the decrease in cash inflows." at bounding box center [291, 357] width 0 height 9
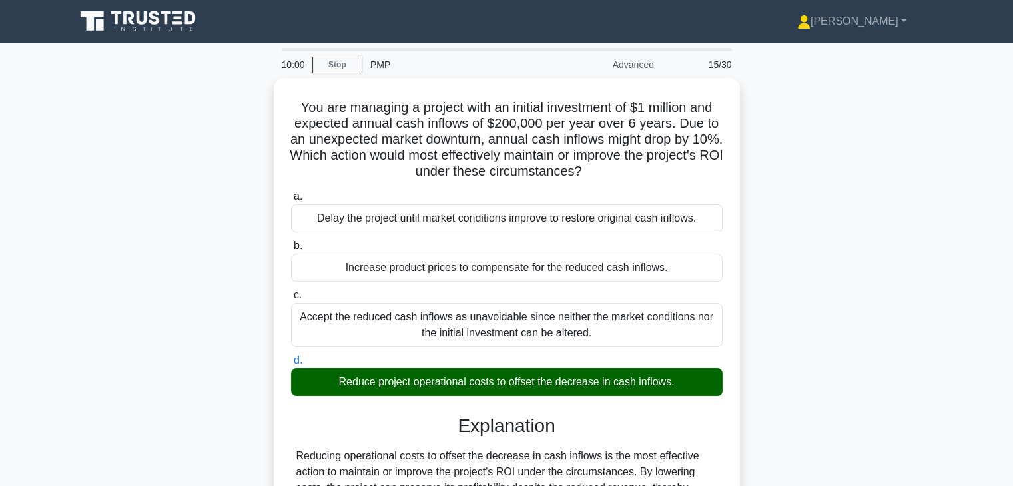
click at [808, 318] on div "You are managing a project with an initial investment of $1 million and expecte…" at bounding box center [507, 391] width 880 height 626
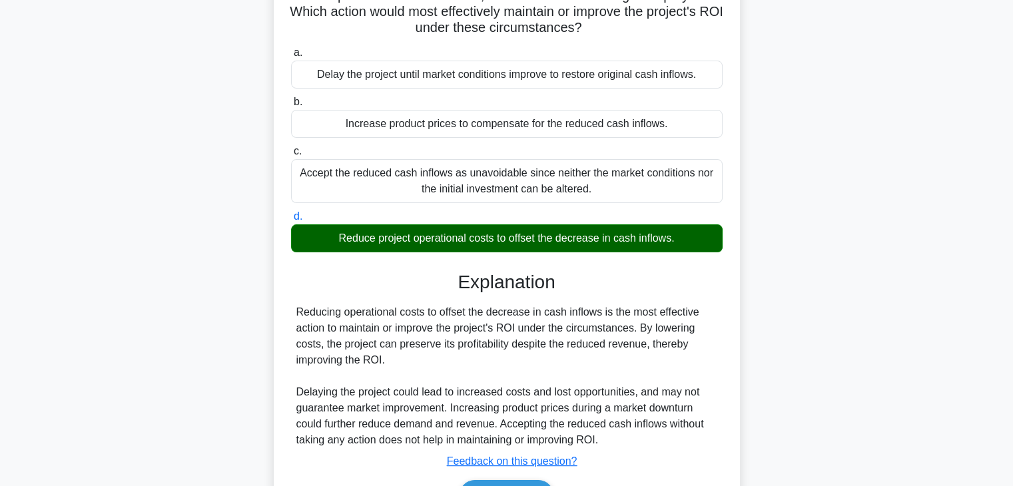
scroll to position [234, 0]
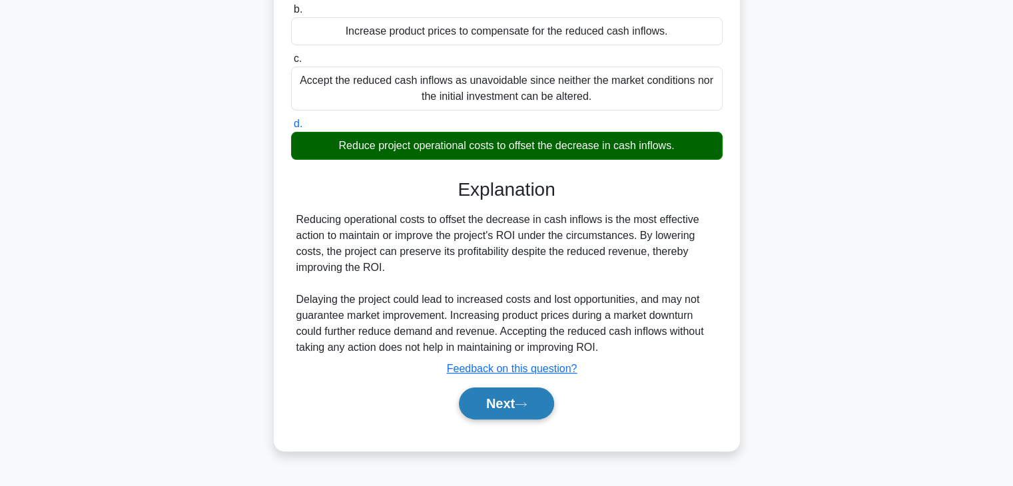
click at [493, 408] on button "Next" at bounding box center [506, 404] width 95 height 32
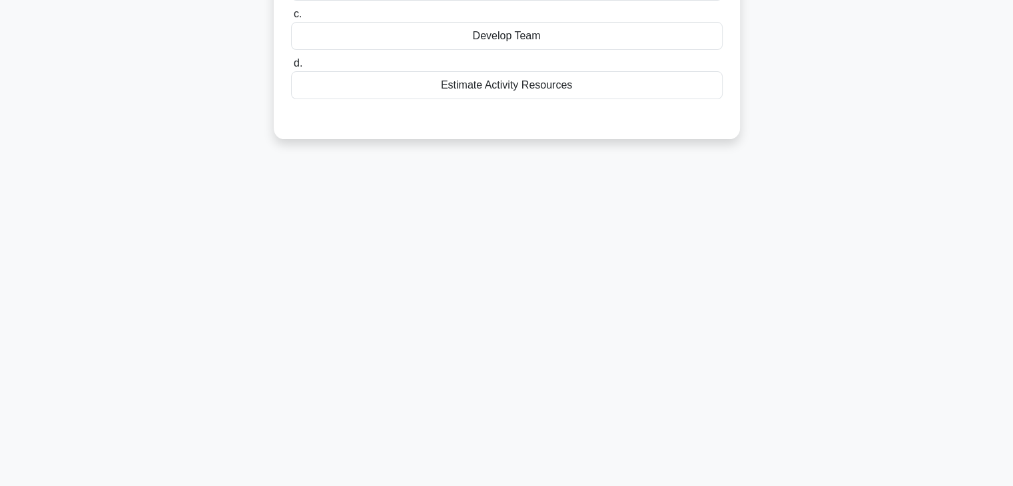
click at [668, 354] on div "9:56 Stop PMP Advanced 16/30 As a project manager, you need to acquire a projec…" at bounding box center [507, 148] width 880 height 666
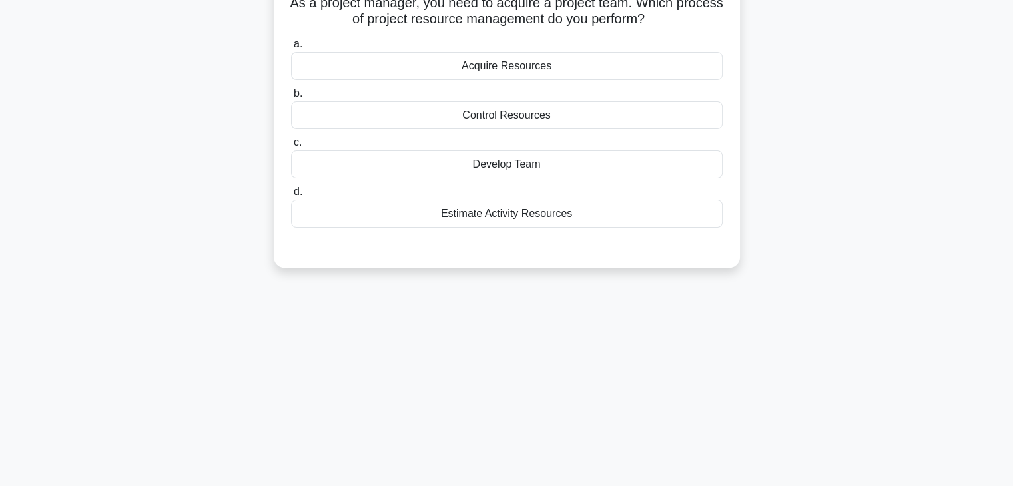
scroll to position [0, 0]
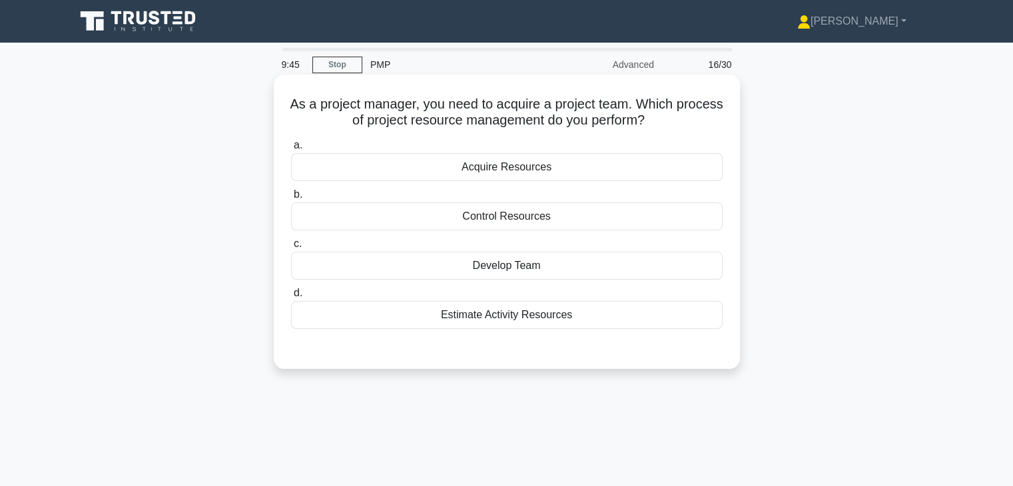
click at [494, 172] on div "Acquire Resources" at bounding box center [507, 167] width 432 height 28
click at [291, 150] on input "a. Acquire Resources" at bounding box center [291, 145] width 0 height 9
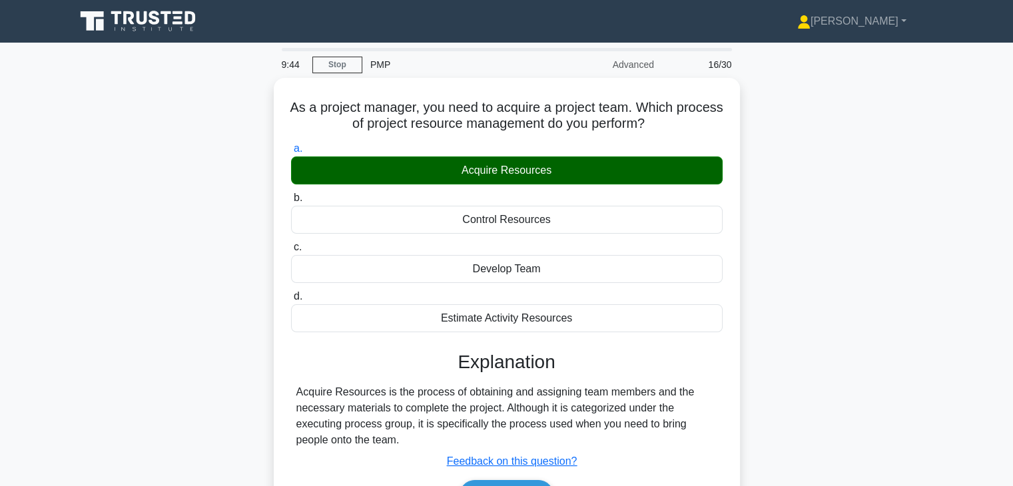
click at [789, 334] on div "As a project manager, you need to acquire a project team. Which process of proj…" at bounding box center [507, 319] width 880 height 482
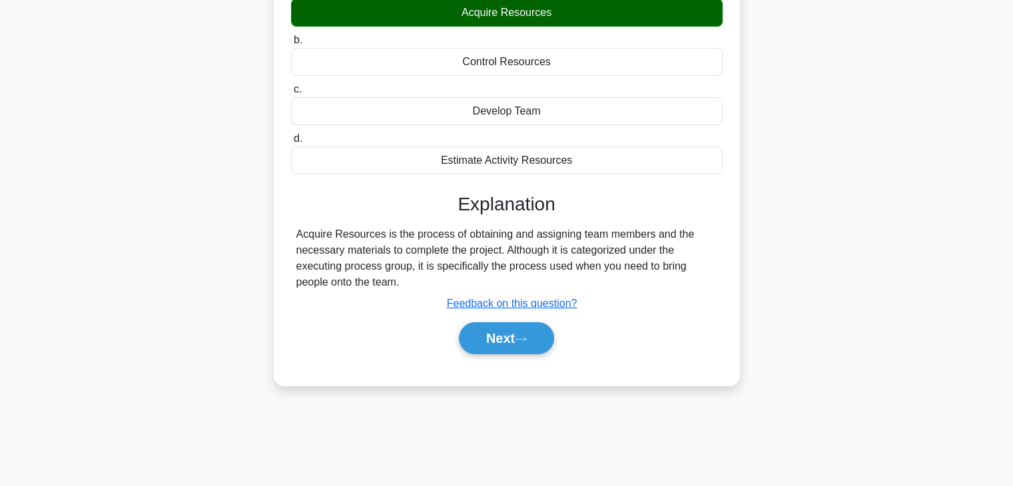
scroll to position [213, 0]
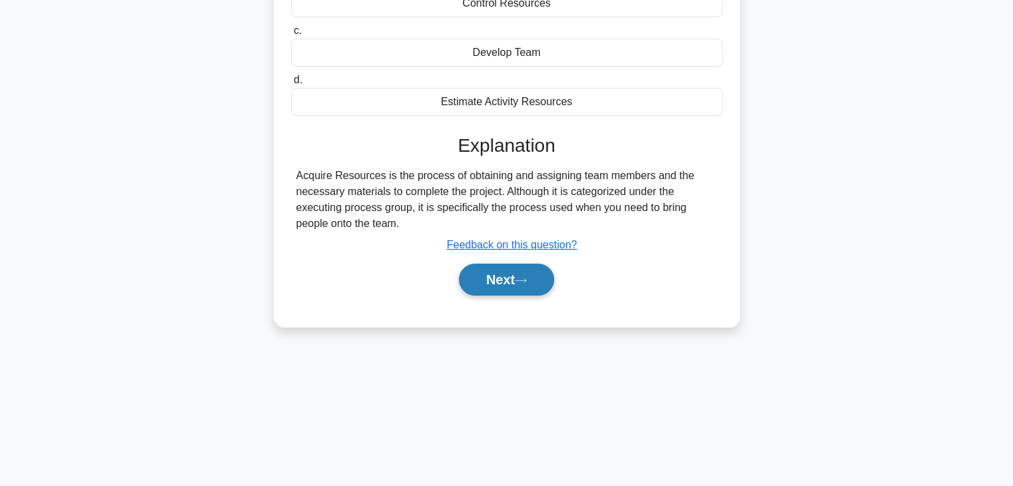
click at [490, 285] on button "Next" at bounding box center [506, 280] width 95 height 32
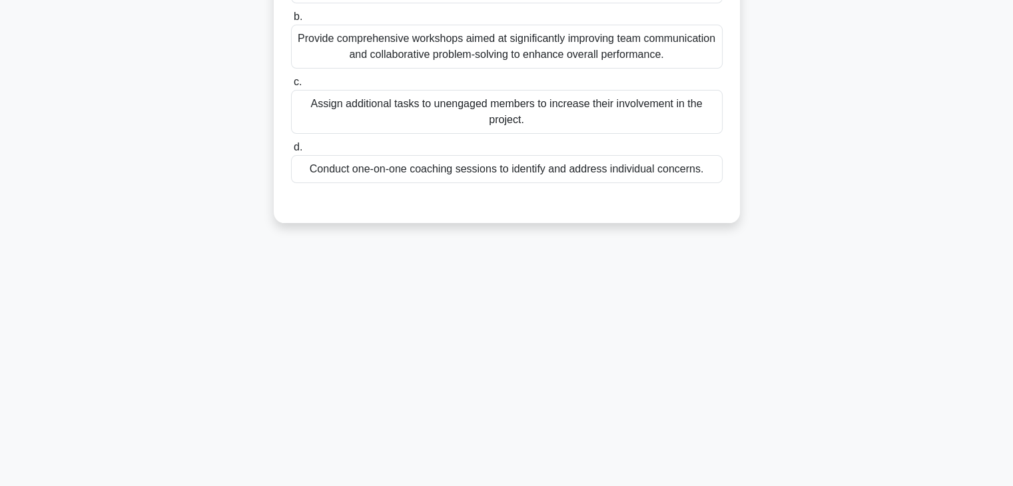
click at [629, 317] on div "9:41 Stop PMP Advanced 17/30 A project leader managing a cross-functional team …" at bounding box center [507, 168] width 880 height 666
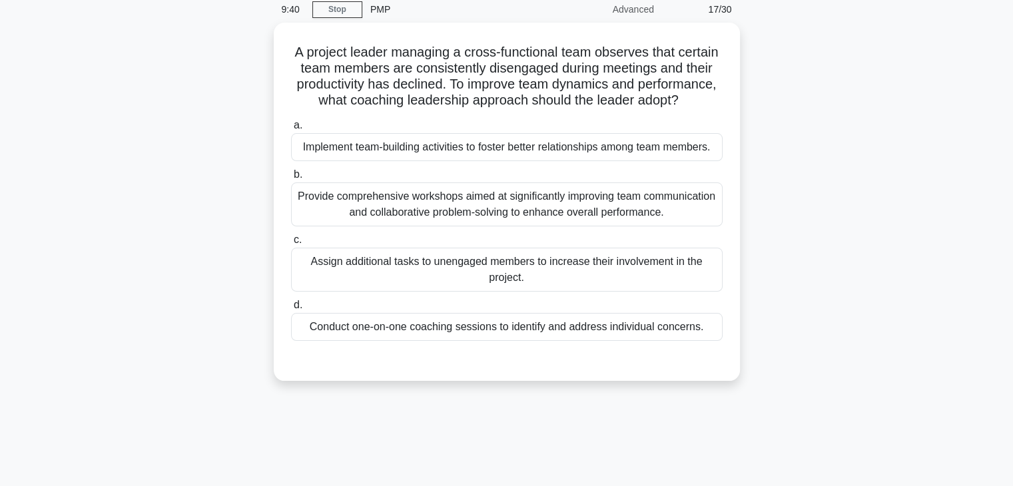
scroll to position [0, 0]
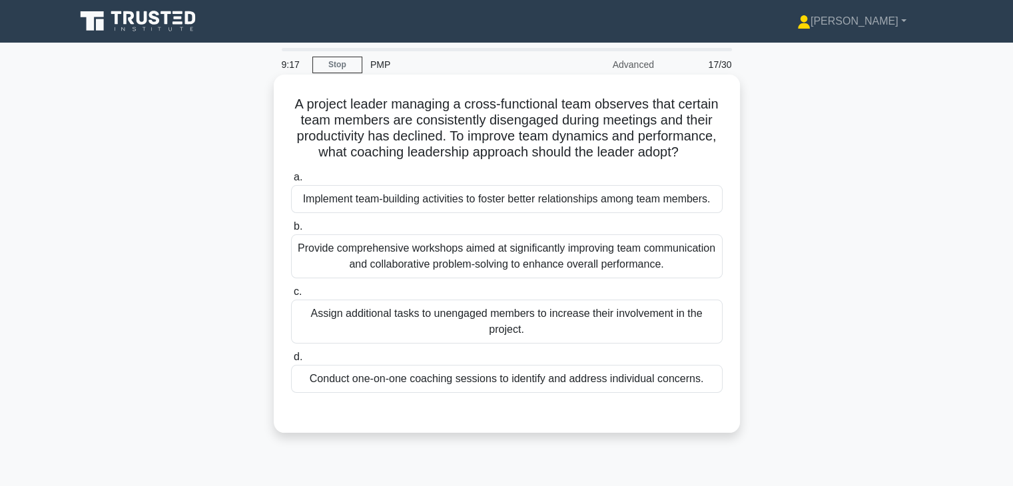
click at [564, 393] on div "Conduct one-on-one coaching sessions to identify and address individual concern…" at bounding box center [507, 379] width 432 height 28
click at [291, 362] on input "d. Conduct one-on-one coaching sessions to identify and address individual conc…" at bounding box center [291, 357] width 0 height 9
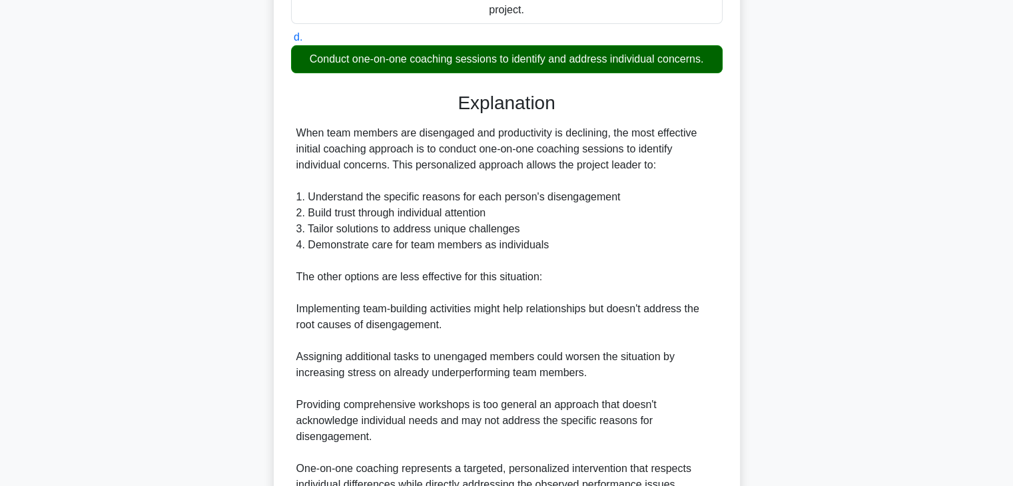
scroll to position [426, 0]
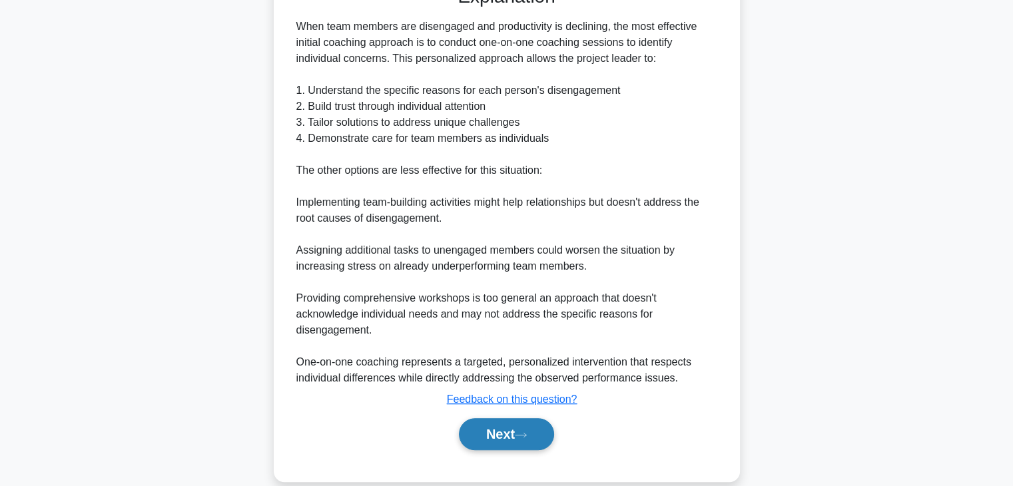
click at [486, 450] on button "Next" at bounding box center [506, 434] width 95 height 32
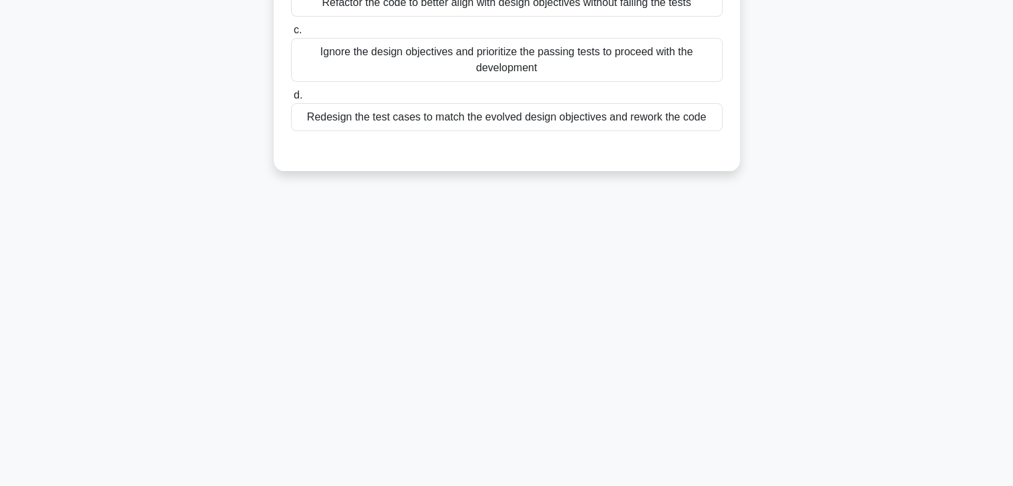
click at [771, 296] on div "9:12 Stop PMP Advanced 18/30 During a TDD cycle, a developer discovers that the…" at bounding box center [507, 148] width 880 height 666
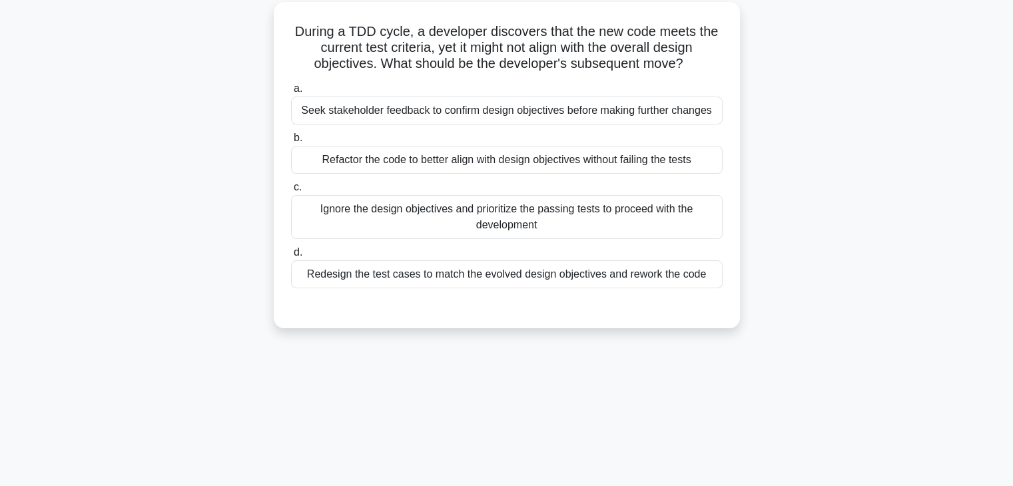
scroll to position [0, 0]
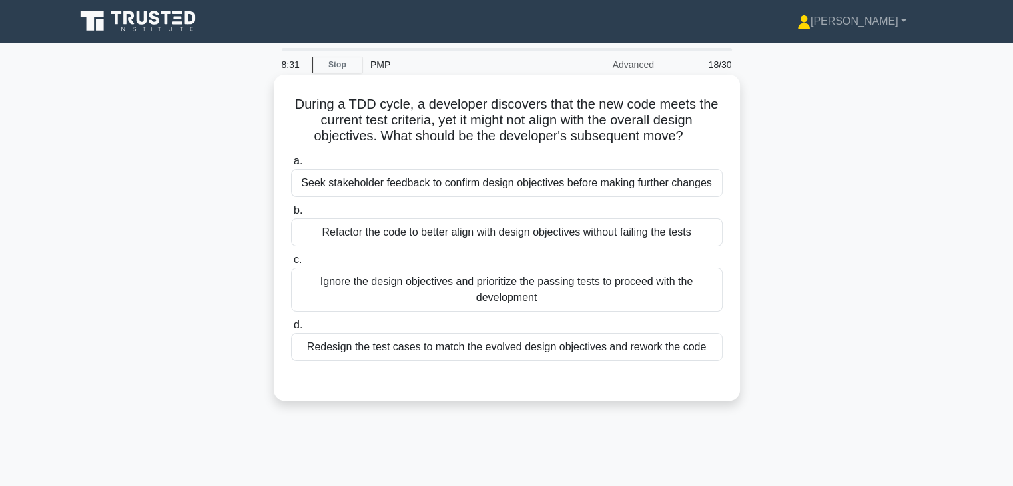
click at [507, 189] on div "Seek stakeholder feedback to confirm design objectives before making further ch…" at bounding box center [507, 183] width 432 height 28
click at [291, 166] on input "a. Seek stakeholder feedback to confirm design objectives before making further…" at bounding box center [291, 161] width 0 height 9
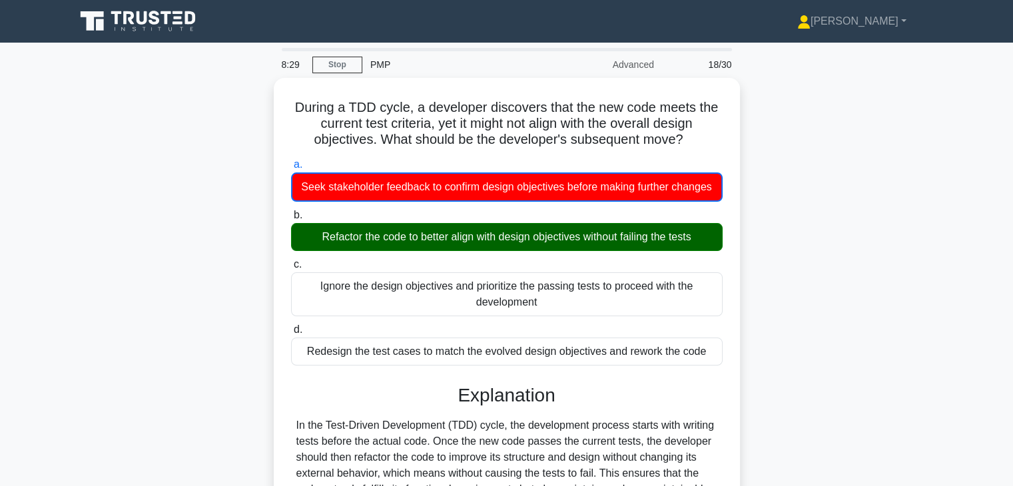
click at [777, 286] on div "During a TDD cycle, a developer discovers that the new code meets the current t…" at bounding box center [507, 431] width 880 height 707
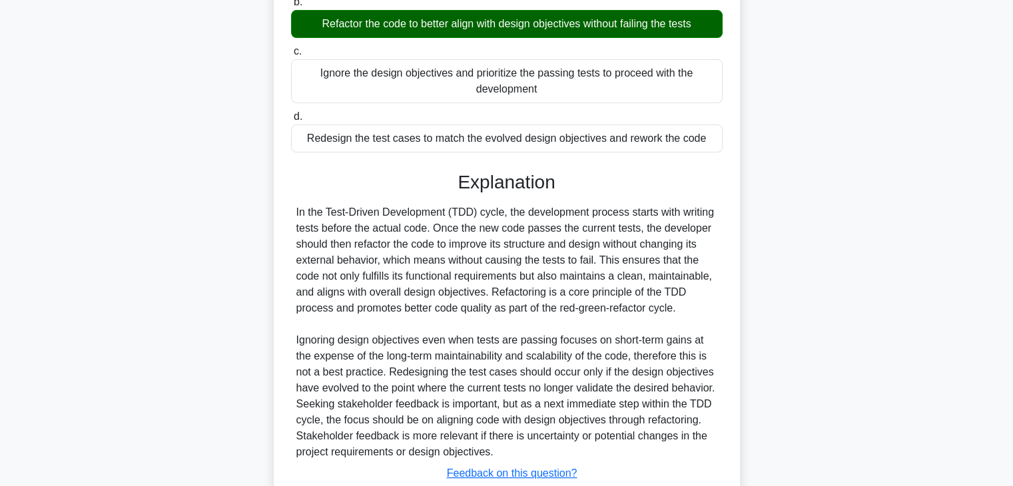
scroll to position [240, 0]
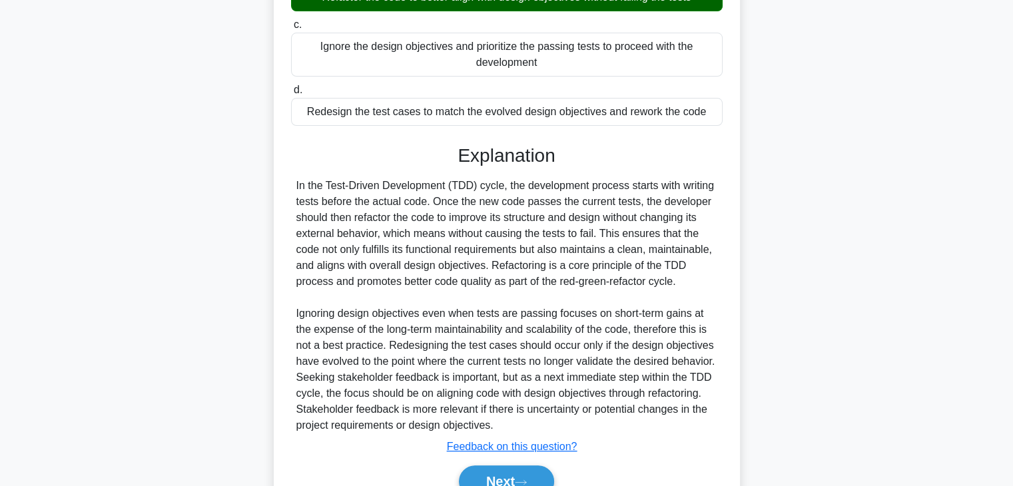
click at [777, 286] on div "During a TDD cycle, a developer discovers that the new code meets the current t…" at bounding box center [507, 191] width 880 height 707
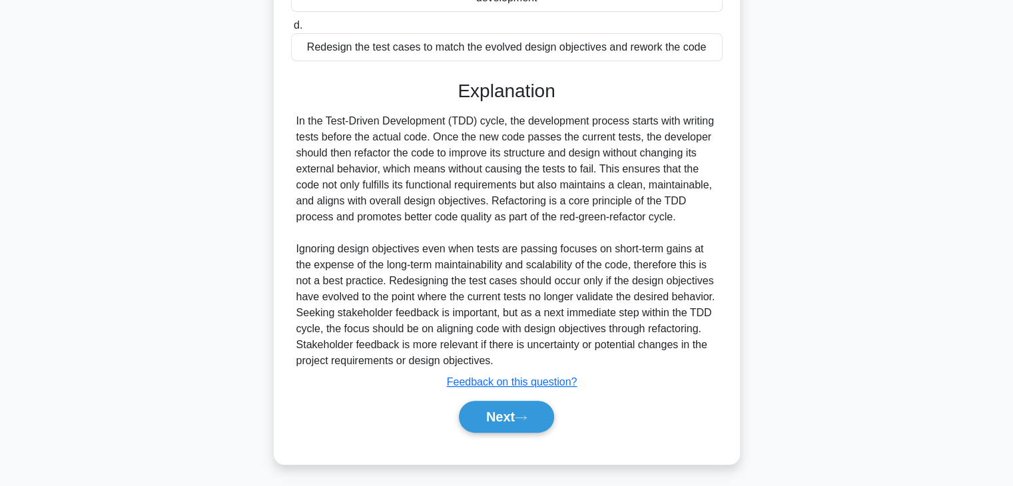
scroll to position [320, 0]
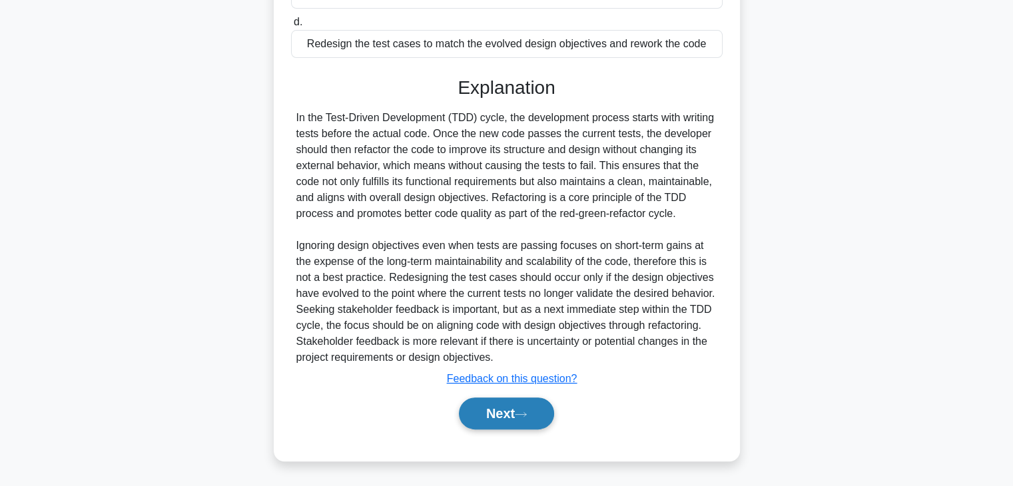
click at [496, 408] on button "Next" at bounding box center [506, 414] width 95 height 32
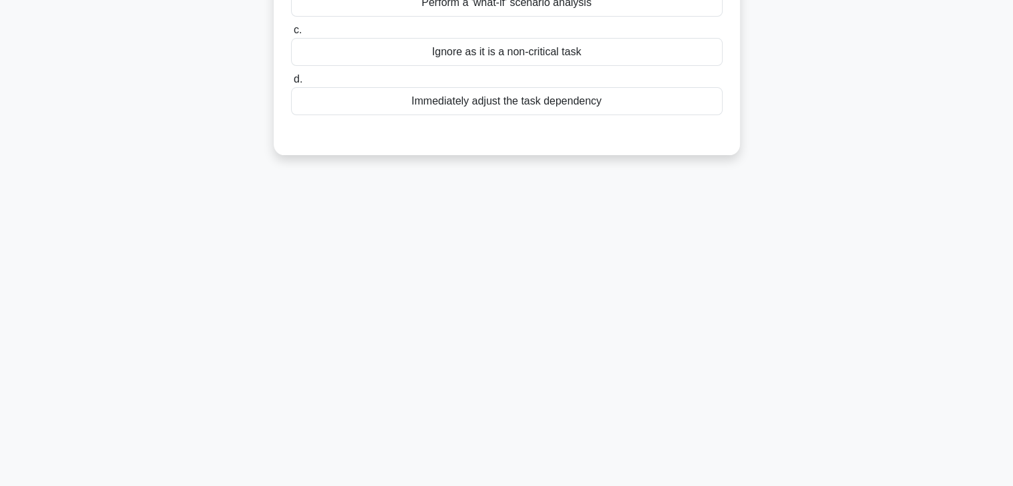
click at [708, 289] on div "5:50 Stop PMP Advanced 19/30 In a project schedule, the project manager finds t…" at bounding box center [507, 148] width 880 height 666
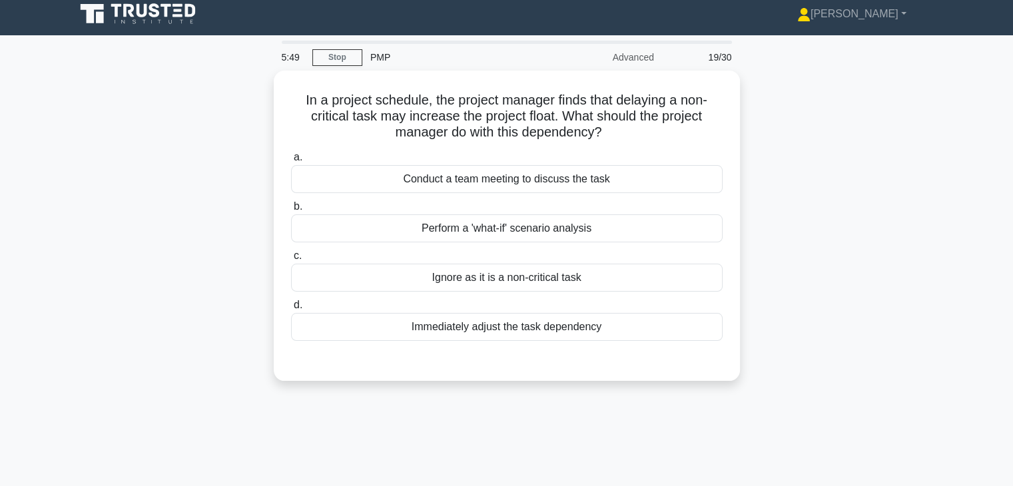
scroll to position [0, 0]
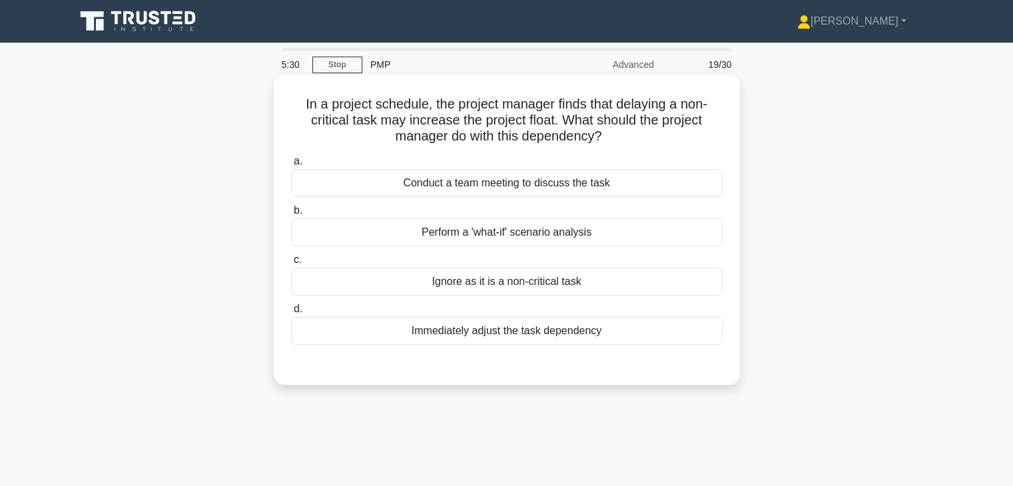
click at [571, 187] on div "Conduct a team meeting to discuss the task" at bounding box center [507, 183] width 432 height 28
click at [291, 166] on input "a. Conduct a team meeting to discuss the task" at bounding box center [291, 161] width 0 height 9
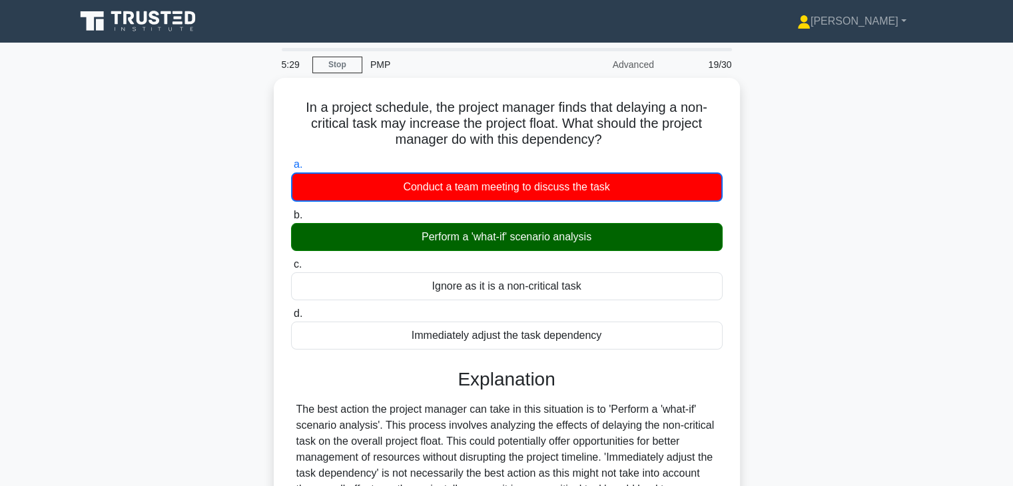
click at [291, 211] on input "b. Perform a 'what-if' scenario analysis" at bounding box center [291, 215] width 0 height 9
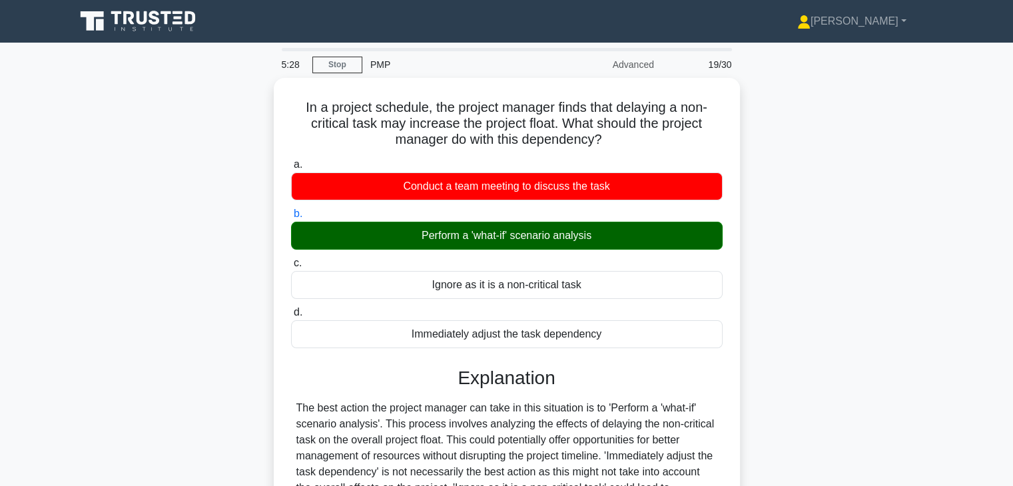
click at [291, 259] on input "c. Ignore as it is a non-critical task" at bounding box center [291, 263] width 0 height 9
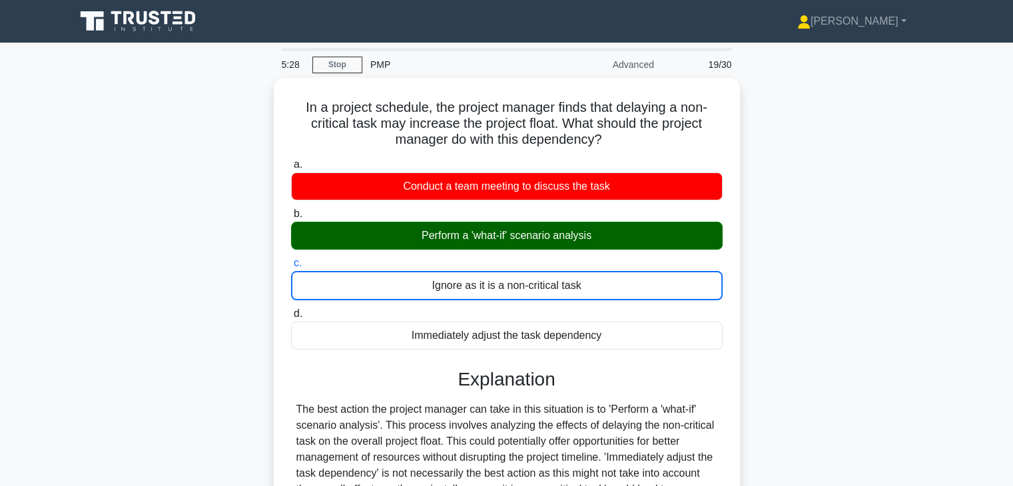
click at [291, 310] on input "d. Immediately adjust the task dependency" at bounding box center [291, 314] width 0 height 9
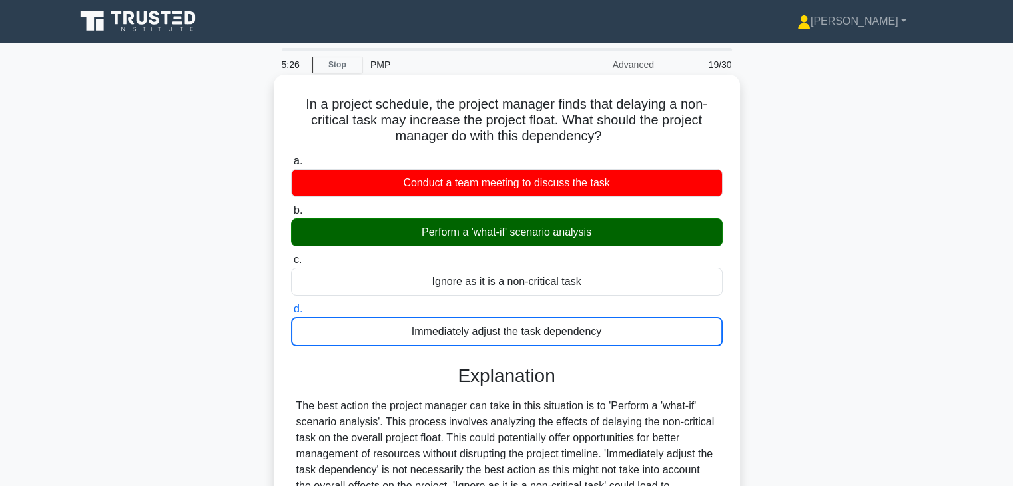
click at [291, 256] on input "c. Ignore as it is a non-critical task" at bounding box center [291, 260] width 0 height 9
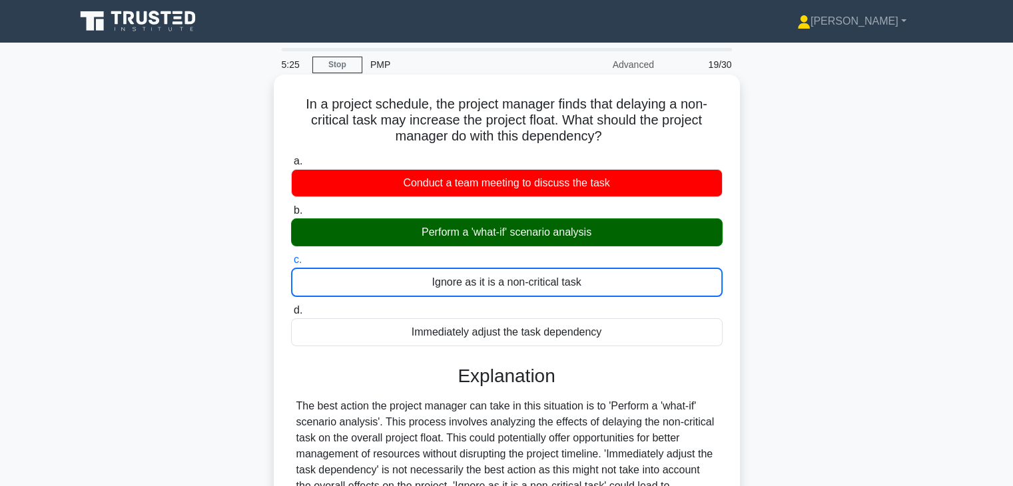
click at [291, 207] on input "b. Perform a 'what-if' scenario analysis" at bounding box center [291, 211] width 0 height 9
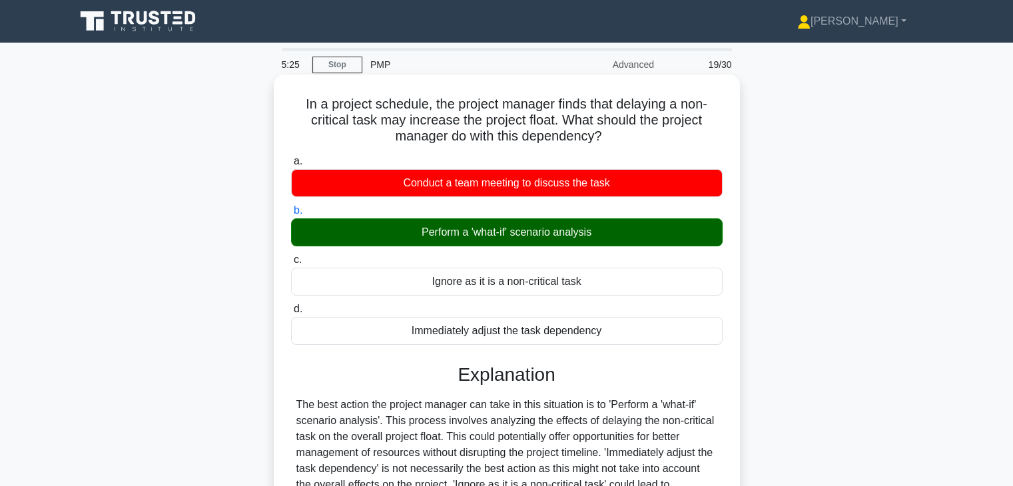
click at [291, 157] on input "a. Conduct a team meeting to discuss the task" at bounding box center [291, 161] width 0 height 9
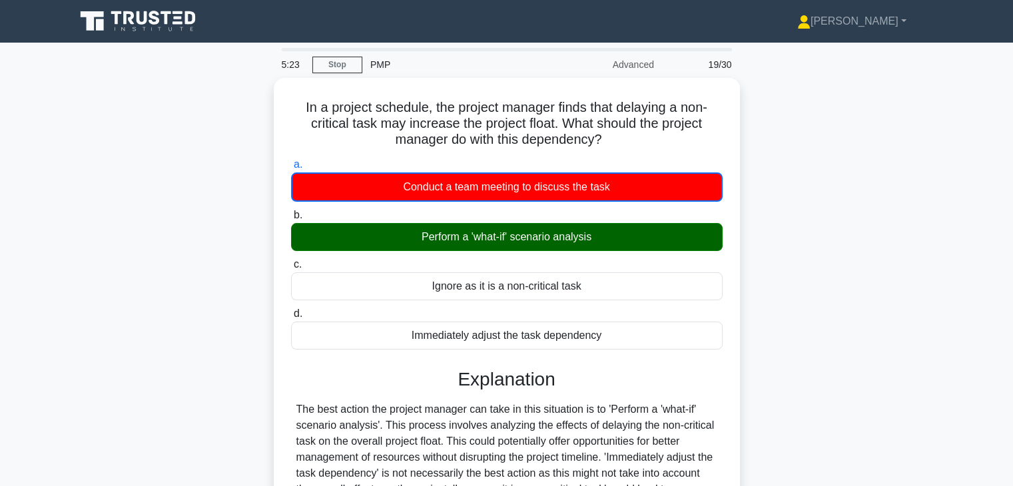
click at [773, 366] on div "In a project schedule, the project manager finds that delaying a non-critical t…" at bounding box center [507, 375] width 880 height 595
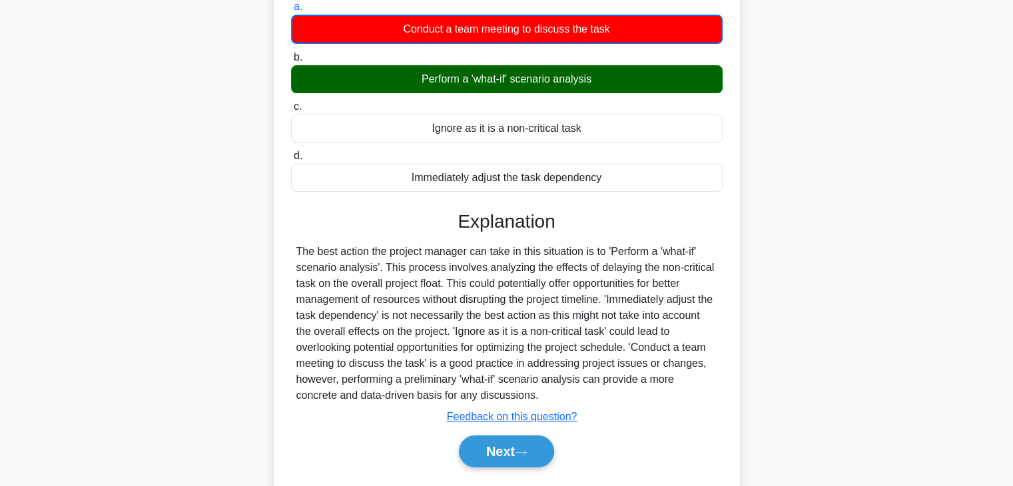
scroll to position [160, 0]
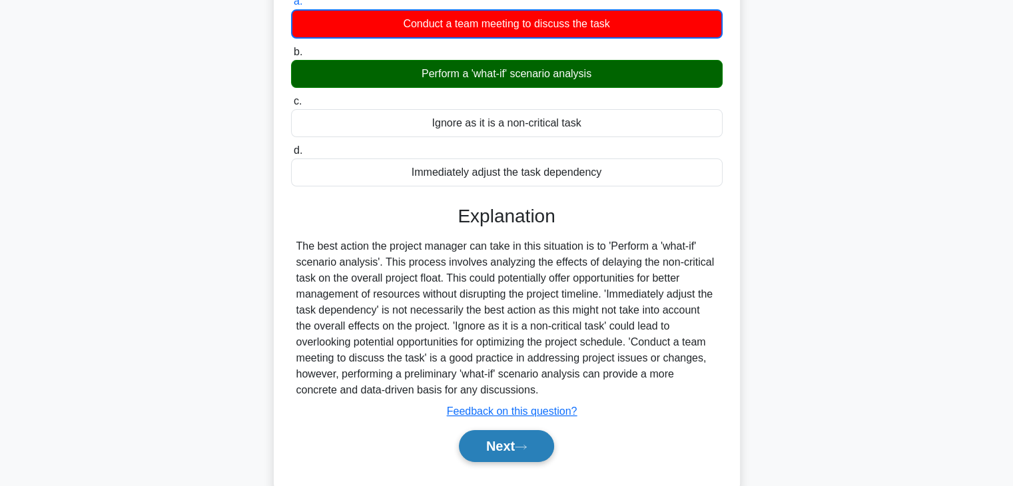
click at [484, 443] on button "Next" at bounding box center [506, 446] width 95 height 32
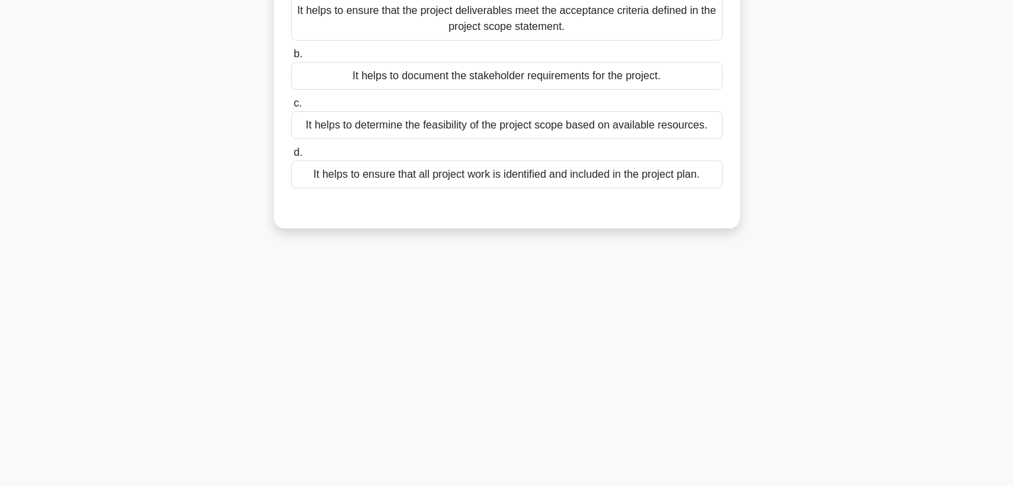
click at [595, 342] on div "4:53 Stop PMP Advanced 20/30 Which of the following is a benefit of using a Wor…" at bounding box center [507, 221] width 880 height 666
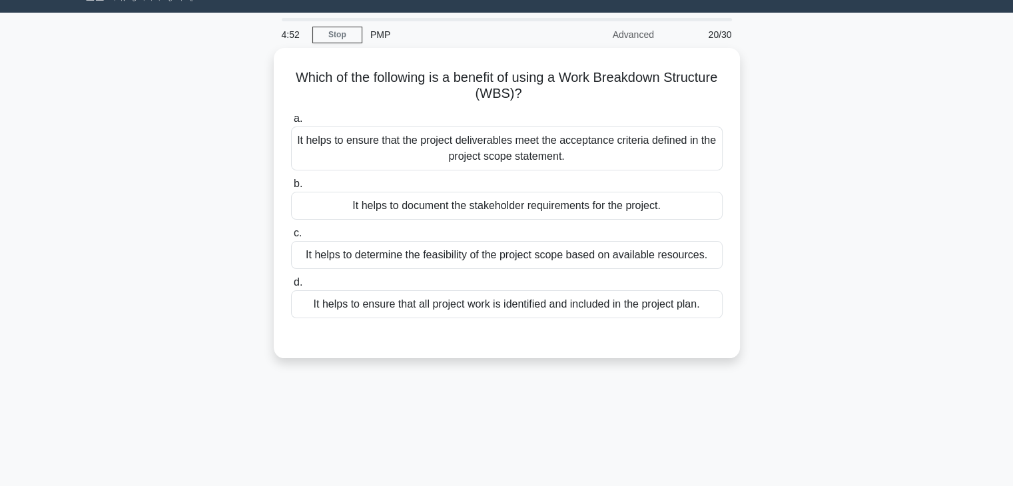
scroll to position [0, 0]
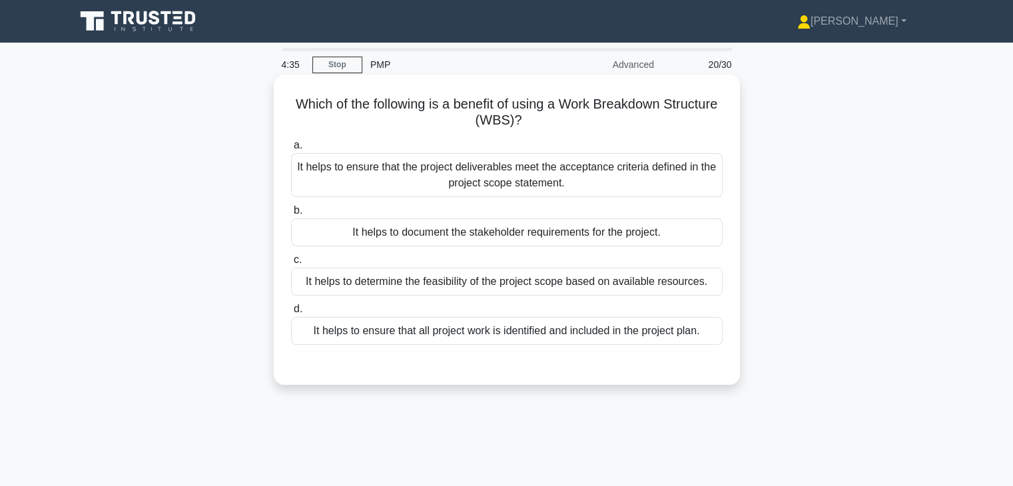
click at [591, 333] on div "It helps to ensure that all project work is identified and included in the proj…" at bounding box center [507, 331] width 432 height 28
click at [291, 314] on input "d. It helps to ensure that all project work is identified and included in the p…" at bounding box center [291, 309] width 0 height 9
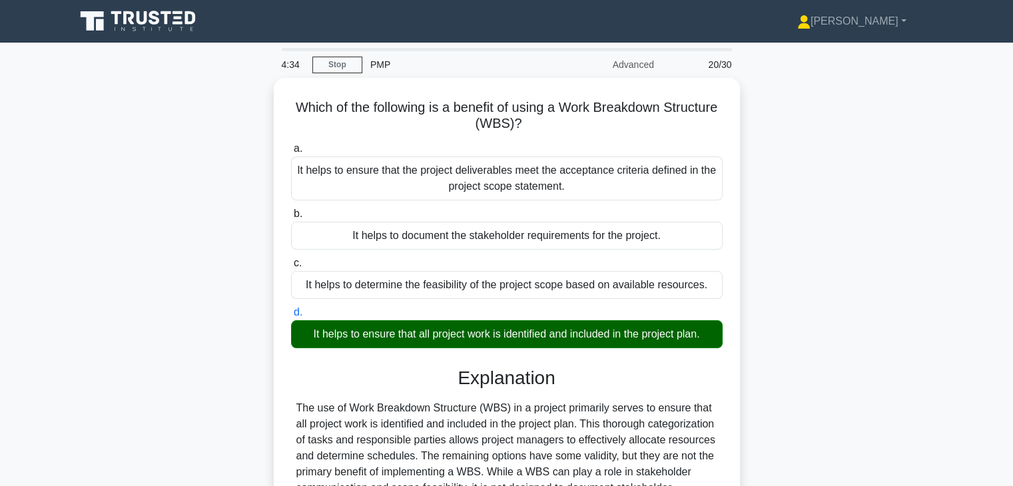
click at [890, 397] on div "Which of the following is a benefit of using a Work Breakdown Structure (WBS)? …" at bounding box center [507, 367] width 880 height 578
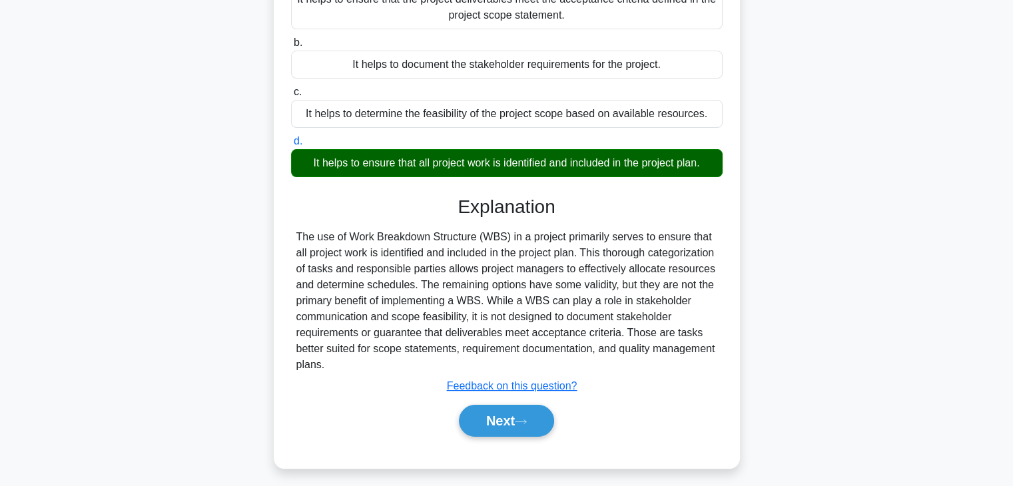
scroll to position [234, 0]
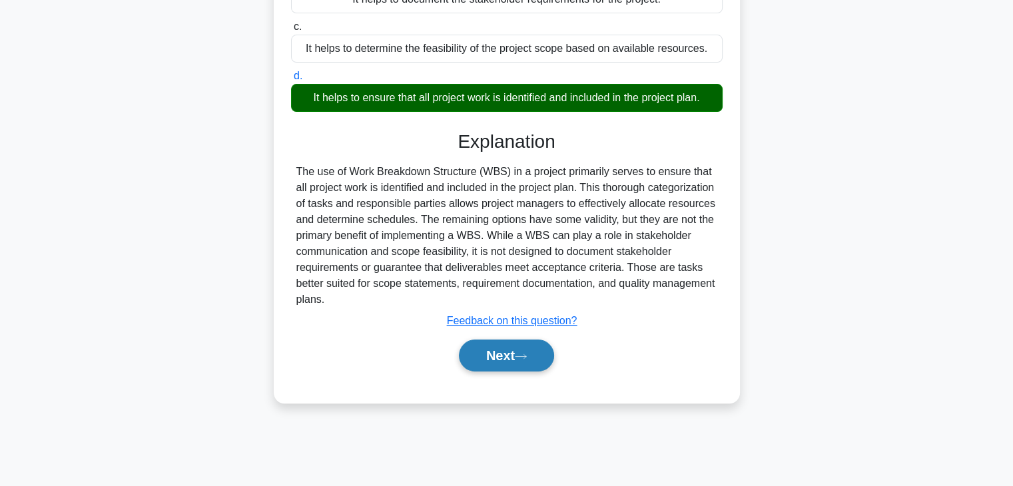
click at [473, 362] on button "Next" at bounding box center [506, 356] width 95 height 32
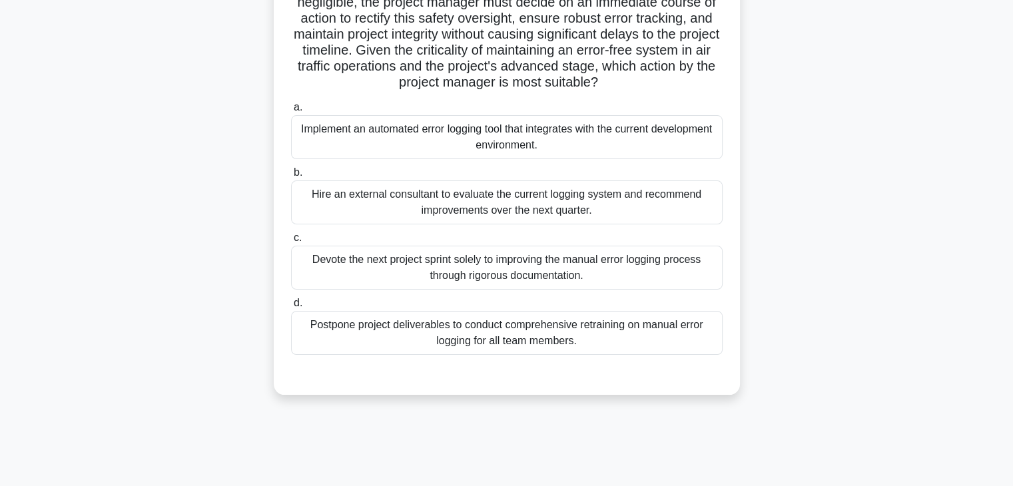
click at [779, 319] on div ".spinner_0XTQ{transform-origin:center;animation:spinner_y6GP .75s linear infini…" at bounding box center [507, 128] width 880 height 566
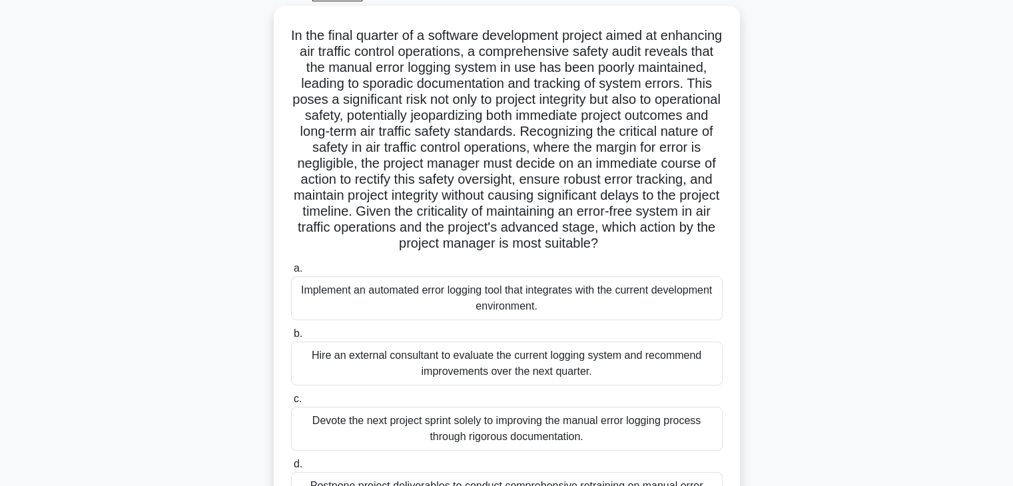
scroll to position [74, 0]
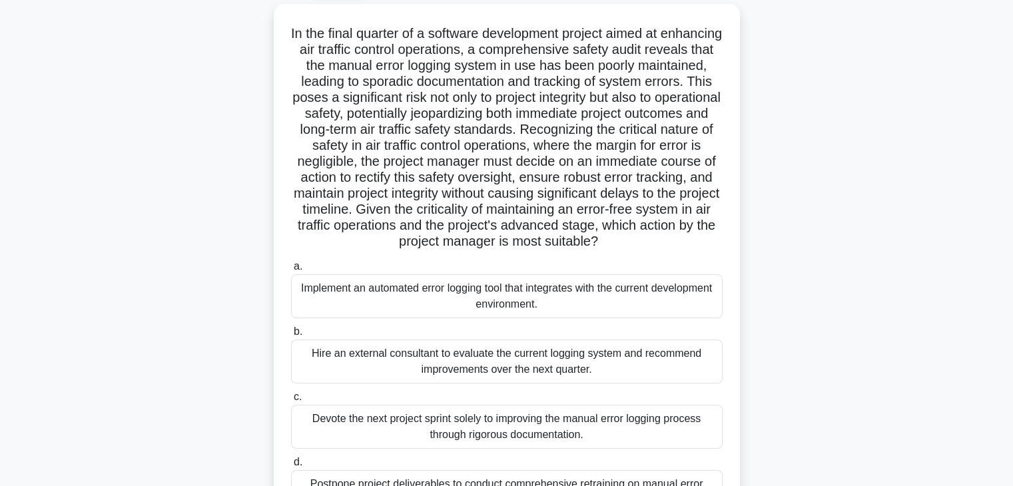
click at [789, 277] on div ".spinner_0XTQ{transform-origin:center;animation:spinner_y6GP .75s linear infini…" at bounding box center [507, 287] width 880 height 566
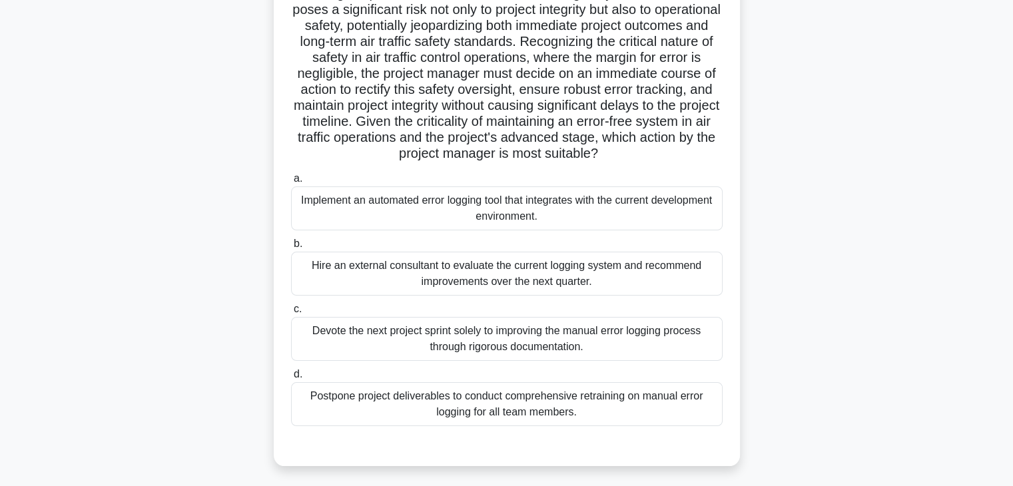
scroll to position [160, 0]
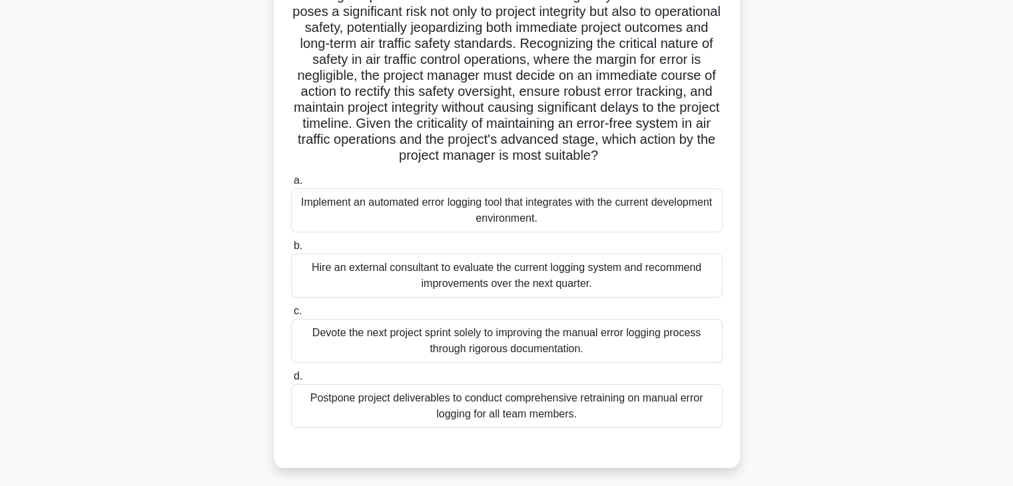
click at [796, 245] on div ".spinner_0XTQ{transform-origin:center;animation:spinner_y6GP .75s linear infini…" at bounding box center [507, 201] width 880 height 566
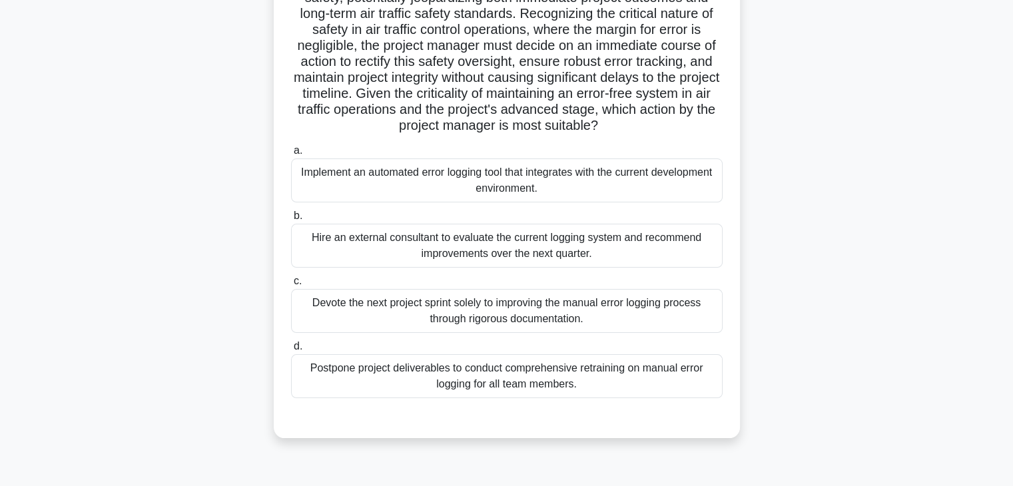
click at [494, 203] on div "Implement an automated error logging tool that integrates with the current deve…" at bounding box center [507, 181] width 432 height 44
click at [291, 155] on input "a. Implement an automated error logging tool that integrates with the current d…" at bounding box center [291, 151] width 0 height 9
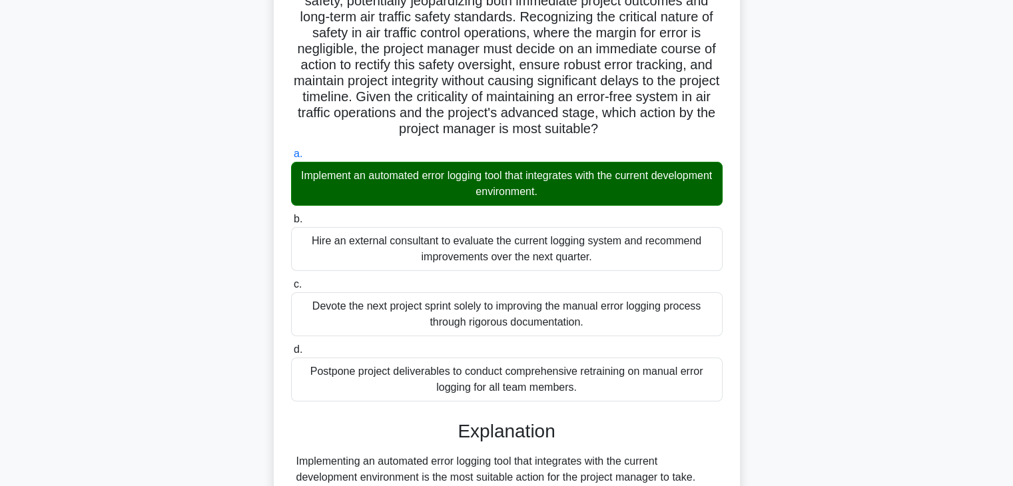
click at [792, 302] on div ".spinner_0XTQ{transform-origin:center;animation:spinner_y6GP .75s linear infini…" at bounding box center [507, 443] width 880 height 1105
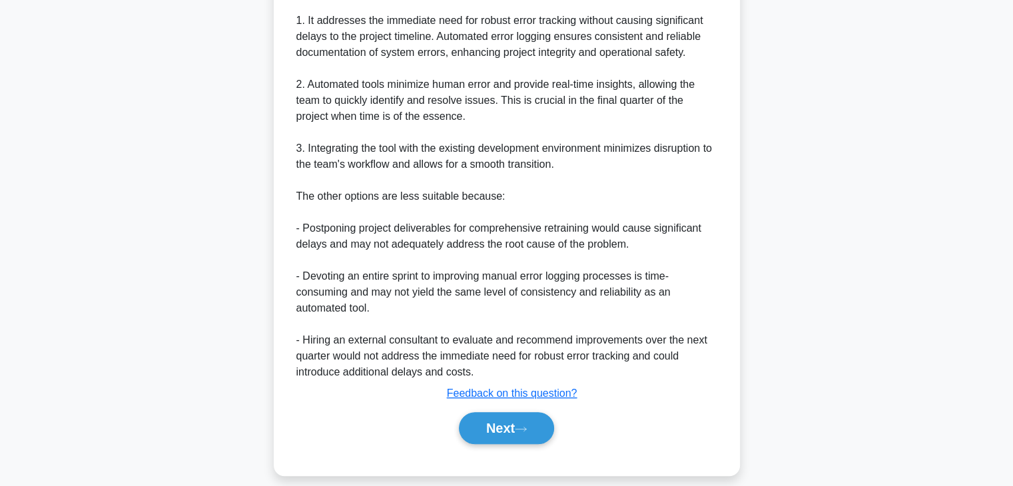
scroll to position [693, 0]
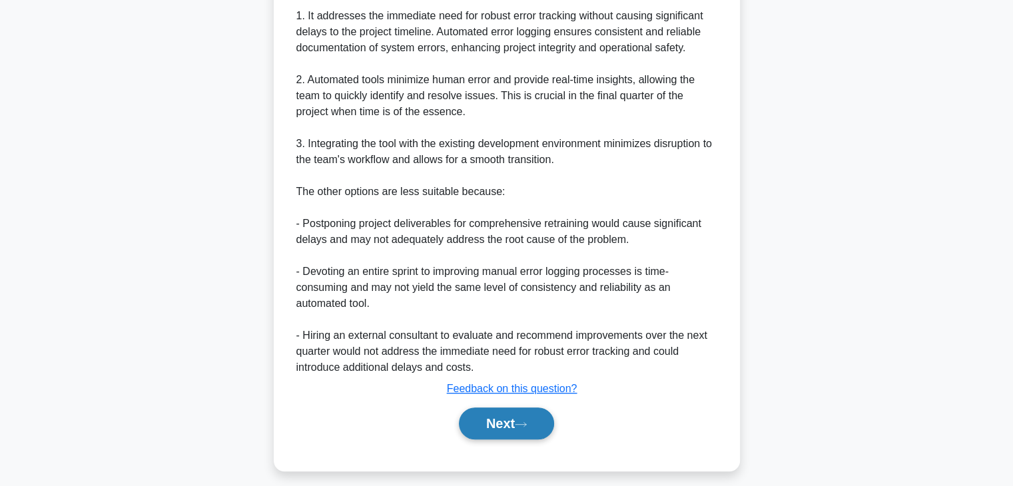
click at [480, 432] on button "Next" at bounding box center [506, 424] width 95 height 32
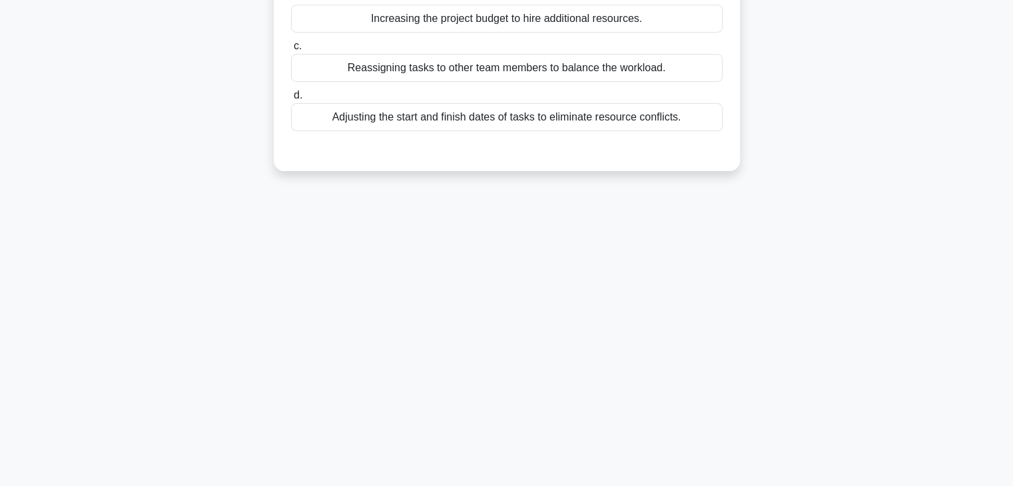
click at [629, 275] on div "2:04 Stop PMP Advanced 22/30 During the planning phase of a project, the projec…" at bounding box center [507, 148] width 880 height 666
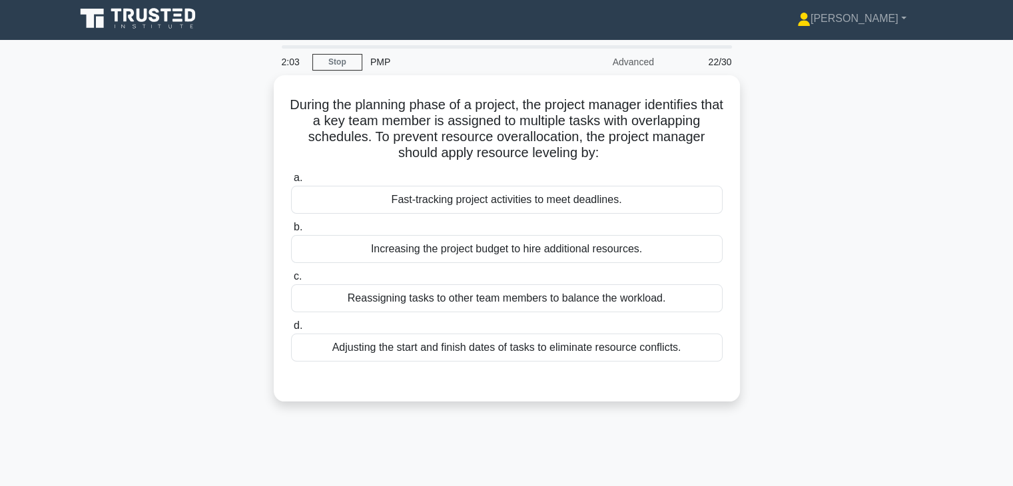
scroll to position [0, 0]
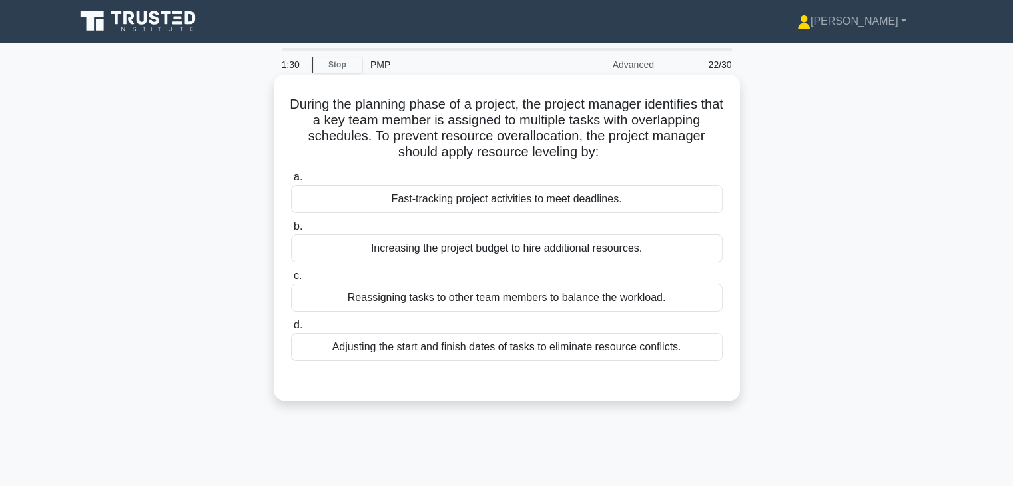
click at [581, 353] on div "Adjusting the start and finish dates of tasks to eliminate resource conflicts." at bounding box center [507, 347] width 432 height 28
click at [291, 330] on input "d. Adjusting the start and finish dates of tasks to eliminate resource conflict…" at bounding box center [291, 325] width 0 height 9
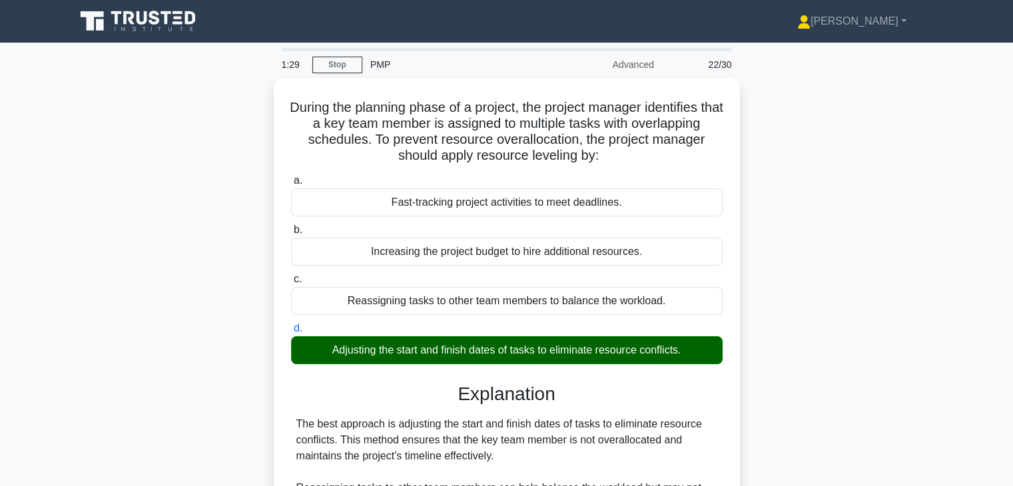
click at [810, 358] on div "During the planning phase of a project, the project manager identifies that a k…" at bounding box center [507, 367] width 880 height 578
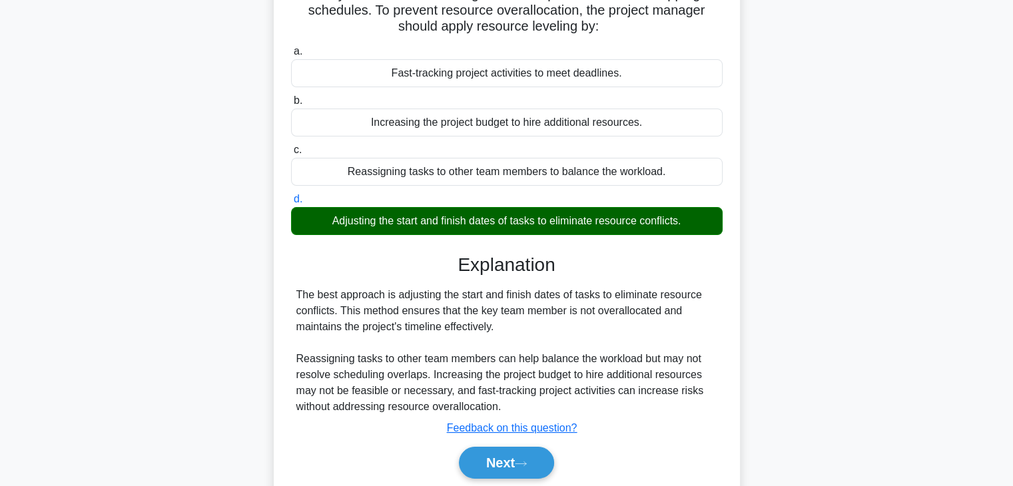
scroll to position [234, 0]
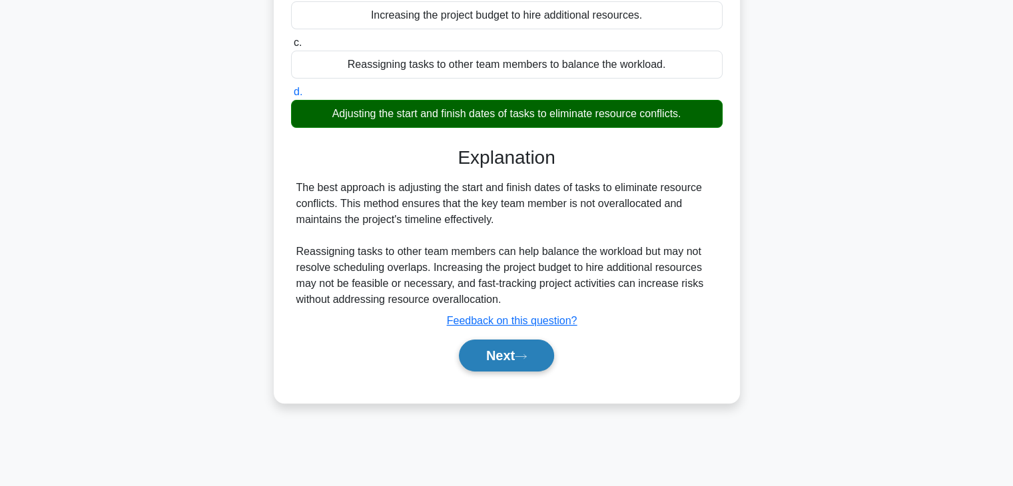
click at [475, 360] on button "Next" at bounding box center [506, 356] width 95 height 32
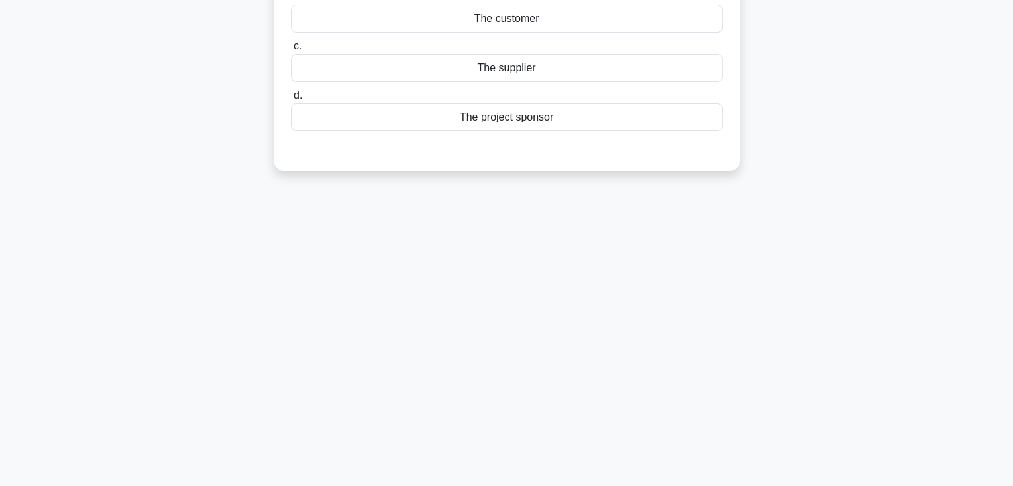
click at [696, 280] on div "1:25 Stop PMP Advanced 23/30 As a project manager who wants to buy materials, y…" at bounding box center [507, 148] width 880 height 666
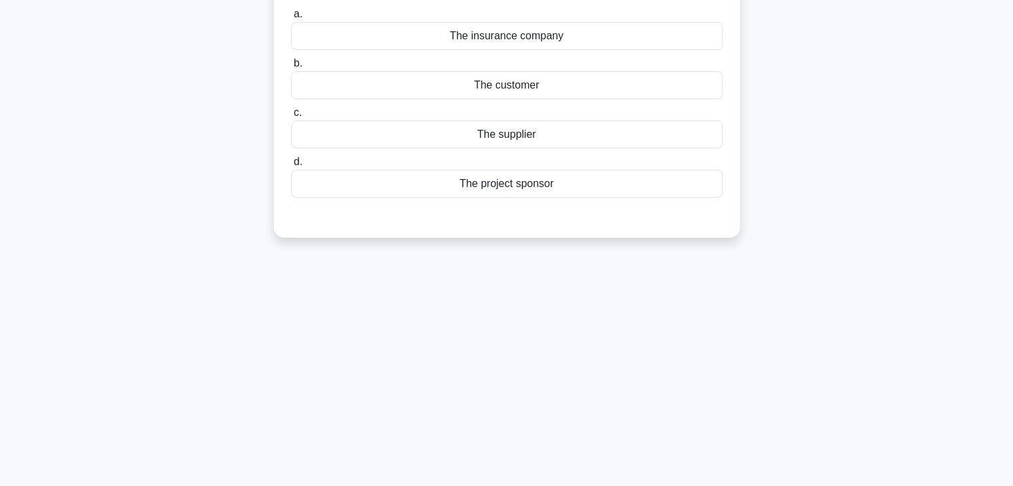
scroll to position [47, 0]
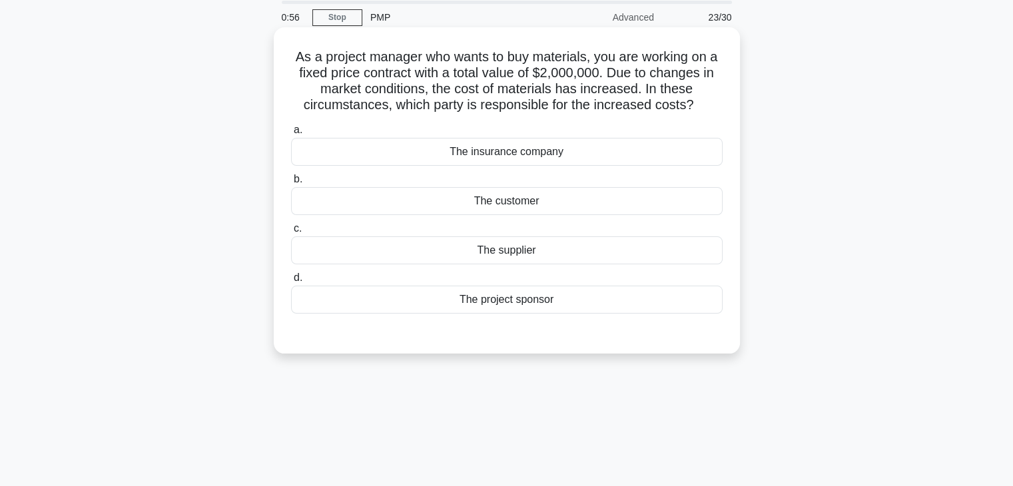
click at [553, 250] on div "The supplier" at bounding box center [507, 251] width 432 height 28
click at [291, 233] on input "c. The supplier" at bounding box center [291, 229] width 0 height 9
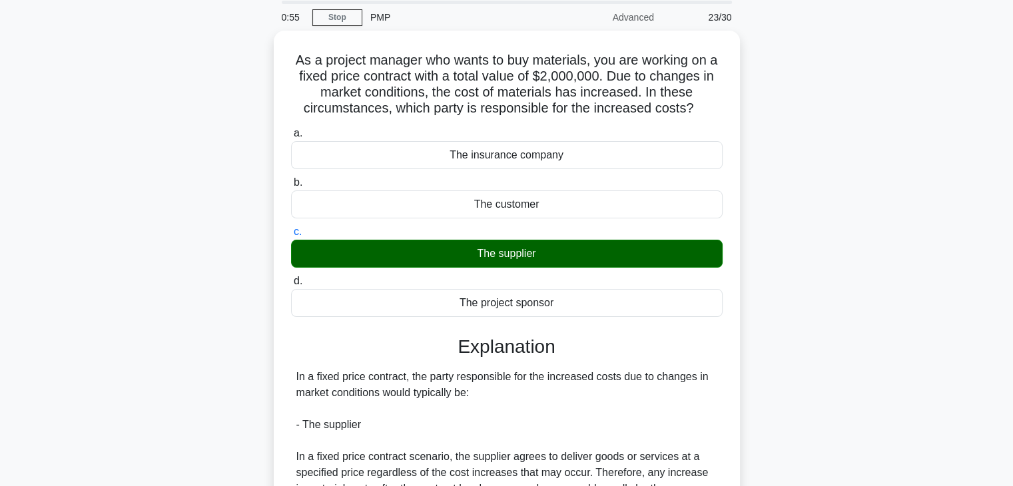
click at [825, 234] on div "As a project manager who wants to buy materials, you are working on a fixed pri…" at bounding box center [507, 344] width 880 height 626
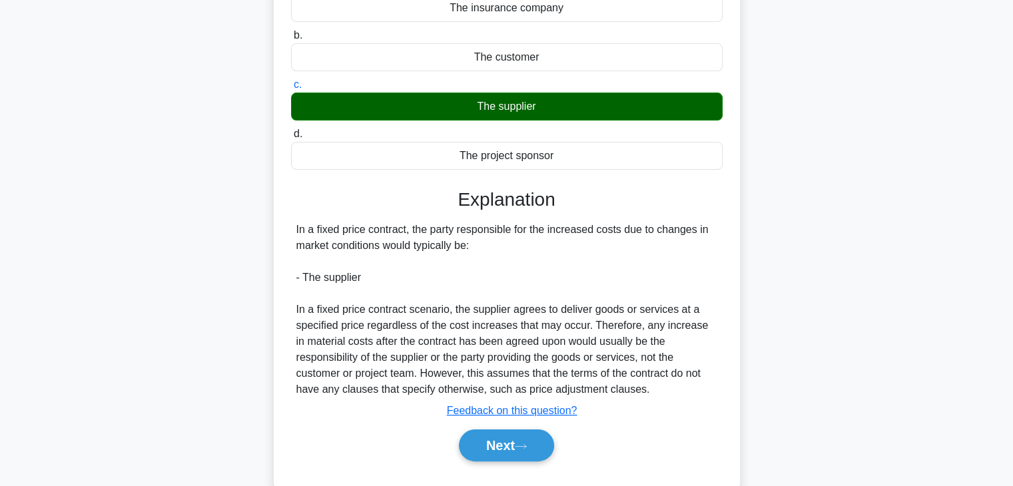
scroll to position [234, 0]
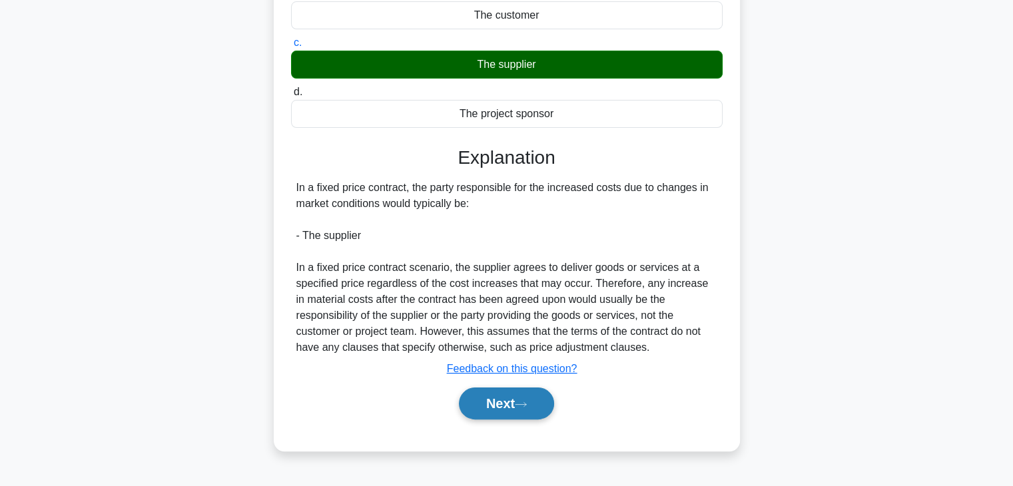
click at [486, 396] on button "Next" at bounding box center [506, 404] width 95 height 32
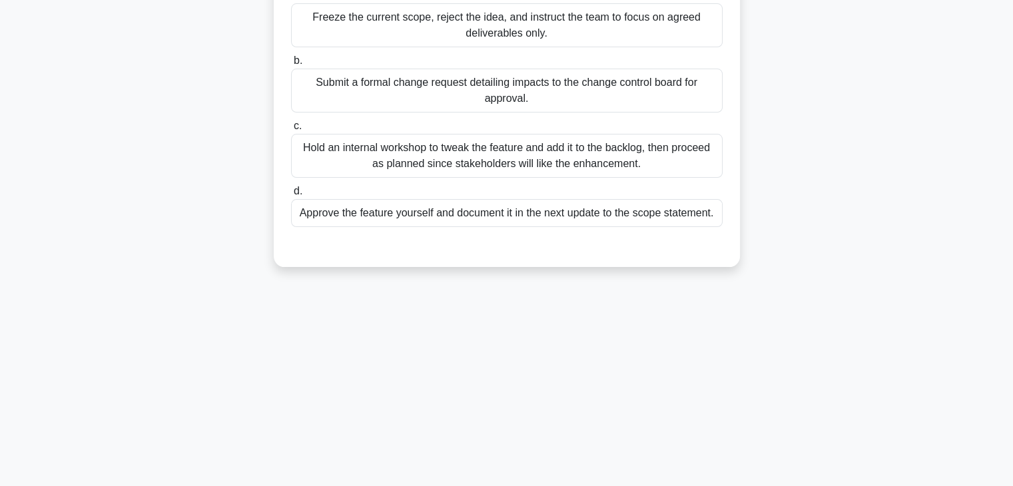
click at [640, 334] on div "0:51 Stop PMP Advanced 24/30 The city transit authority hired your team to desi…" at bounding box center [507, 148] width 880 height 666
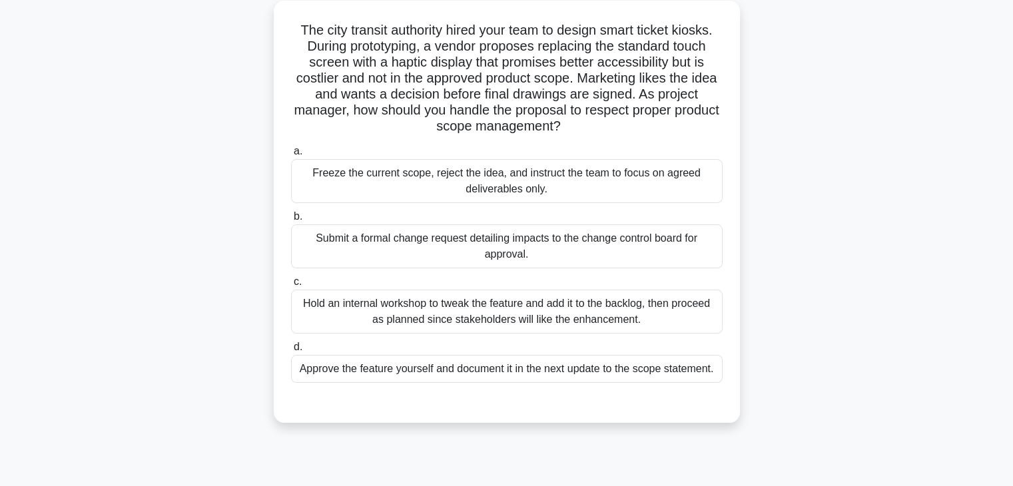
scroll to position [47, 0]
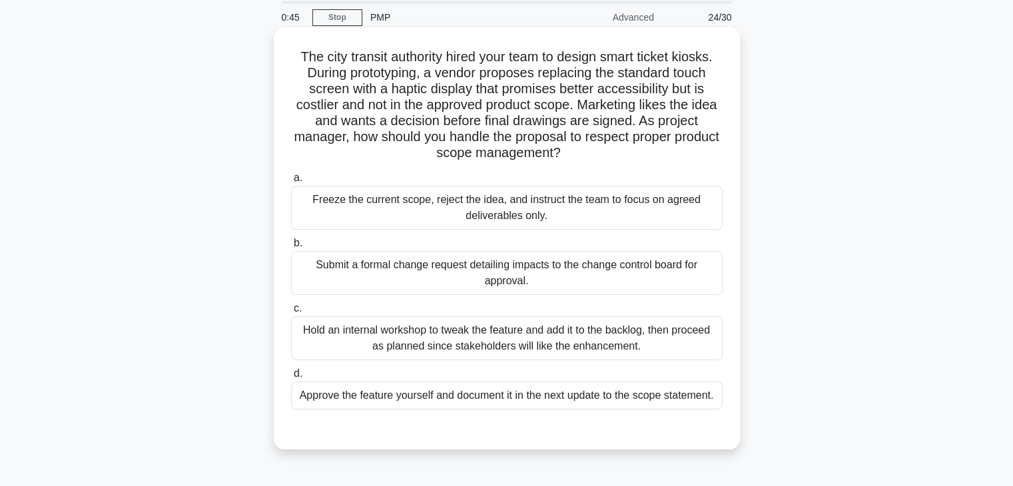
click at [573, 273] on div "Submit a formal change request detailing impacts to the change control board fo…" at bounding box center [507, 273] width 432 height 44
click at [291, 248] on input "b. Submit a formal change request detailing impacts to the change control board…" at bounding box center [291, 243] width 0 height 9
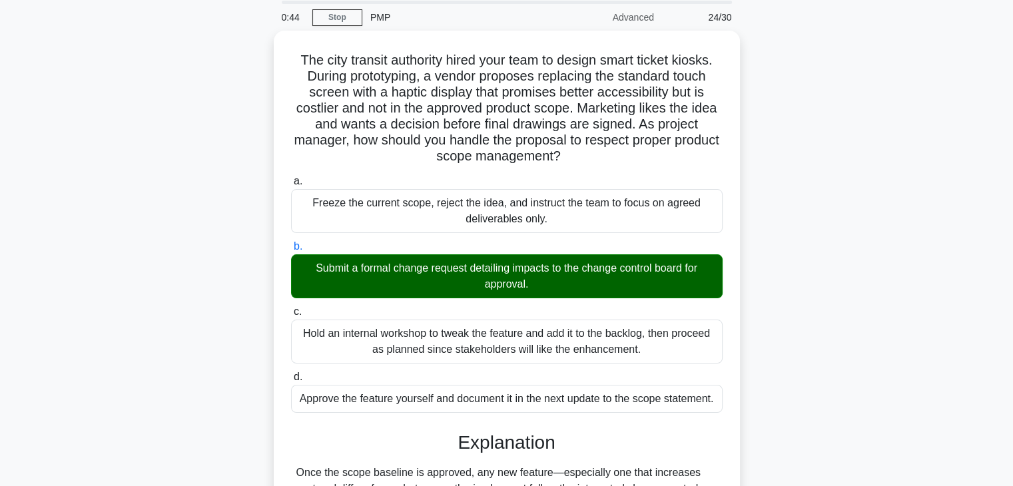
click at [784, 288] on div "The city transit authority hired your team to design smart ticket kiosks. Durin…" at bounding box center [507, 408] width 880 height 754
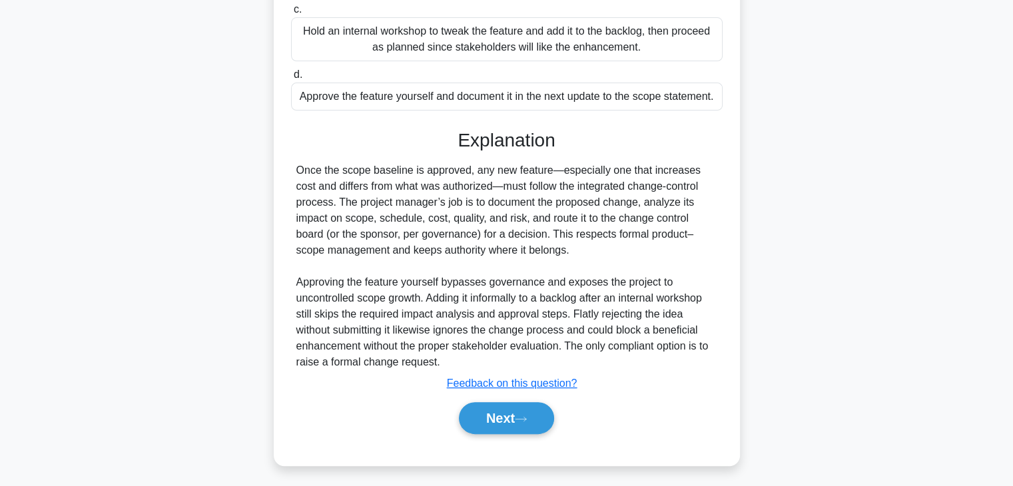
scroll to position [350, 0]
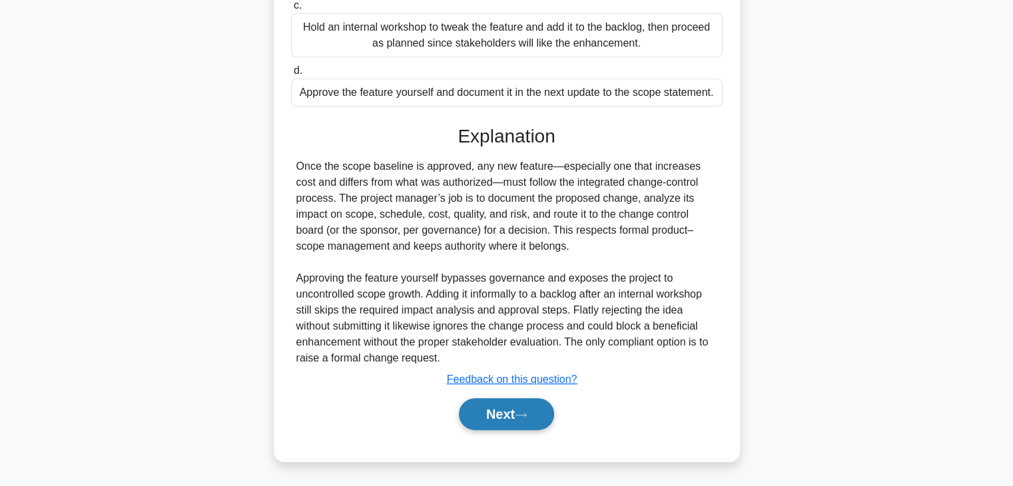
click at [488, 420] on button "Next" at bounding box center [506, 414] width 95 height 32
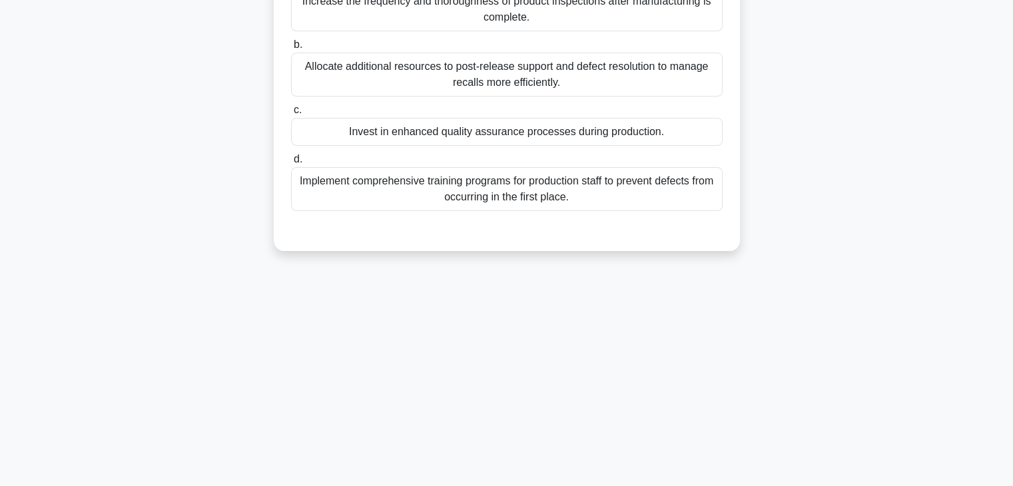
click at [888, 269] on div "0:38 Stop PMP Advanced 25/30 In a manufacturing project, the company has been e…" at bounding box center [507, 148] width 880 height 666
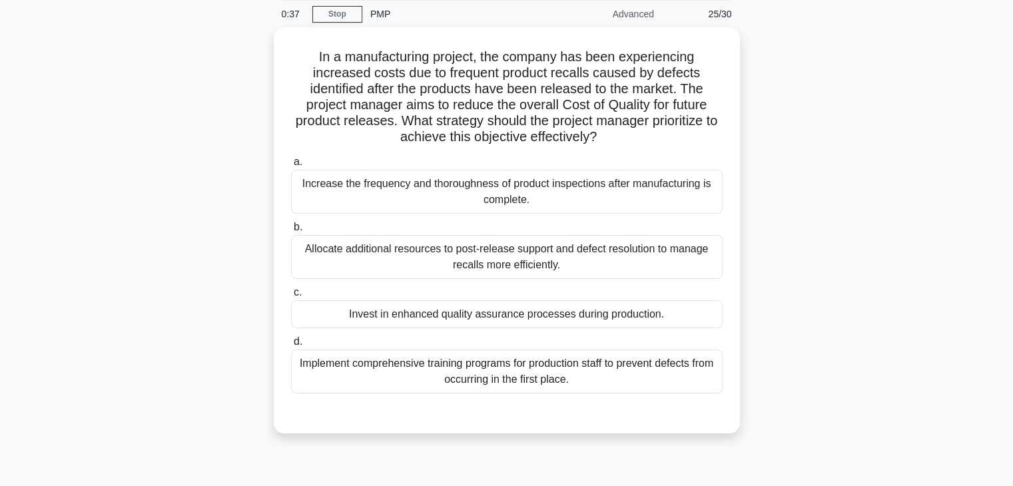
scroll to position [21, 0]
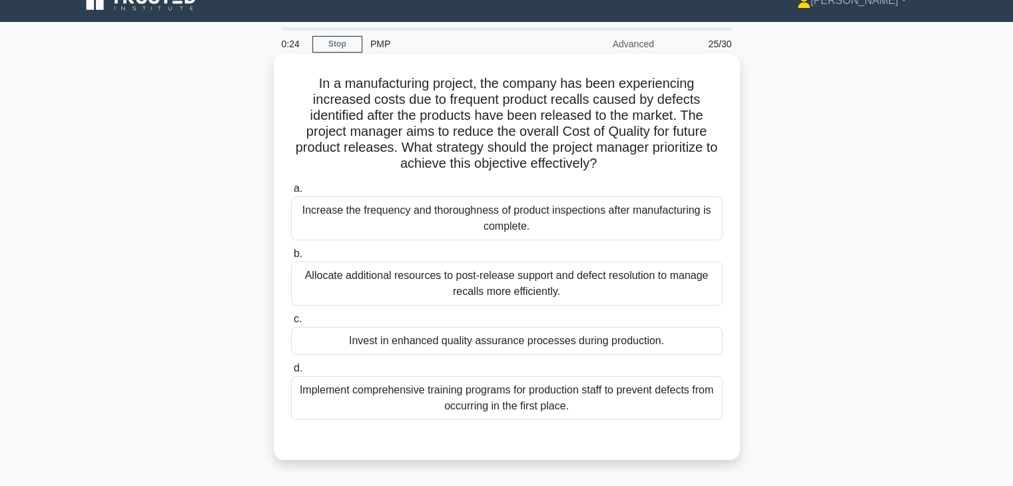
click at [541, 348] on div "Invest in enhanced quality assurance processes during production." at bounding box center [507, 341] width 432 height 28
click at [291, 324] on input "c. Invest in enhanced quality assurance processes during production." at bounding box center [291, 319] width 0 height 9
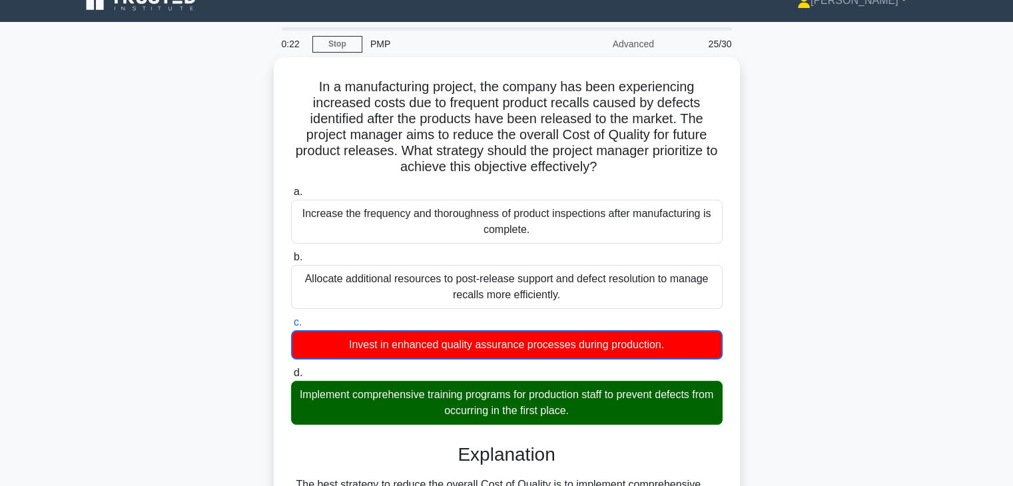
click at [291, 369] on input "d. Implement comprehensive training programs for production staff to prevent de…" at bounding box center [291, 373] width 0 height 9
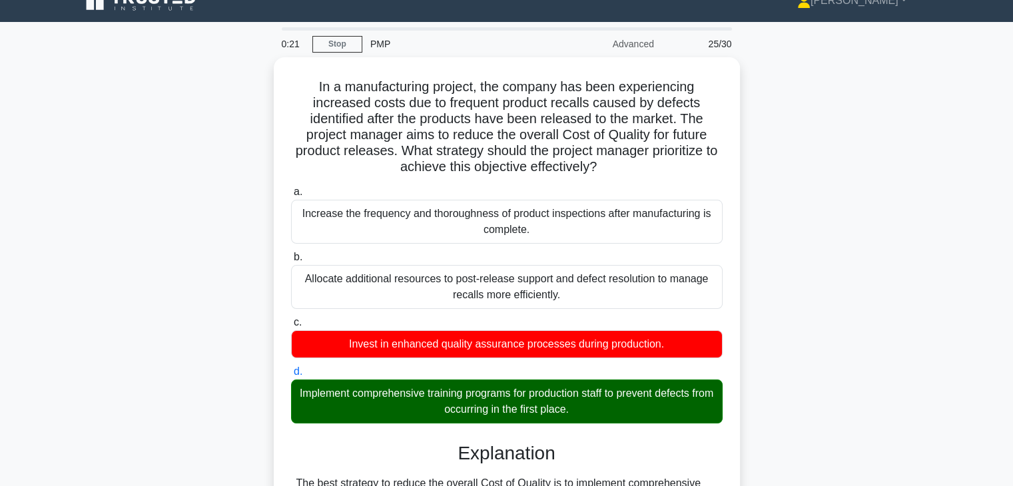
click at [291, 188] on input "a. Increase the frequency and thoroughness of product inspections after manufac…" at bounding box center [291, 192] width 0 height 9
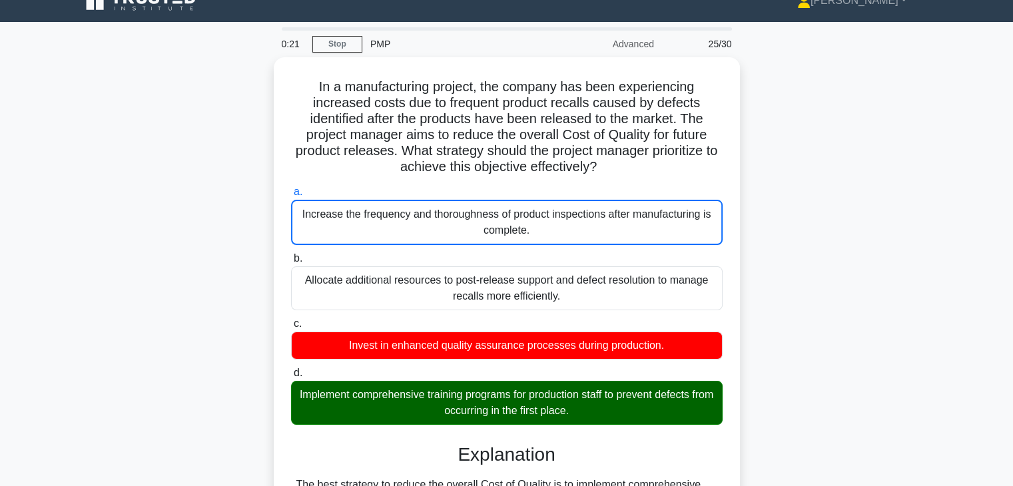
click at [291, 255] on input "b. Allocate additional resources to post-release support and defect resolution …" at bounding box center [291, 259] width 0 height 9
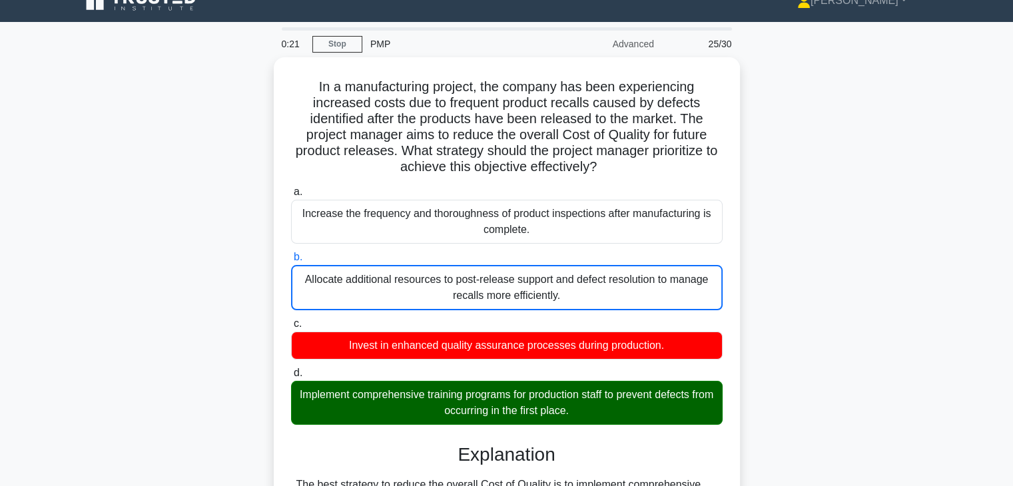
click at [291, 320] on input "c. Invest in enhanced quality assurance processes during production." at bounding box center [291, 324] width 0 height 9
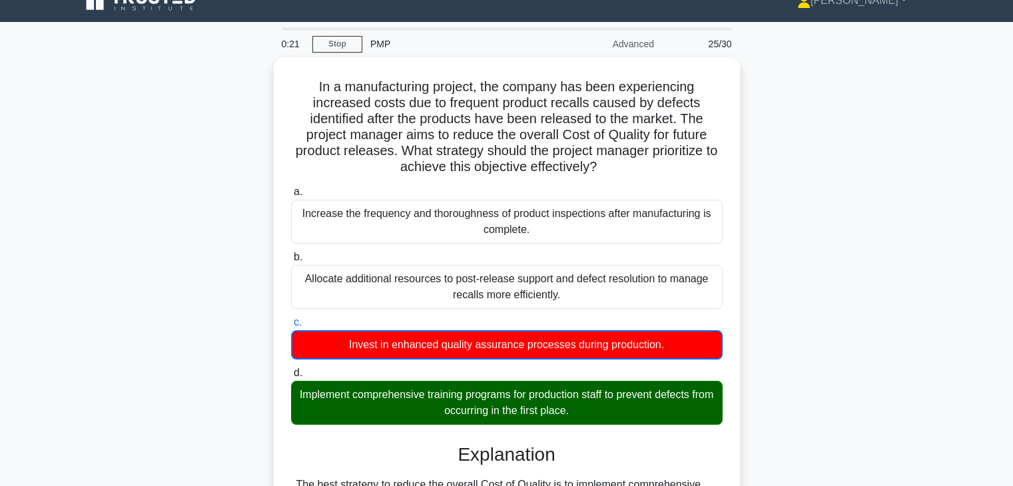
click at [291, 369] on input "d. Implement comprehensive training programs for production staff to prevent de…" at bounding box center [291, 373] width 0 height 9
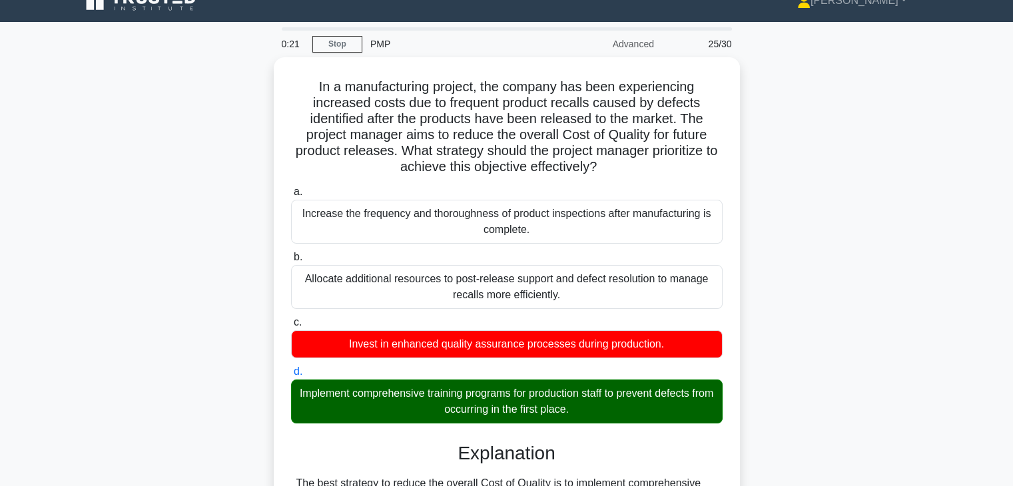
click at [291, 188] on input "a. Increase the frequency and thoroughness of product inspections after manufac…" at bounding box center [291, 192] width 0 height 9
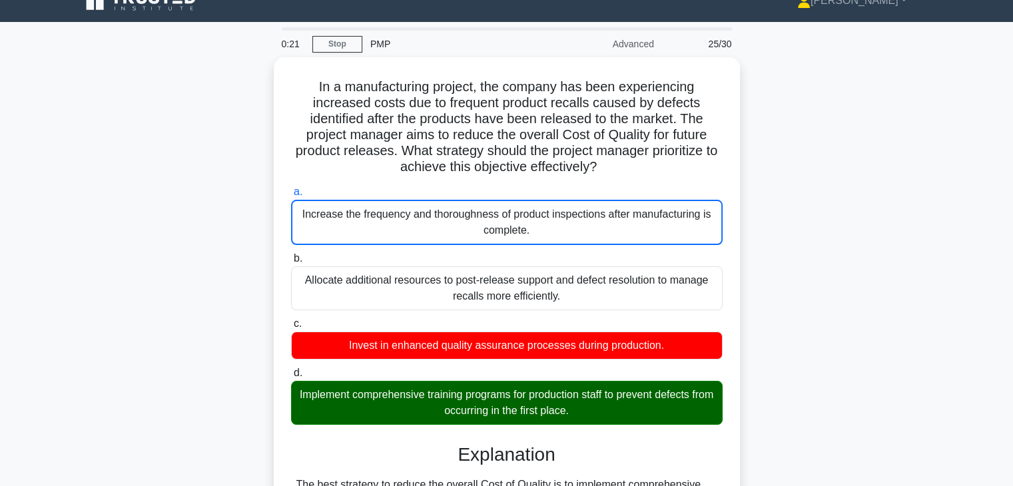
click at [291, 255] on input "b. Allocate additional resources to post-release support and defect resolution …" at bounding box center [291, 259] width 0 height 9
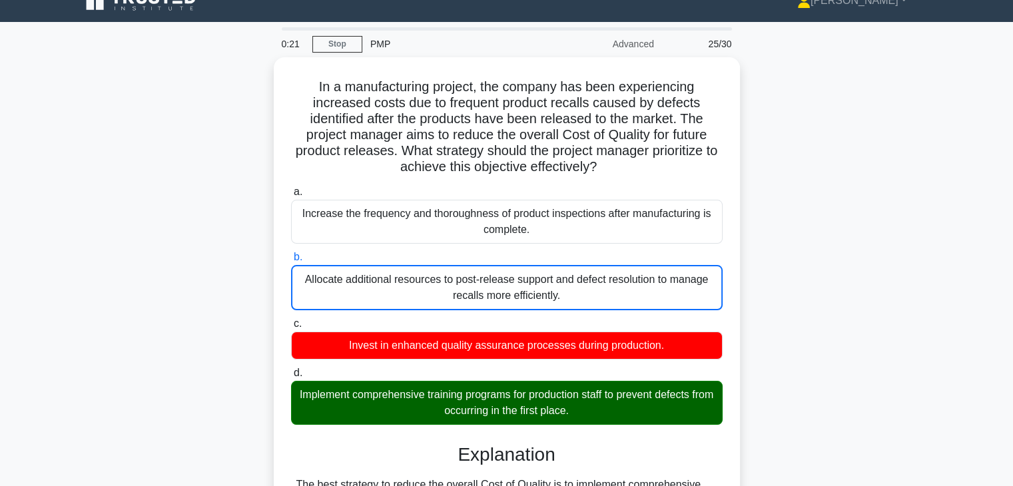
click at [291, 320] on input "c. Invest in enhanced quality assurance processes during production." at bounding box center [291, 324] width 0 height 9
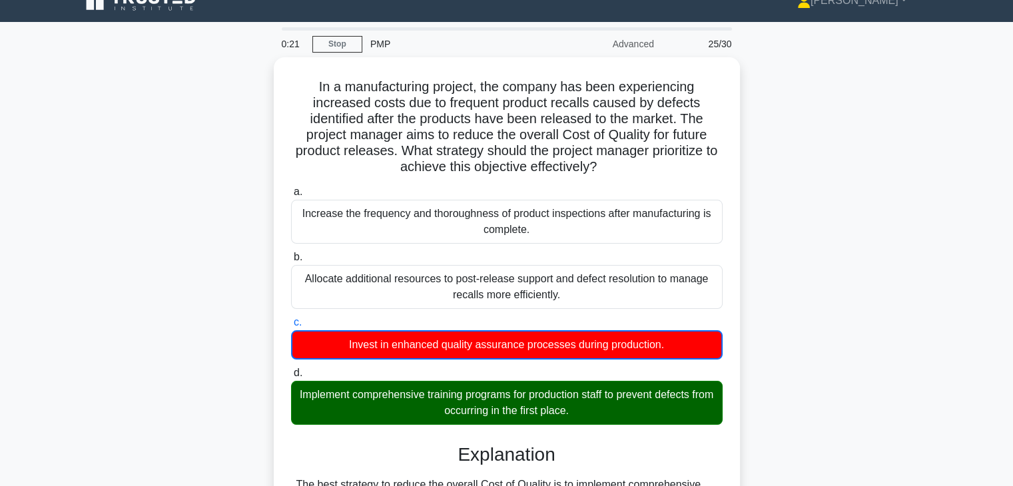
click at [291, 369] on input "d. Implement comprehensive training programs for production staff to prevent de…" at bounding box center [291, 373] width 0 height 9
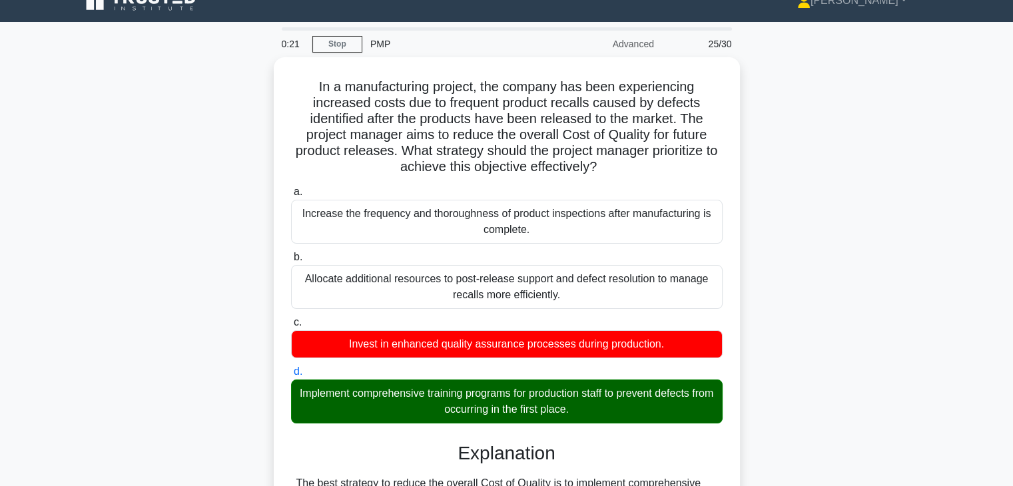
click at [291, 188] on input "a. Increase the frequency and thoroughness of product inspections after manufac…" at bounding box center [291, 192] width 0 height 9
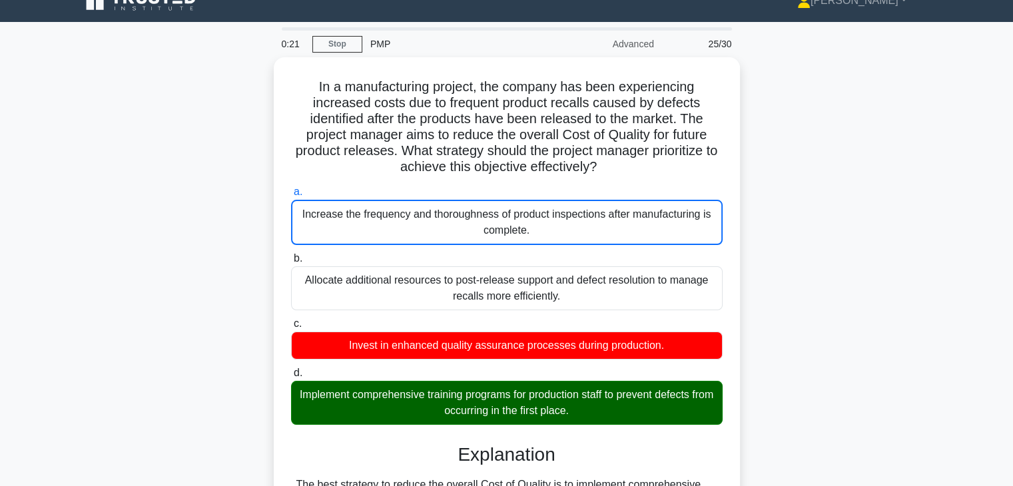
click at [291, 255] on input "b. Allocate additional resources to post-release support and defect resolution …" at bounding box center [291, 259] width 0 height 9
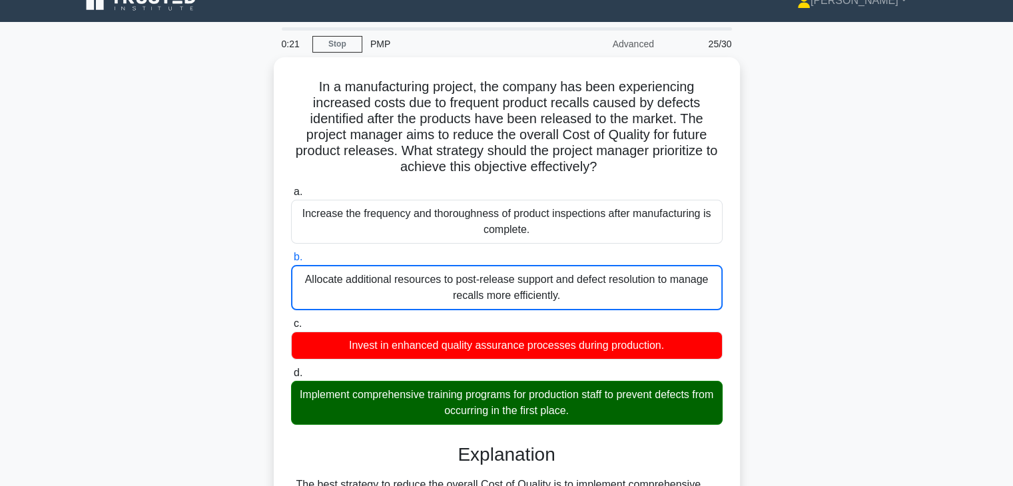
click at [291, 320] on input "c. Invest in enhanced quality assurance processes during production." at bounding box center [291, 324] width 0 height 9
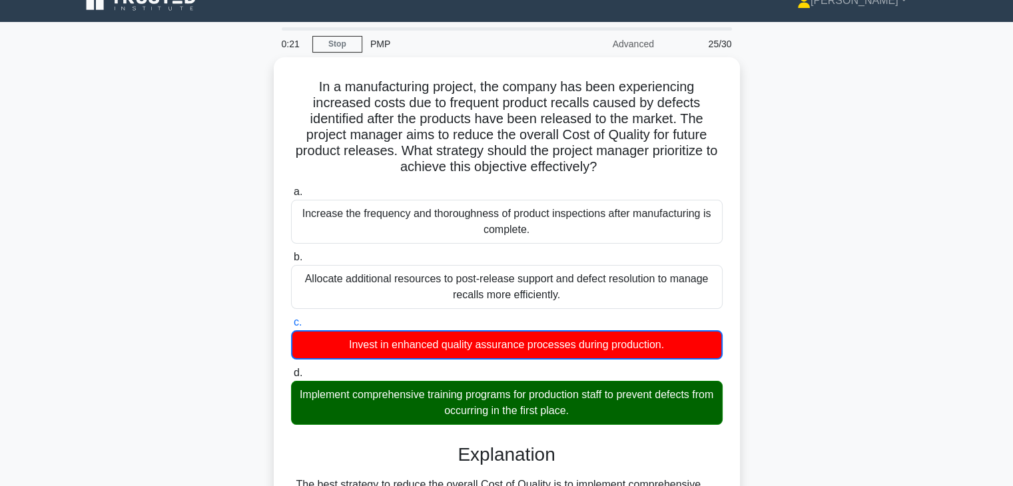
click at [291, 369] on input "d. Implement comprehensive training programs for production staff to prevent de…" at bounding box center [291, 373] width 0 height 9
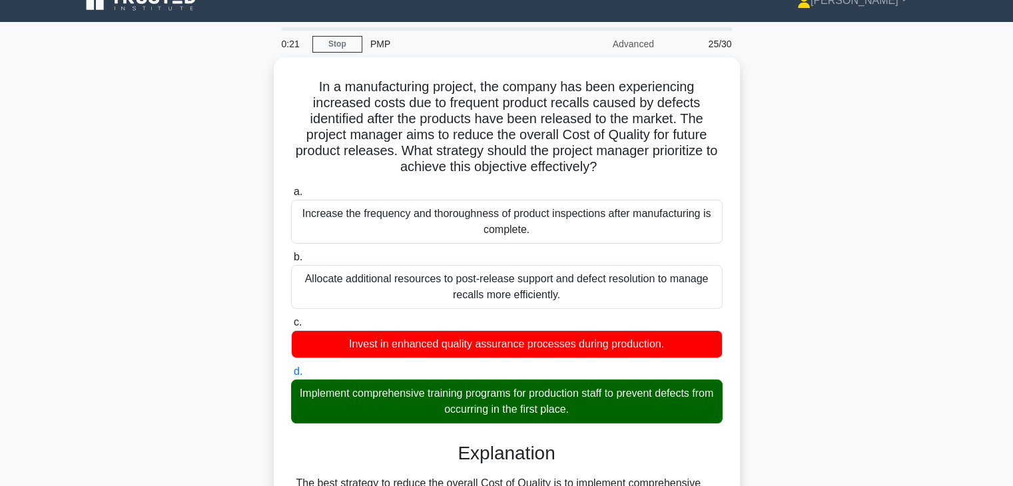
click at [291, 188] on input "a. Increase the frequency and thoroughness of product inspections after manufac…" at bounding box center [291, 192] width 0 height 9
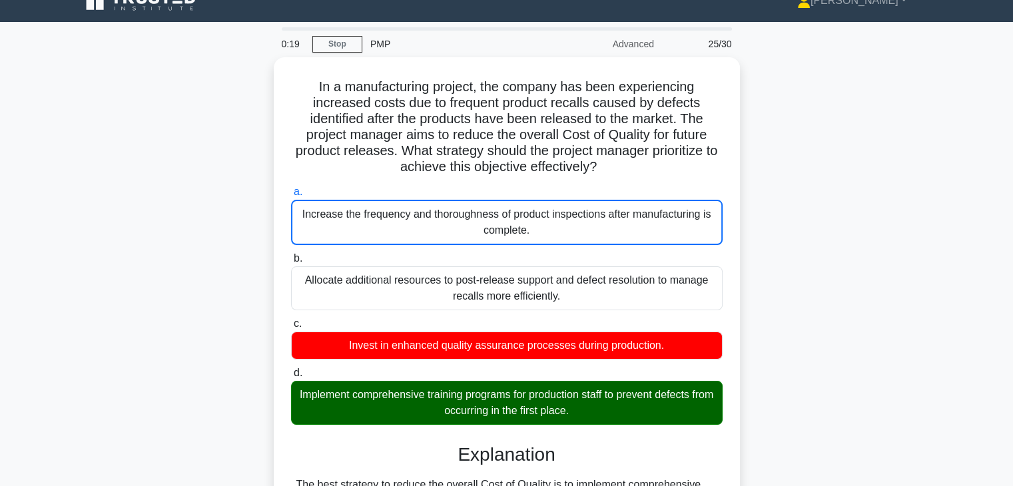
click at [829, 281] on div "In a manufacturing project, the company has been experiencing increased costs d…" at bounding box center [507, 370] width 880 height 627
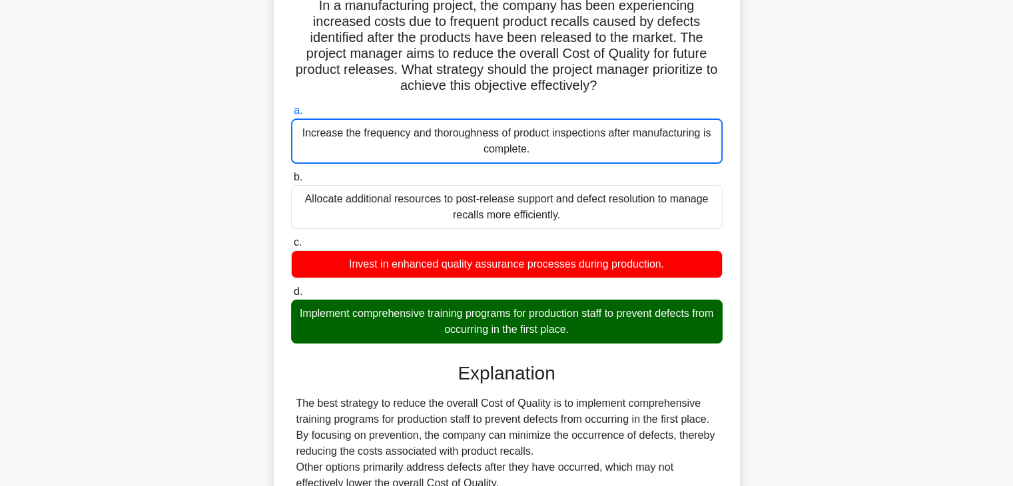
scroll to position [101, 0]
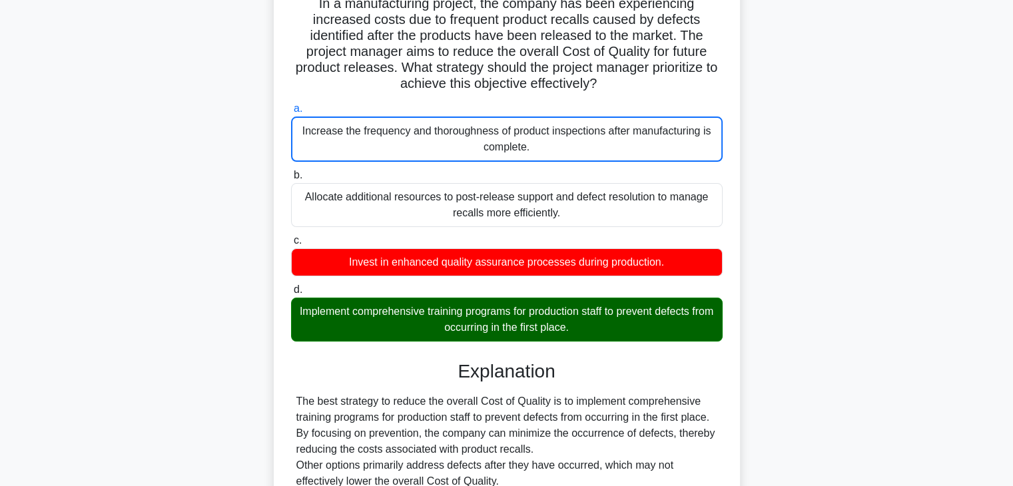
click at [410, 310] on div "Implement comprehensive training programs for production staff to prevent defec…" at bounding box center [507, 320] width 432 height 44
click at [291, 295] on input "d. Implement comprehensive training programs for production staff to prevent de…" at bounding box center [291, 290] width 0 height 9
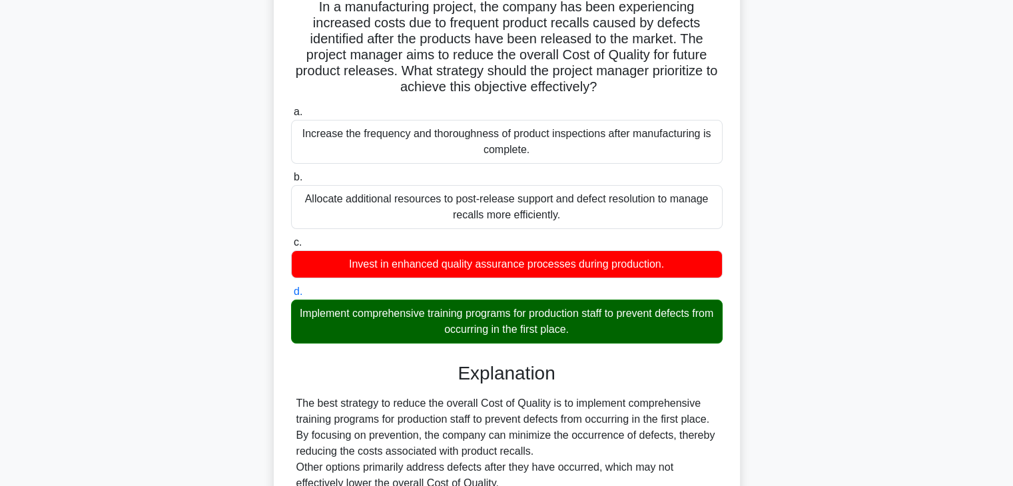
scroll to position [0, 0]
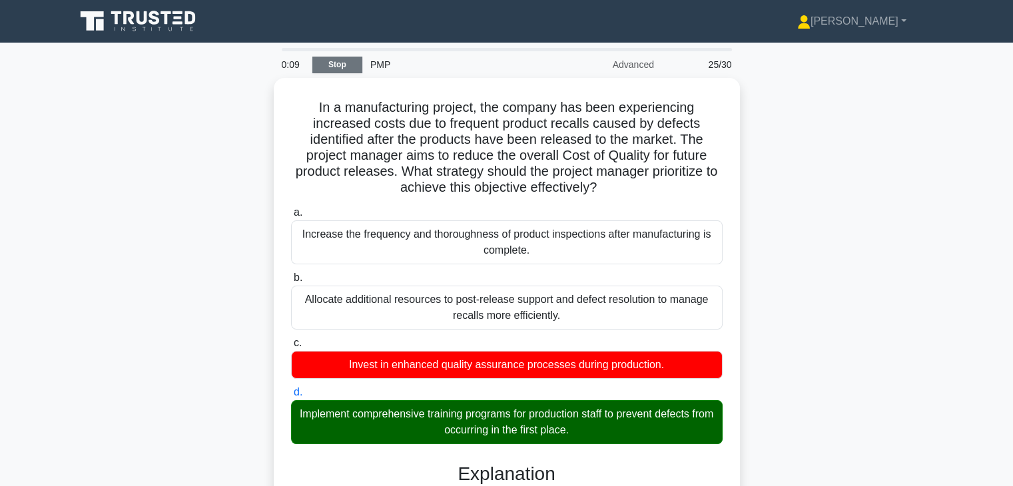
click at [326, 69] on link "Stop" at bounding box center [337, 65] width 50 height 17
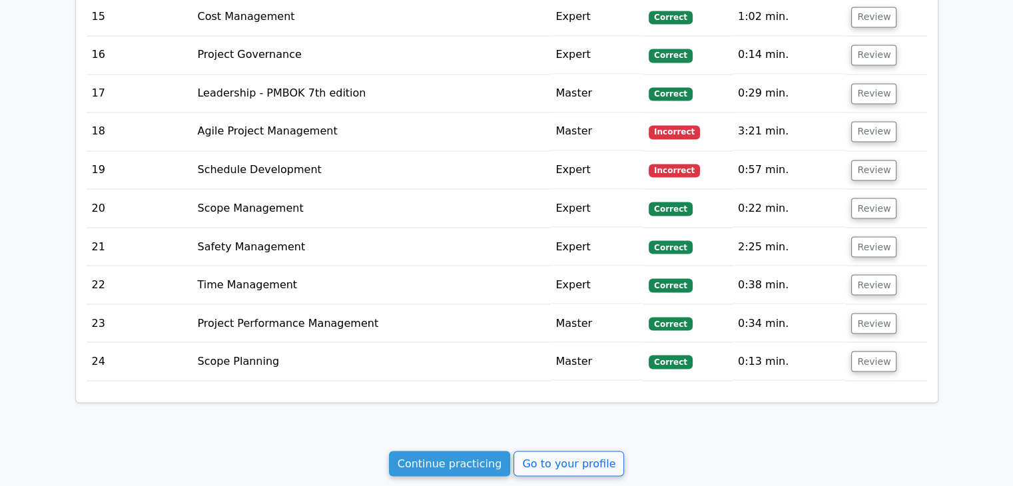
scroll to position [2486, 0]
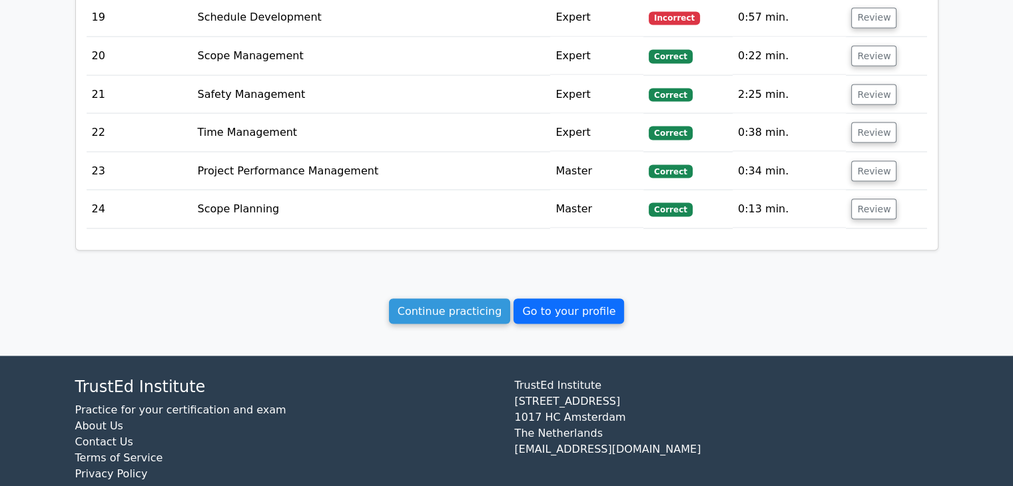
click at [584, 299] on link "Go to your profile" at bounding box center [569, 311] width 111 height 25
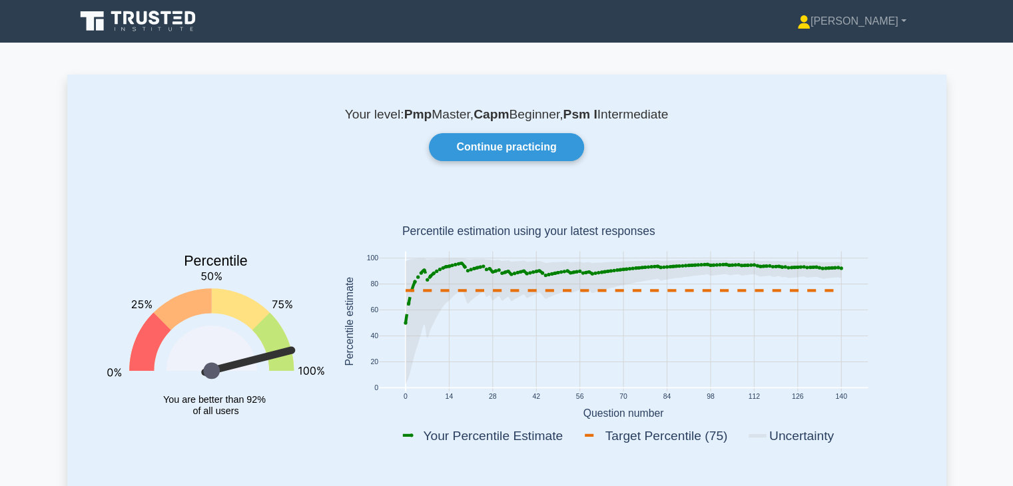
click at [914, 331] on rect at bounding box center [623, 324] width 582 height 262
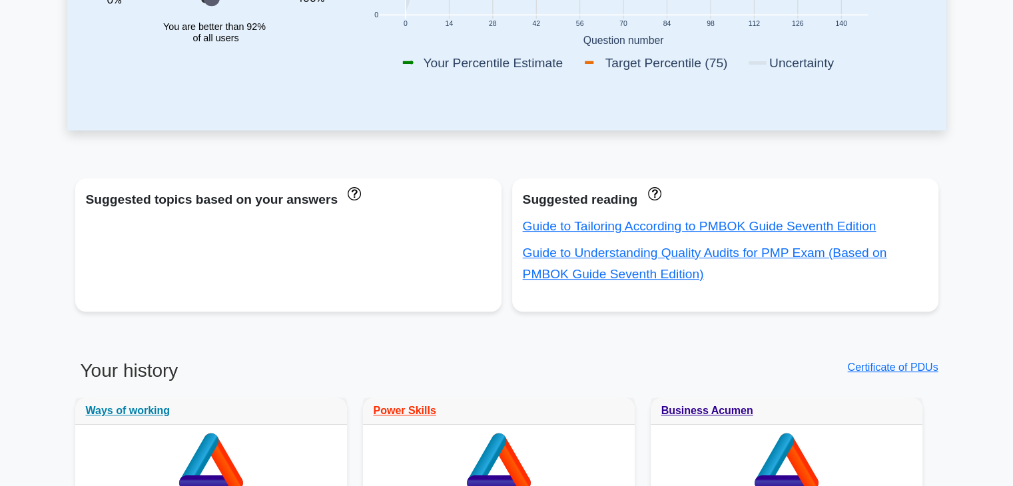
scroll to position [480, 0]
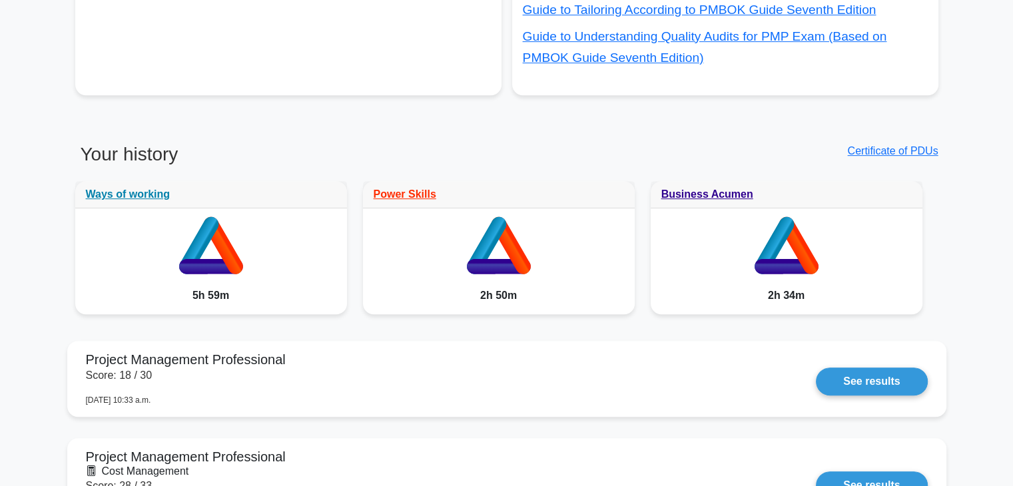
scroll to position [613, 0]
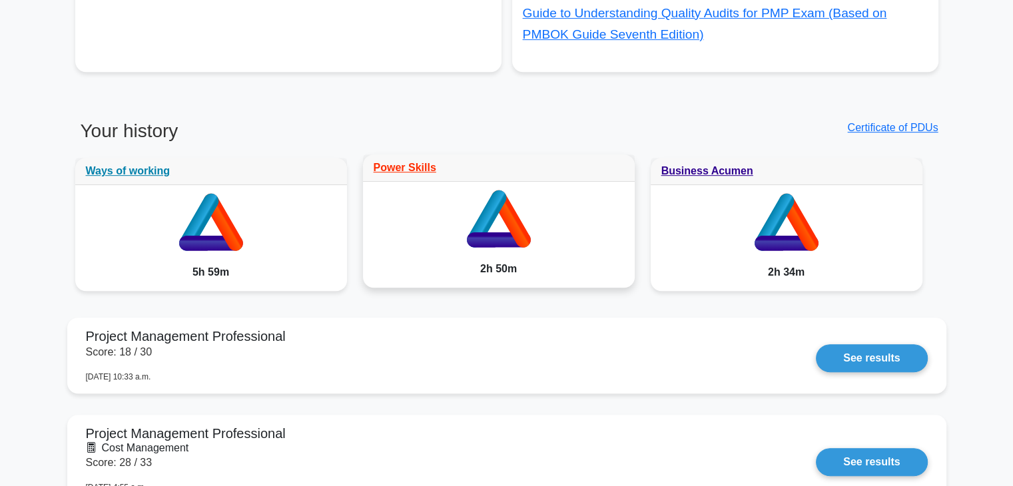
click at [392, 175] on div "Power Skills" at bounding box center [499, 168] width 272 height 27
click at [408, 166] on link "Power Skills" at bounding box center [405, 167] width 63 height 11
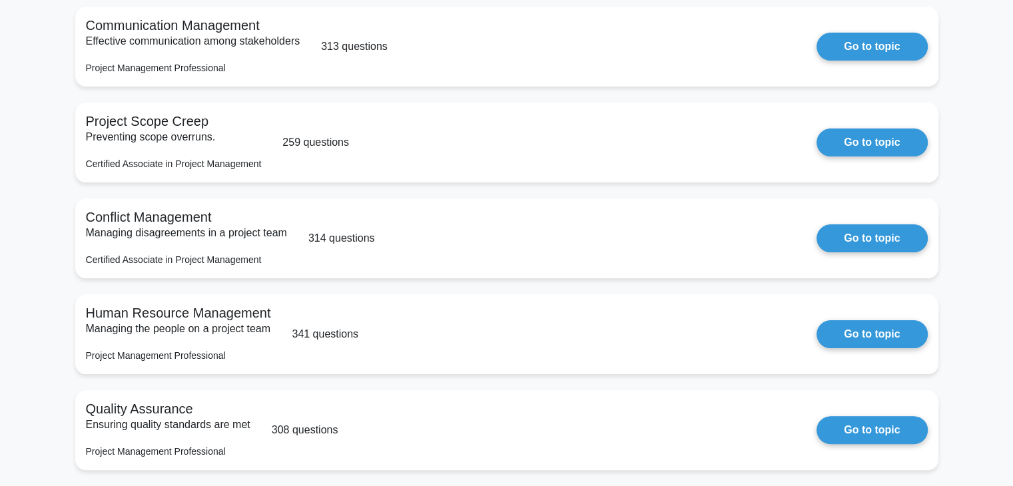
scroll to position [267, 0]
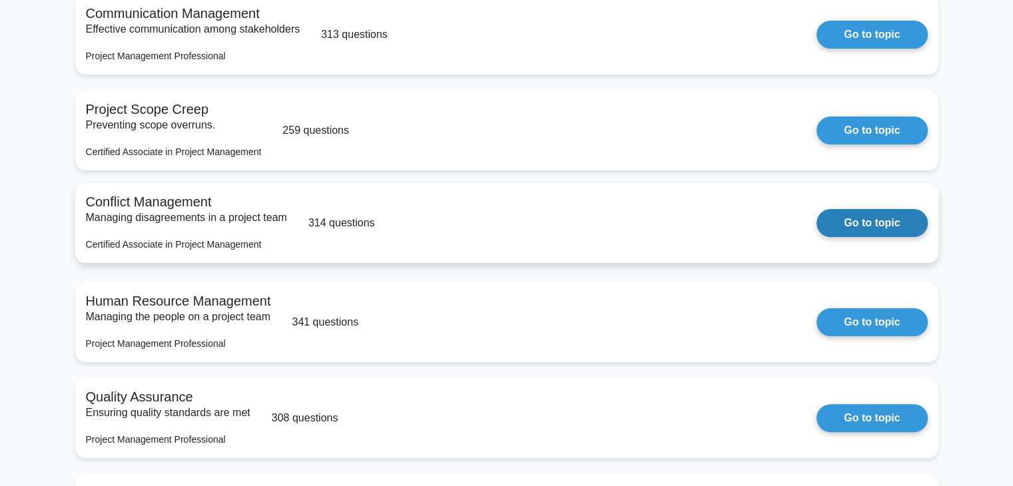
click at [869, 227] on link "Go to topic" at bounding box center [872, 223] width 111 height 28
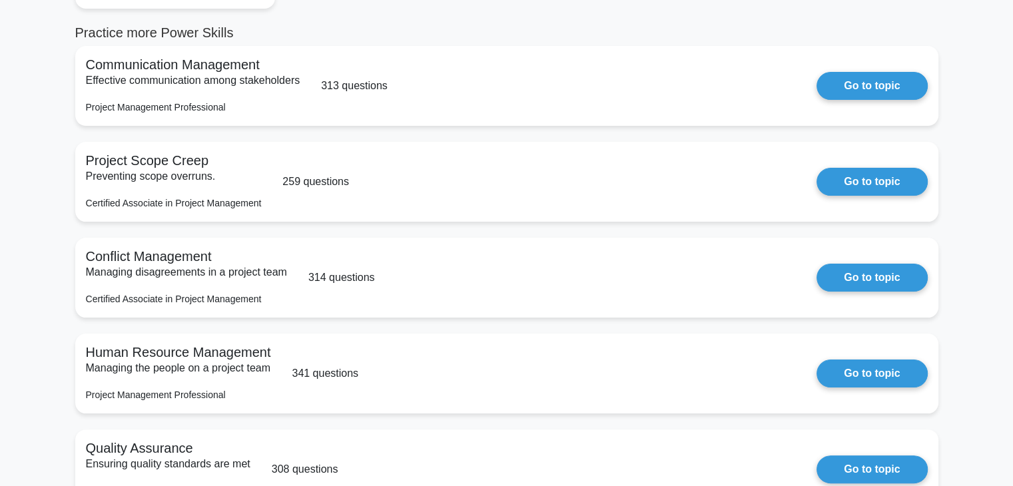
scroll to position [213, 0]
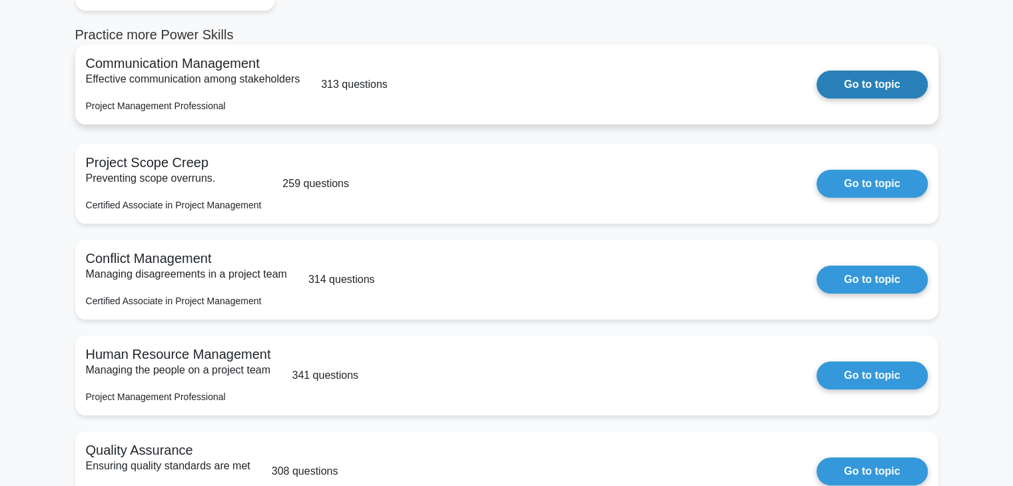
click at [846, 82] on link "Go to topic" at bounding box center [872, 85] width 111 height 28
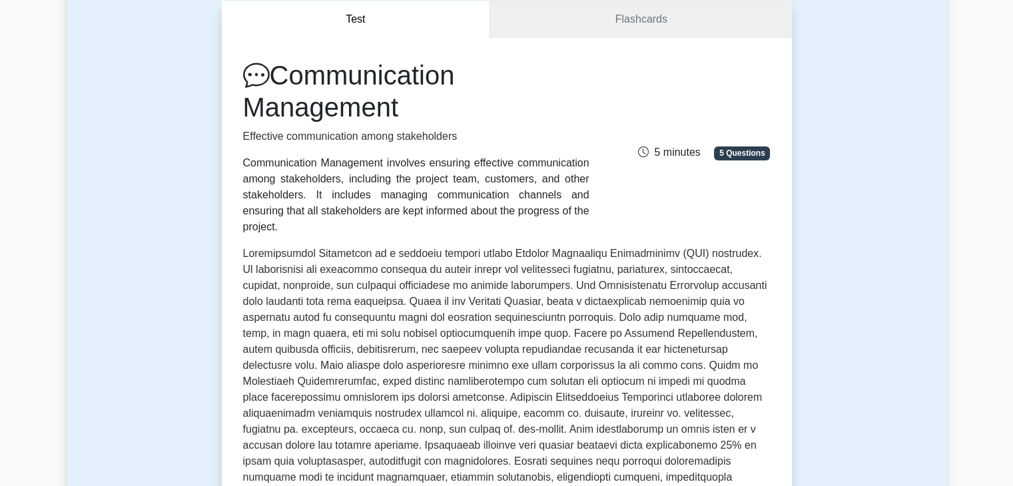
scroll to position [160, 0]
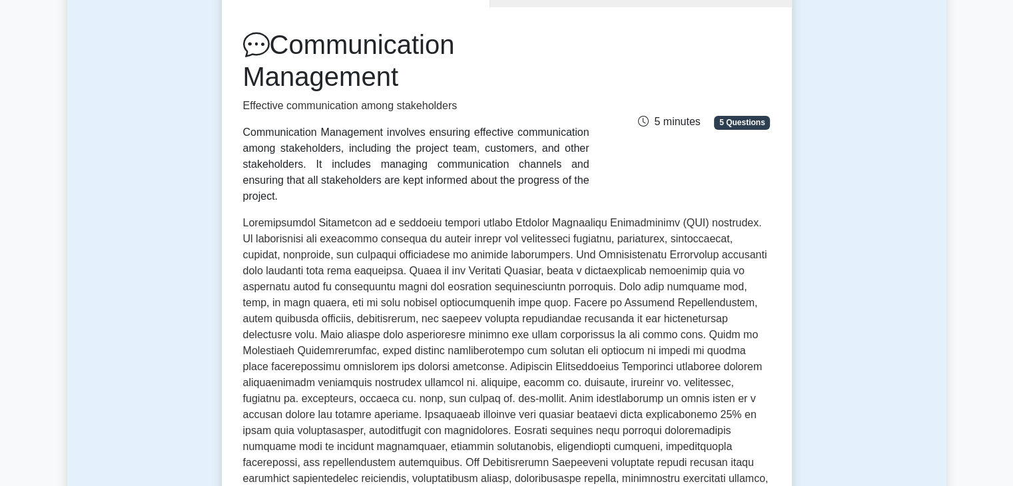
click at [532, 368] on p at bounding box center [507, 377] width 528 height 325
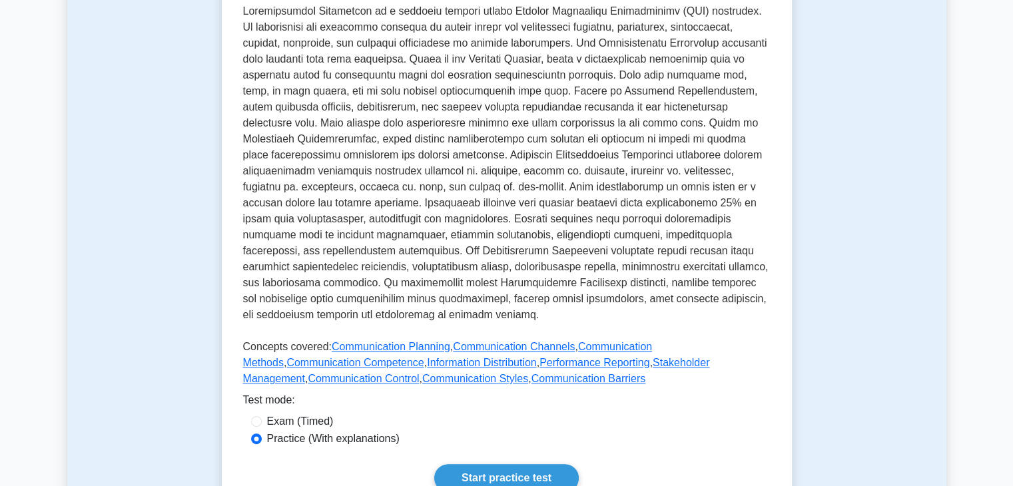
scroll to position [373, 0]
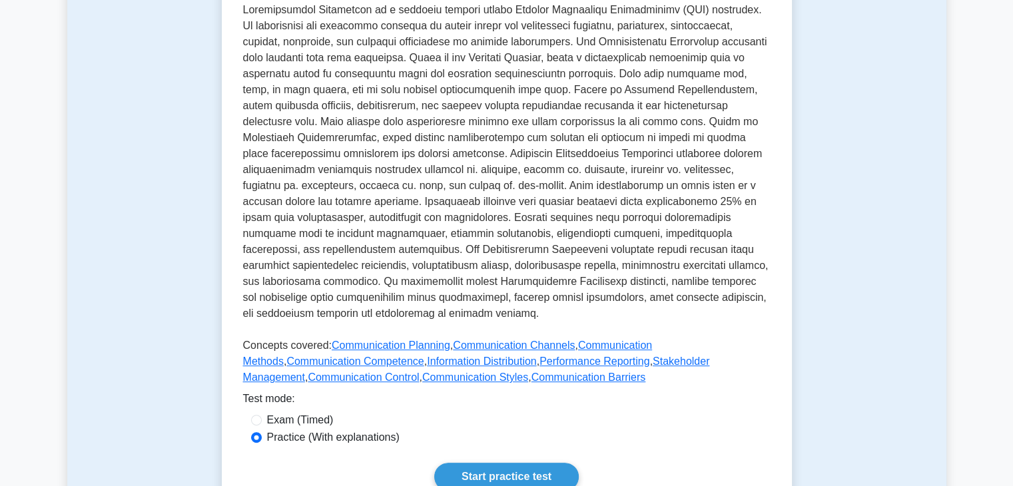
click at [672, 143] on p at bounding box center [507, 164] width 528 height 325
click at [638, 231] on p at bounding box center [507, 164] width 528 height 325
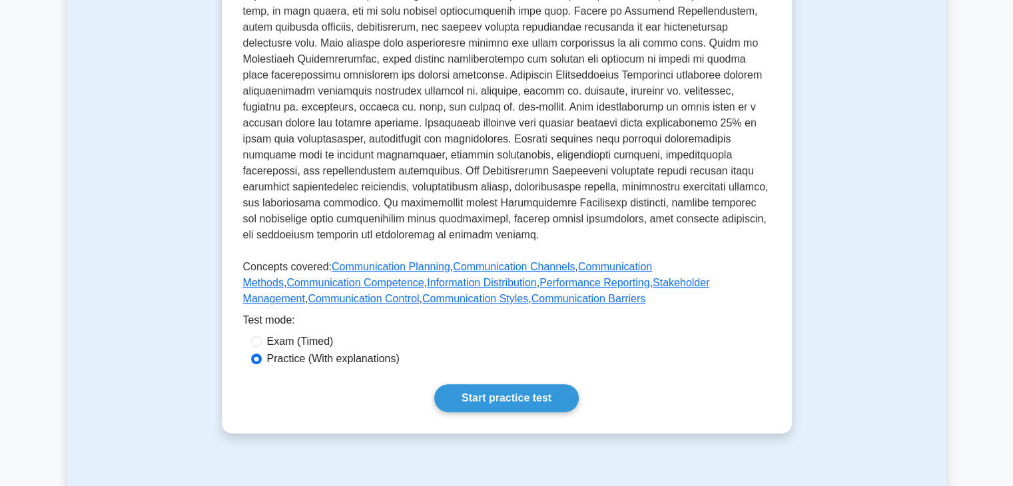
scroll to position [453, 0]
click at [608, 172] on p at bounding box center [507, 84] width 528 height 325
click at [497, 383] on link "Start practice test" at bounding box center [506, 397] width 145 height 28
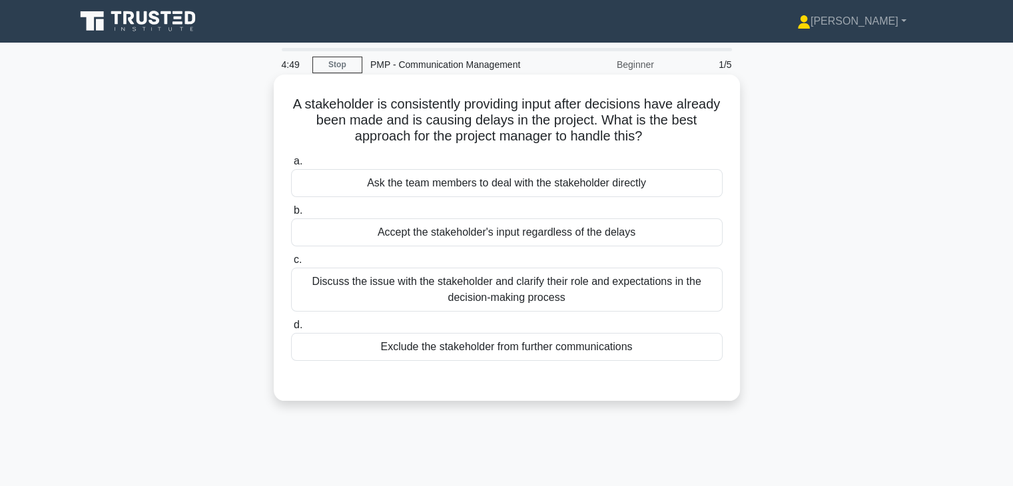
click at [610, 289] on div "Discuss the issue with the stakeholder and clarify their role and expectations …" at bounding box center [507, 290] width 432 height 44
click at [291, 265] on input "c. Discuss the issue with the stakeholder and clarify their role and expectatio…" at bounding box center [291, 260] width 0 height 9
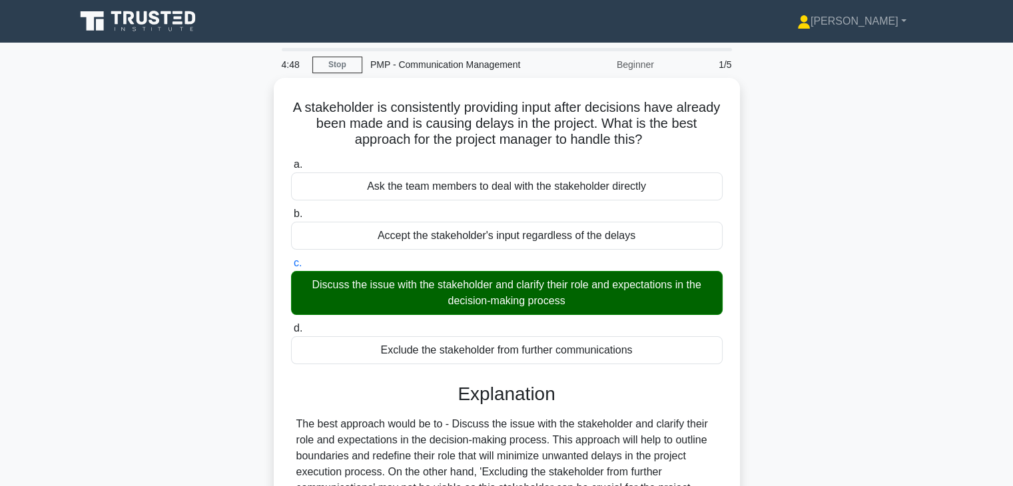
click at [853, 461] on div "A stakeholder is consistently providing input after decisions have already been…" at bounding box center [507, 375] width 880 height 594
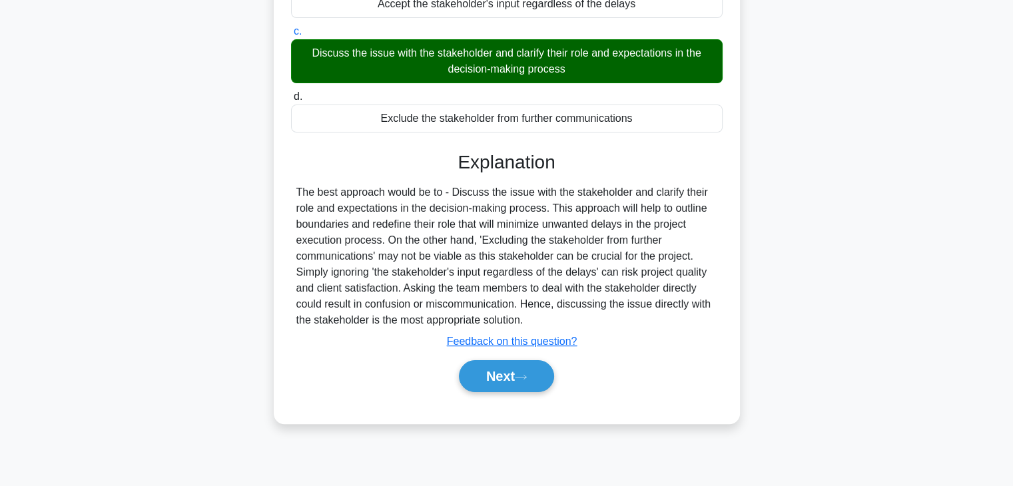
scroll to position [234, 0]
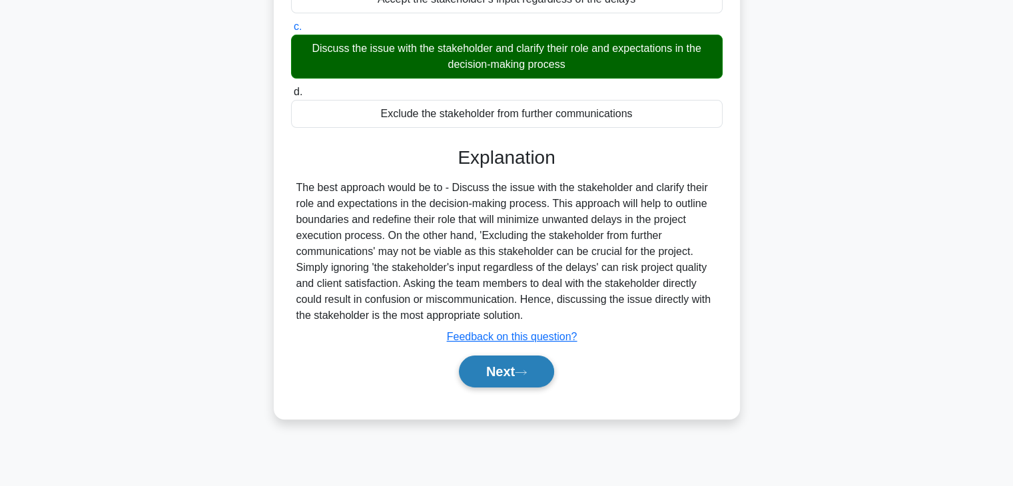
click at [498, 380] on button "Next" at bounding box center [506, 372] width 95 height 32
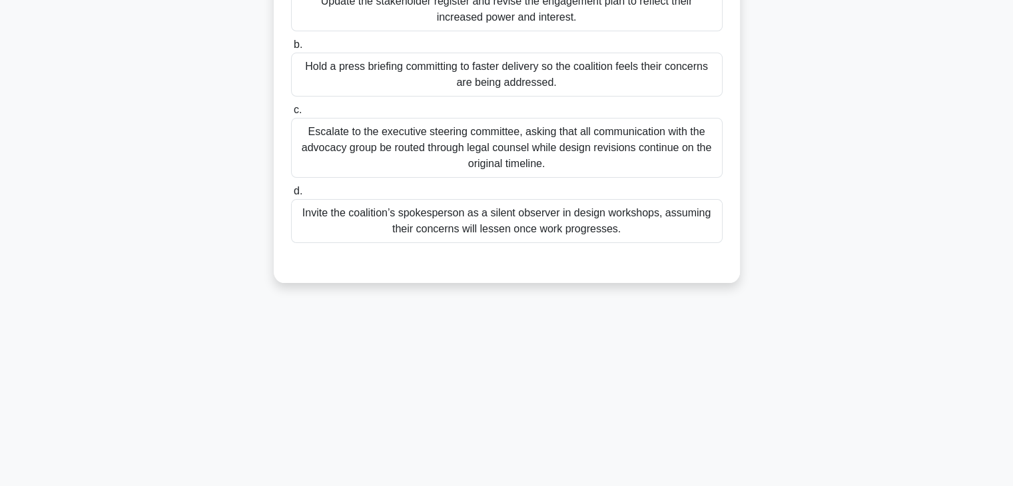
click at [679, 361] on div "4:43 Stop PMP - Communication Management Beginner 2/5 During a schedule-compres…" at bounding box center [507, 148] width 880 height 666
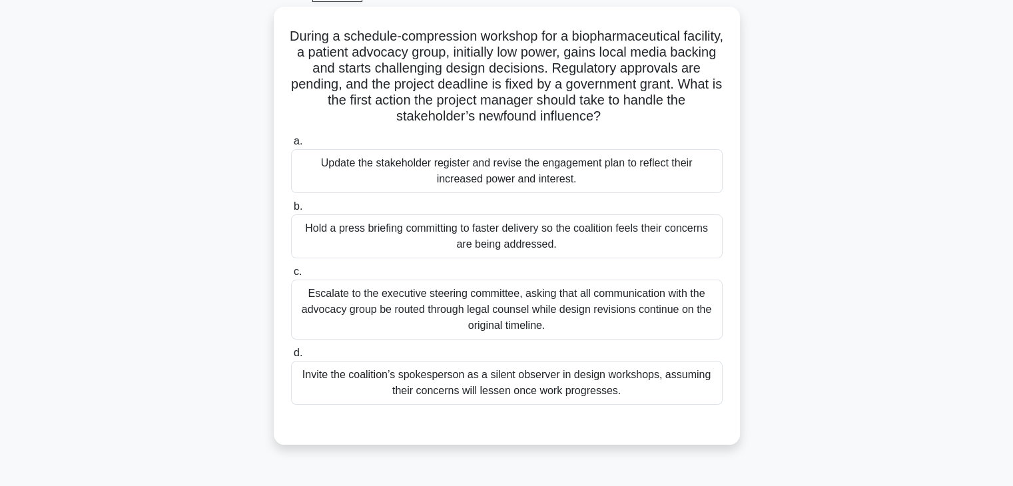
scroll to position [74, 0]
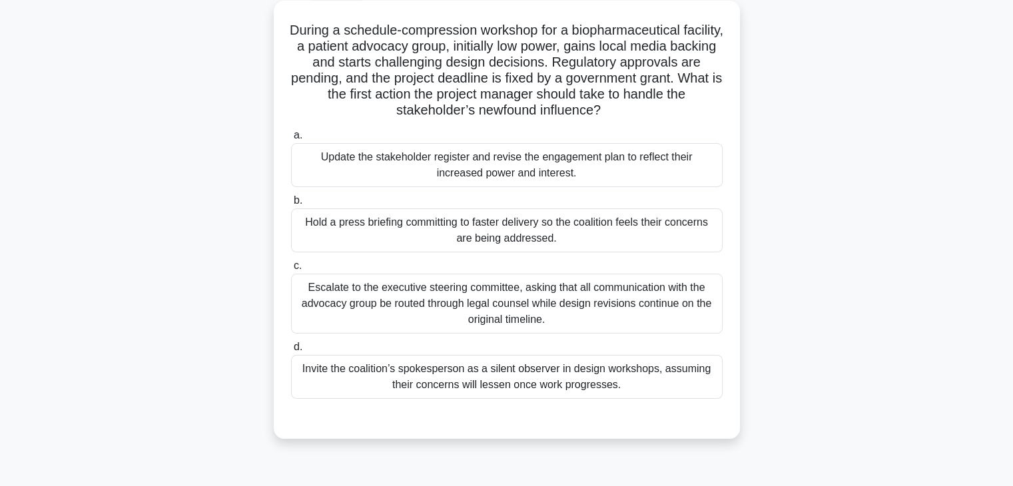
click at [492, 165] on div "Update the stakeholder register and revise the engagement plan to reflect their…" at bounding box center [507, 165] width 432 height 44
click at [291, 140] on input "a. Update the stakeholder register and revise the engagement plan to reflect th…" at bounding box center [291, 135] width 0 height 9
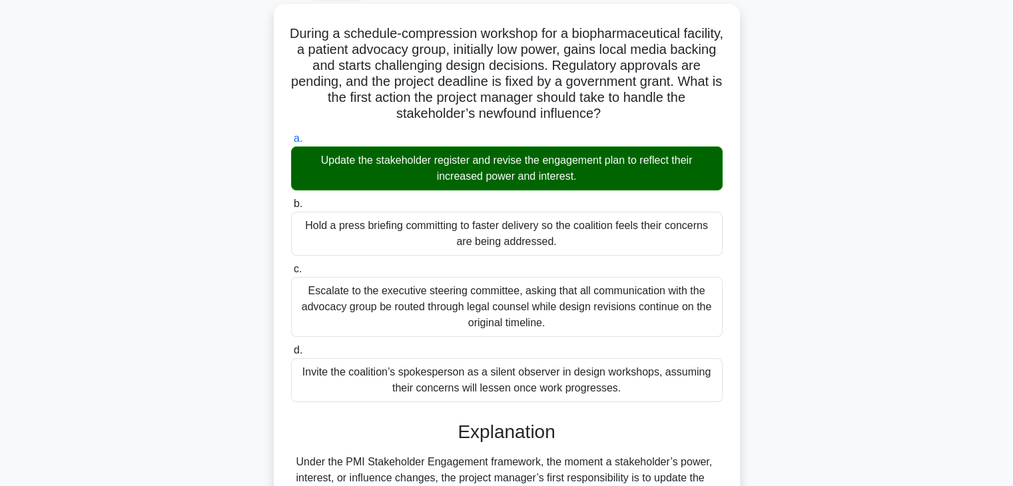
click at [784, 299] on div "During a schedule-compression workshop for a biopharmaceutical facility, a pati…" at bounding box center [507, 413] width 880 height 818
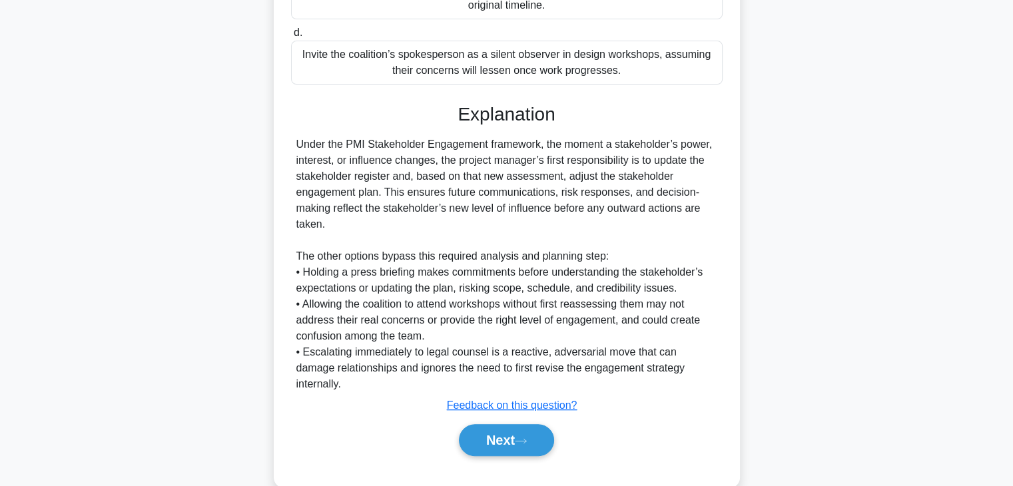
scroll to position [398, 0]
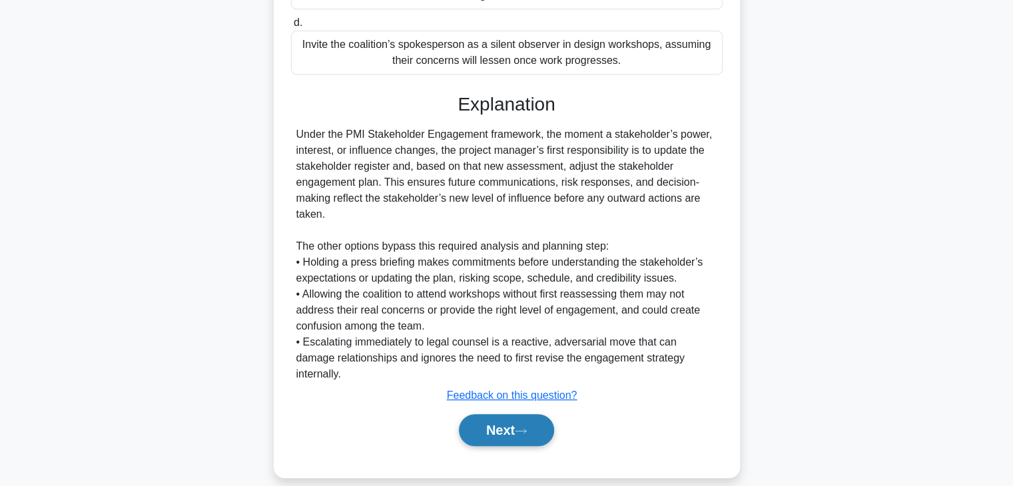
click at [468, 420] on button "Next" at bounding box center [506, 430] width 95 height 32
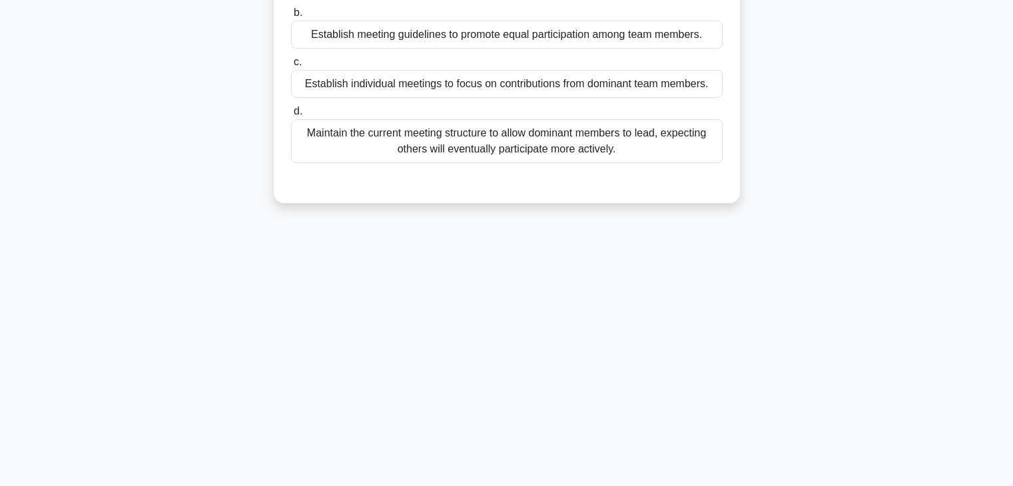
scroll to position [234, 0]
click at [594, 308] on div "3:52 Stop PMP - Communication Management Beginner 3/5 During a critical project…" at bounding box center [507, 148] width 880 height 666
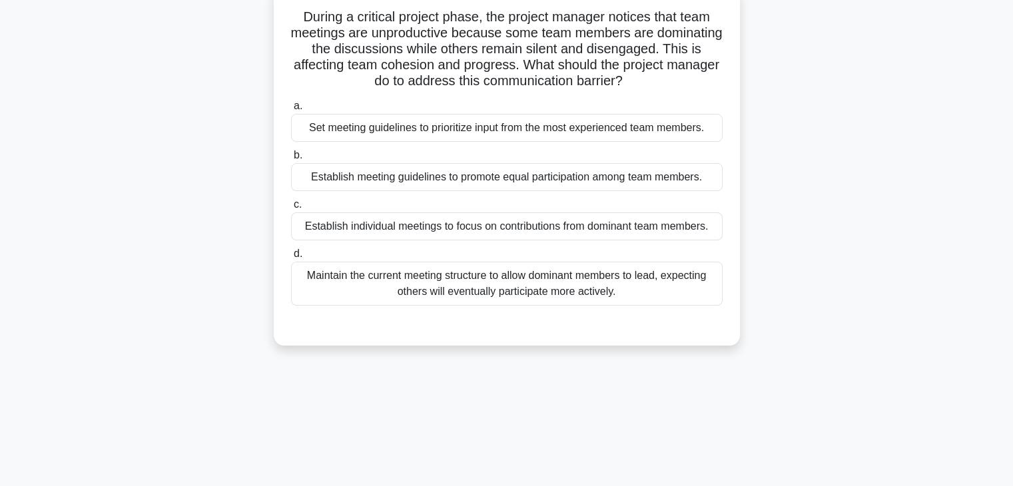
scroll to position [0, 0]
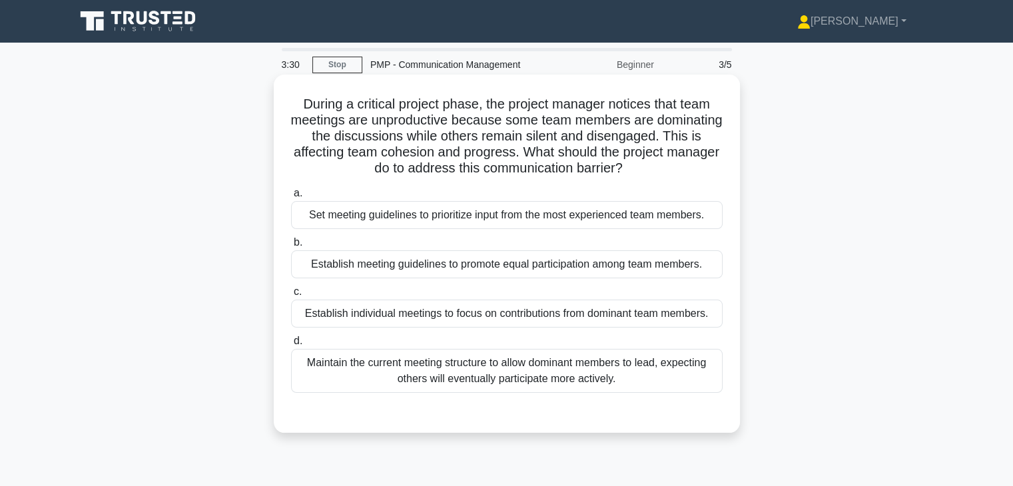
click at [528, 267] on div "Establish meeting guidelines to promote equal participation among team members." at bounding box center [507, 265] width 432 height 28
click at [291, 247] on input "b. Establish meeting guidelines to promote equal participation among team membe…" at bounding box center [291, 243] width 0 height 9
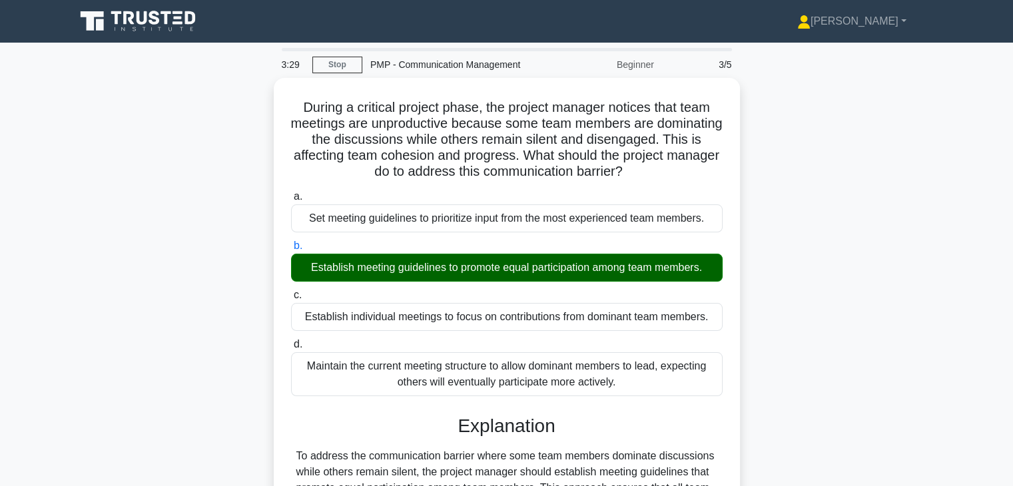
click at [847, 313] on div "During a critical project phase, the project manager notices that team meetings…" at bounding box center [507, 367] width 880 height 578
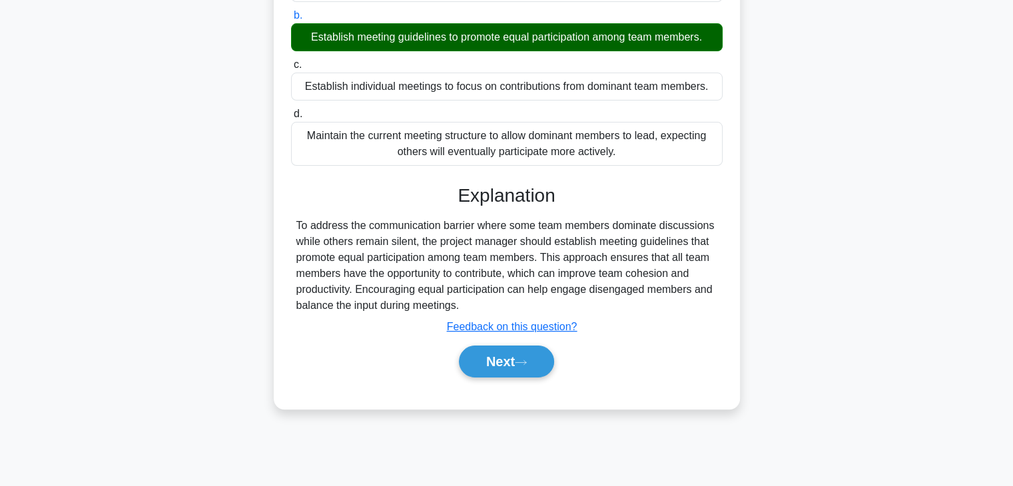
scroll to position [234, 0]
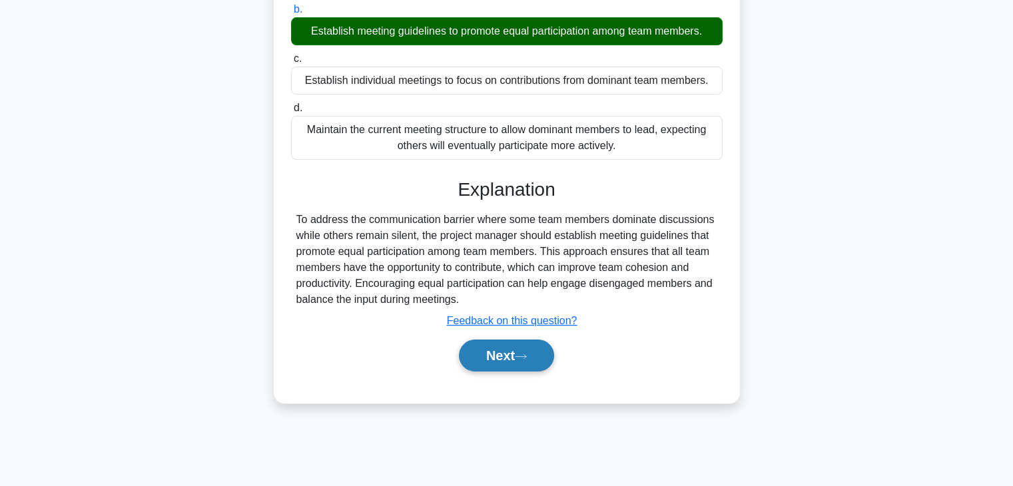
click at [474, 358] on button "Next" at bounding box center [506, 356] width 95 height 32
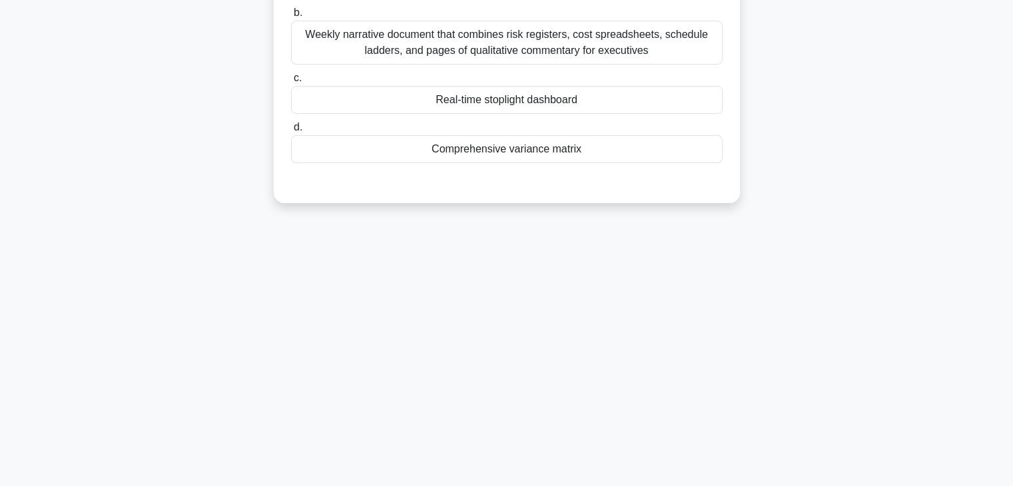
click at [582, 323] on div "3:25 Stop PMP - Communication Management Beginner 4/5 The global procurement pr…" at bounding box center [507, 148] width 880 height 666
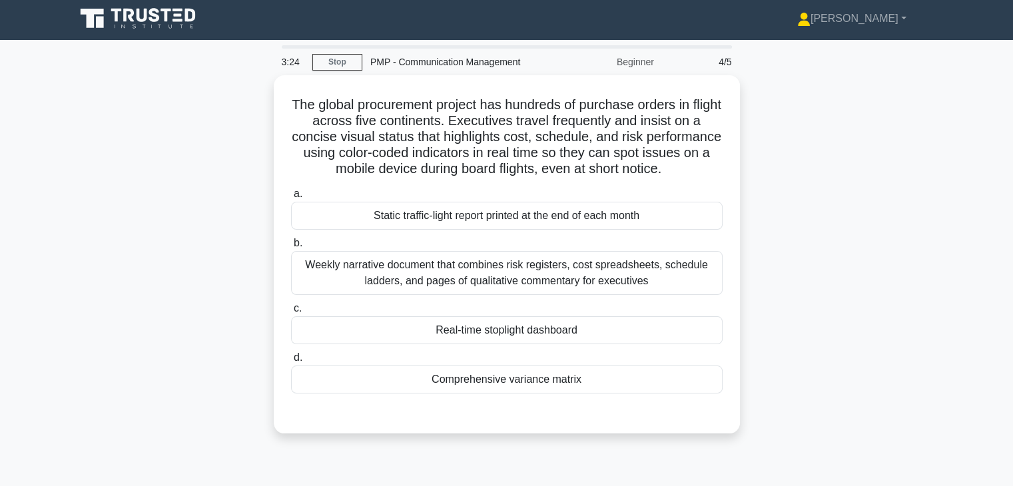
scroll to position [0, 0]
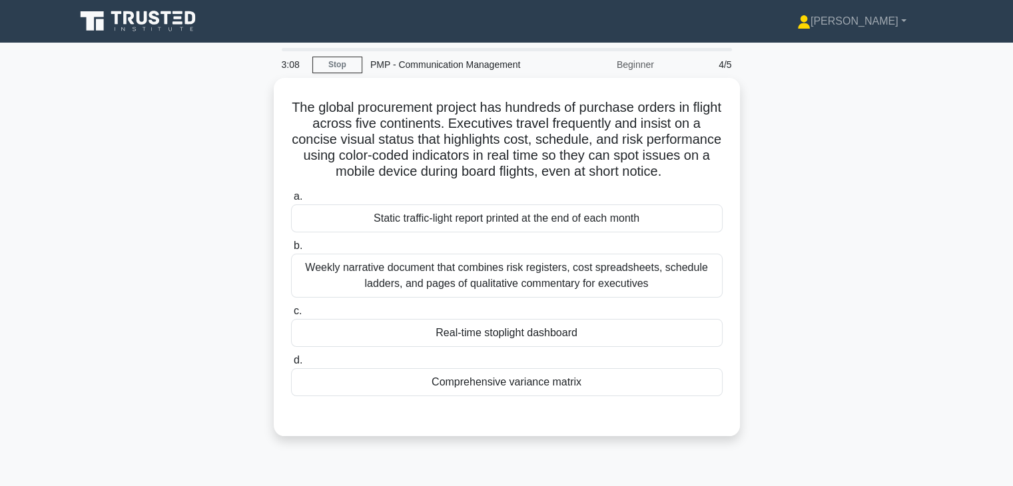
click at [810, 188] on div "The global procurement project has hundreds of purchase orders in flight across…" at bounding box center [507, 265] width 880 height 374
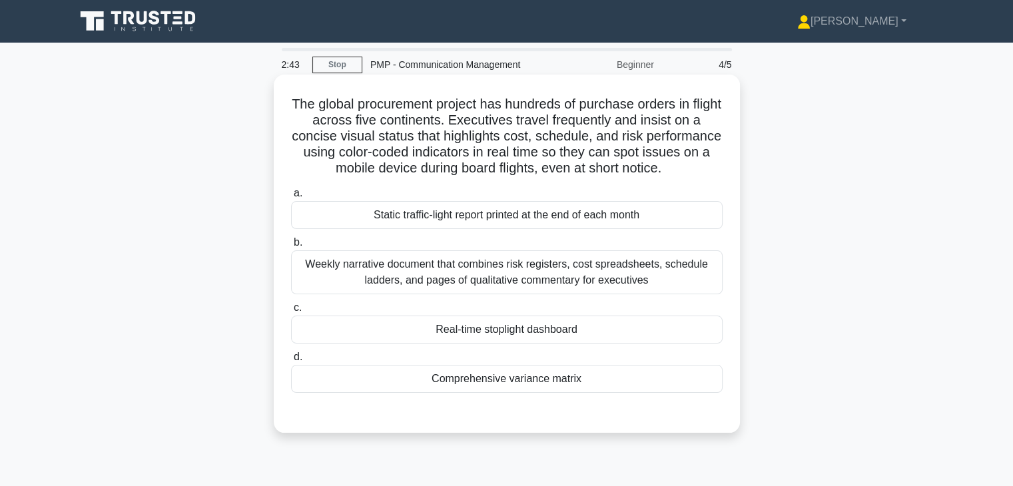
click at [586, 328] on div "Real-time stoplight dashboard" at bounding box center [507, 330] width 432 height 28
click at [291, 312] on input "c. Real-time stoplight dashboard" at bounding box center [291, 308] width 0 height 9
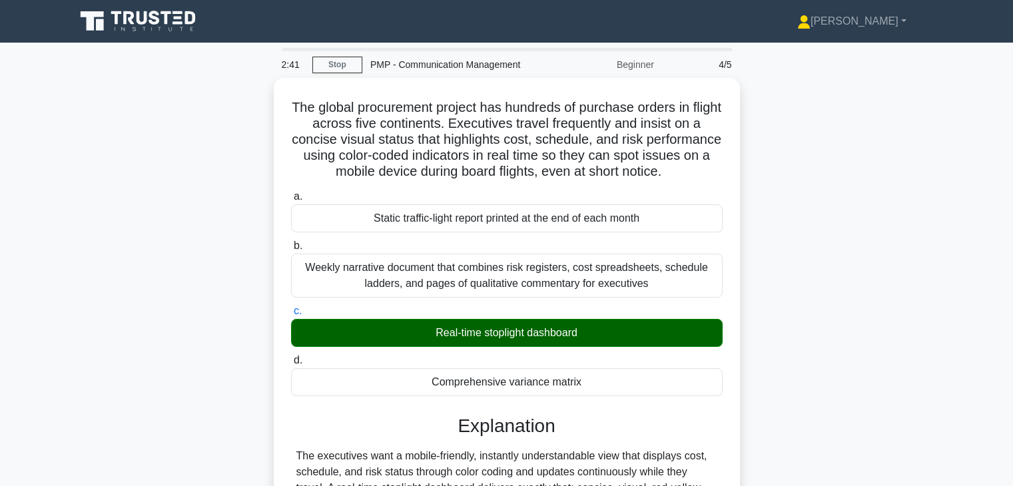
click at [797, 346] on div "The global procurement project has hundreds of purchase orders in flight across…" at bounding box center [507, 375] width 880 height 594
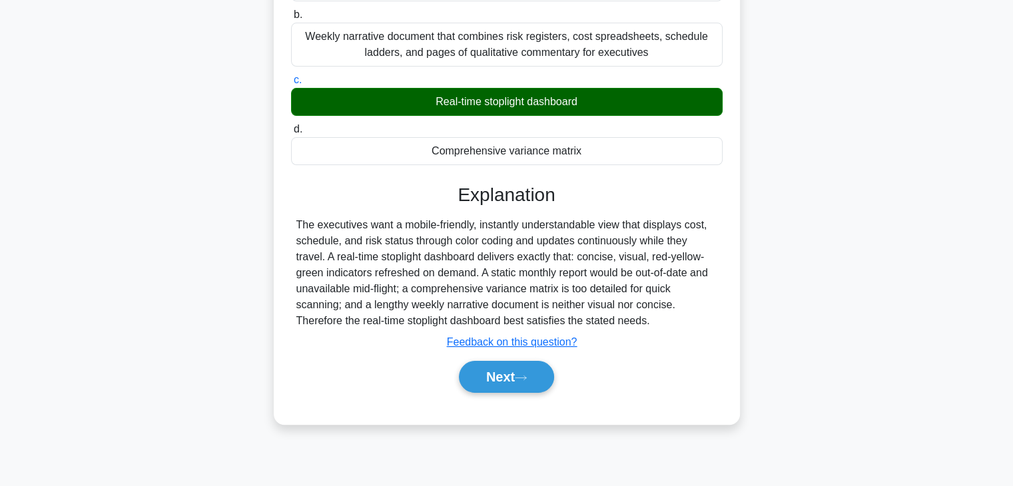
scroll to position [234, 0]
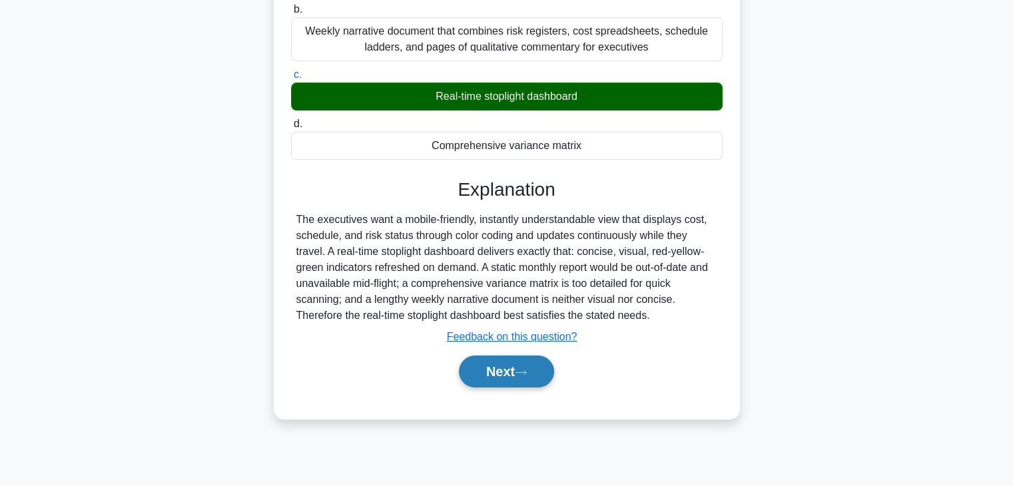
click at [477, 372] on button "Next" at bounding box center [506, 372] width 95 height 32
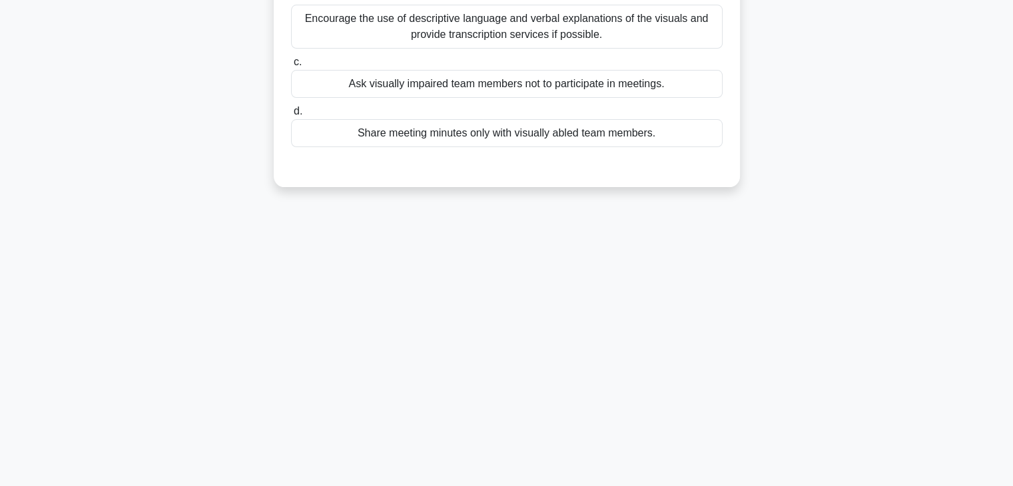
click at [653, 318] on div "2:38 Stop PMP - Communication Management Beginner 5/5 During a virtual meeting,…" at bounding box center [507, 148] width 880 height 666
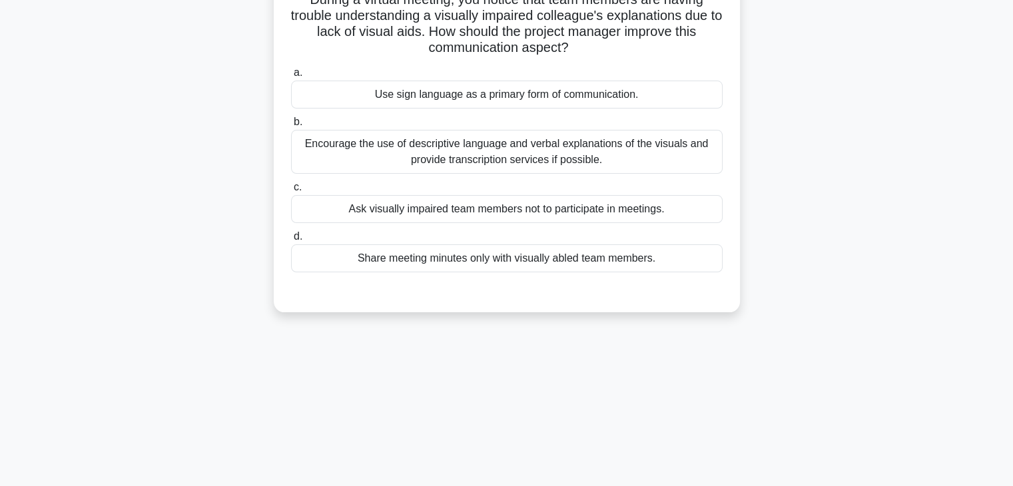
scroll to position [21, 0]
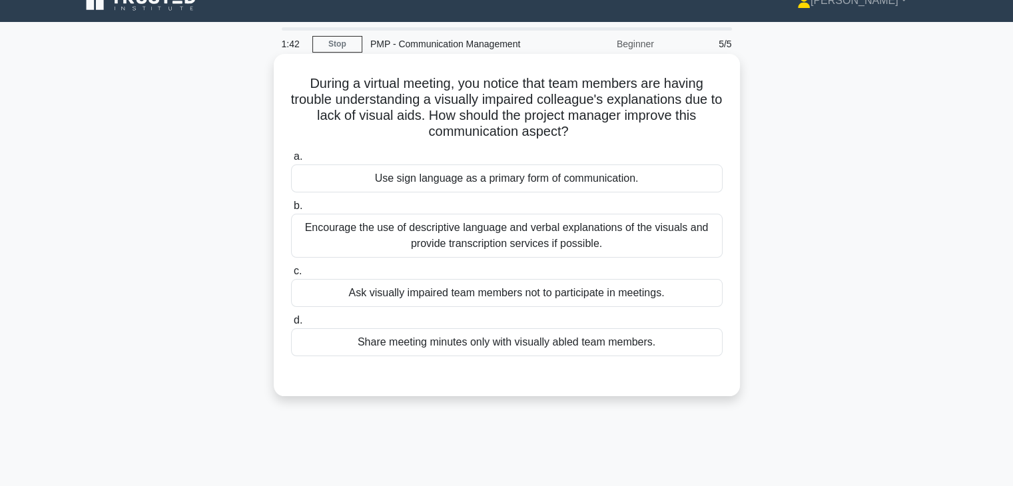
click at [665, 243] on div "Encourage the use of descriptive language and verbal explanations of the visual…" at bounding box center [507, 236] width 432 height 44
click at [291, 211] on input "b. Encourage the use of descriptive language and verbal explanations of the vis…" at bounding box center [291, 206] width 0 height 9
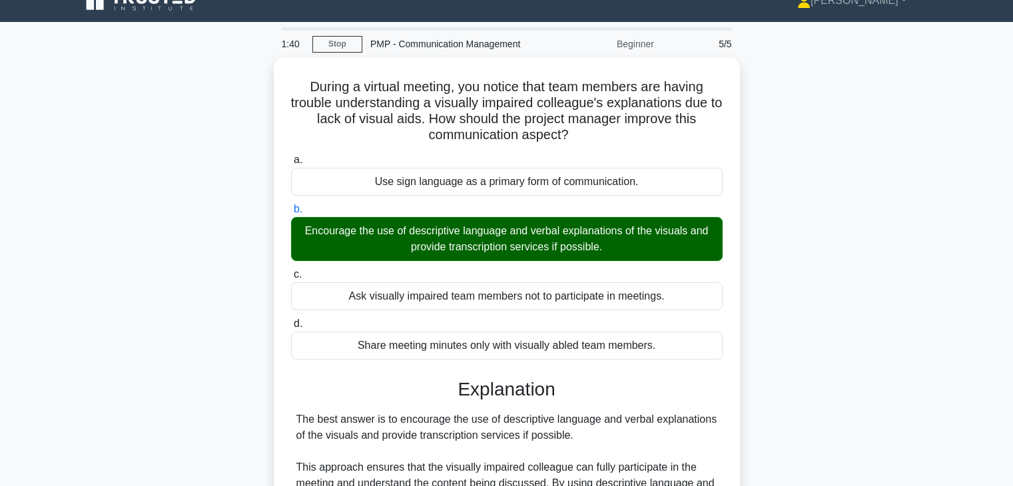
click at [291, 271] on input "c. Ask visually impaired team members not to participate in meetings." at bounding box center [291, 275] width 0 height 9
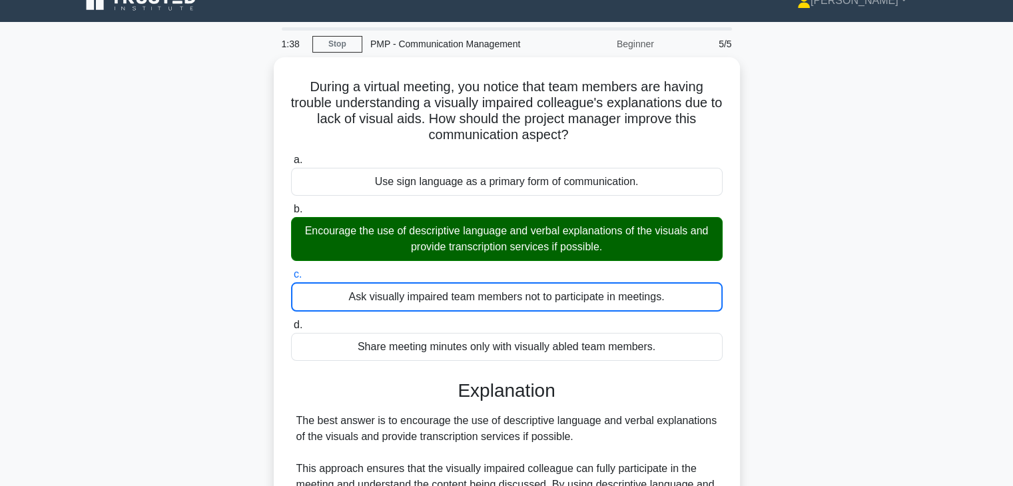
click at [291, 205] on input "b. Encourage the use of descriptive language and verbal explanations of the vis…" at bounding box center [291, 209] width 0 height 9
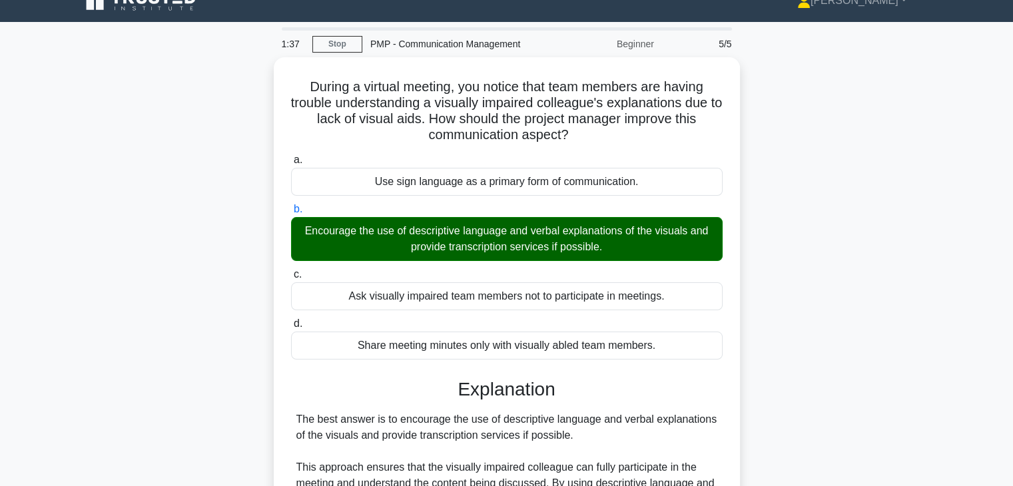
click at [810, 294] on div "During a virtual meeting, you notice that team members are having trouble under…" at bounding box center [507, 394] width 880 height 674
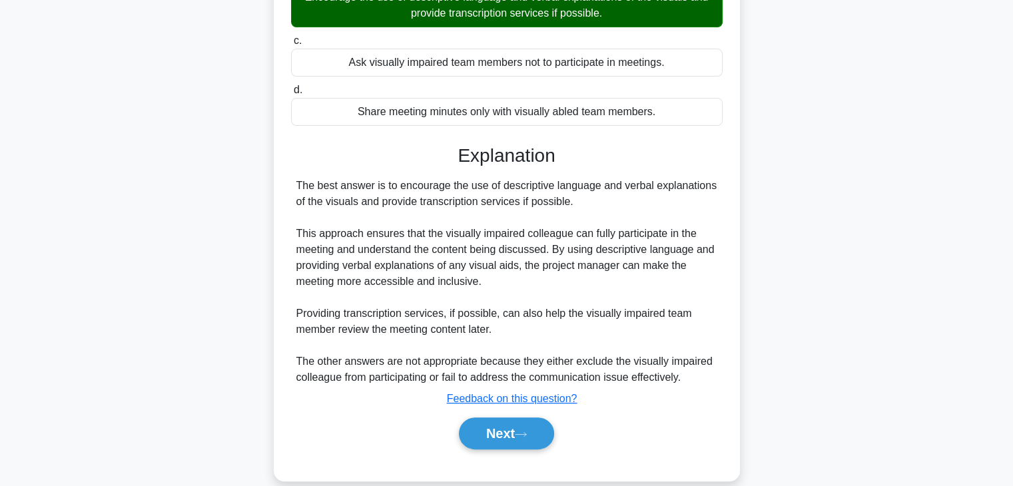
scroll to position [271, 0]
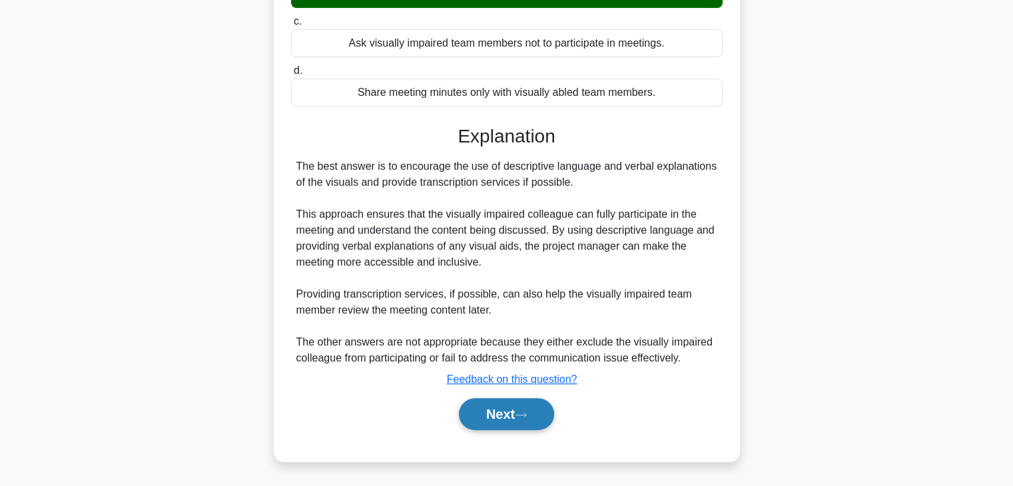
click at [498, 407] on button "Next" at bounding box center [506, 414] width 95 height 32
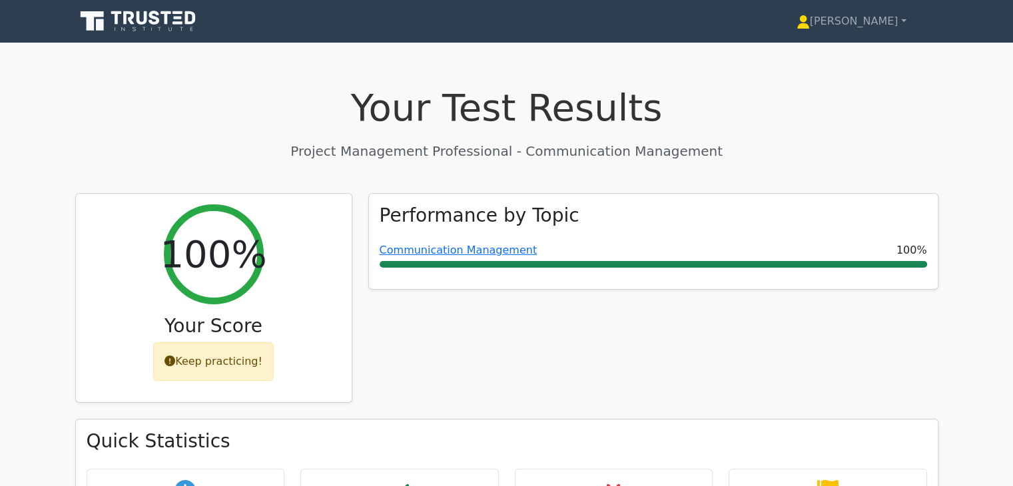
click at [720, 380] on div "Performance by Topic Communication Management 100%" at bounding box center [653, 306] width 586 height 227
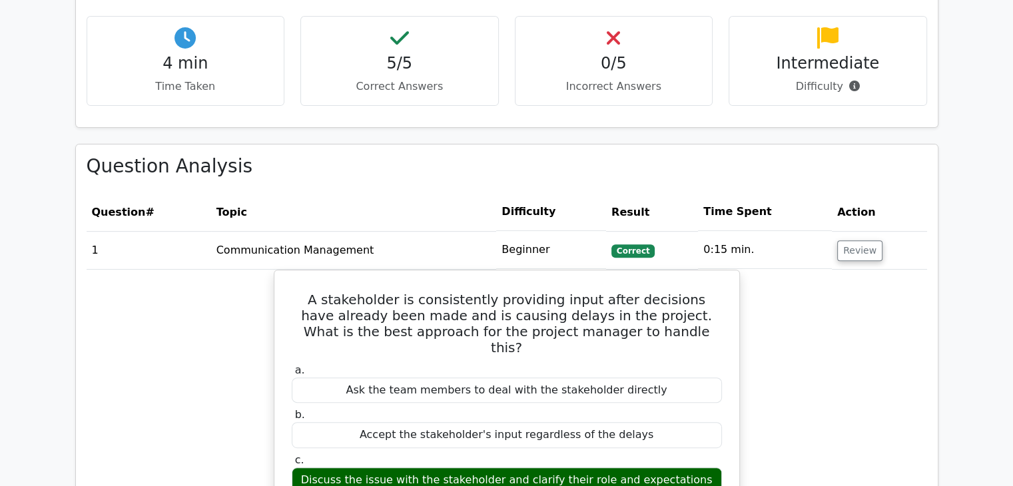
scroll to position [1239, 0]
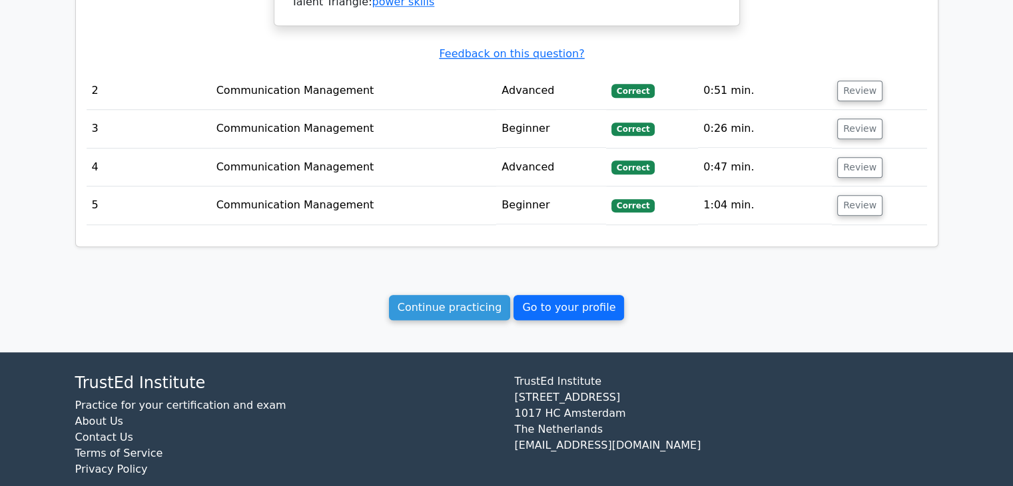
click at [573, 295] on link "Go to your profile" at bounding box center [569, 307] width 111 height 25
